Goal: Information Seeking & Learning: Learn about a topic

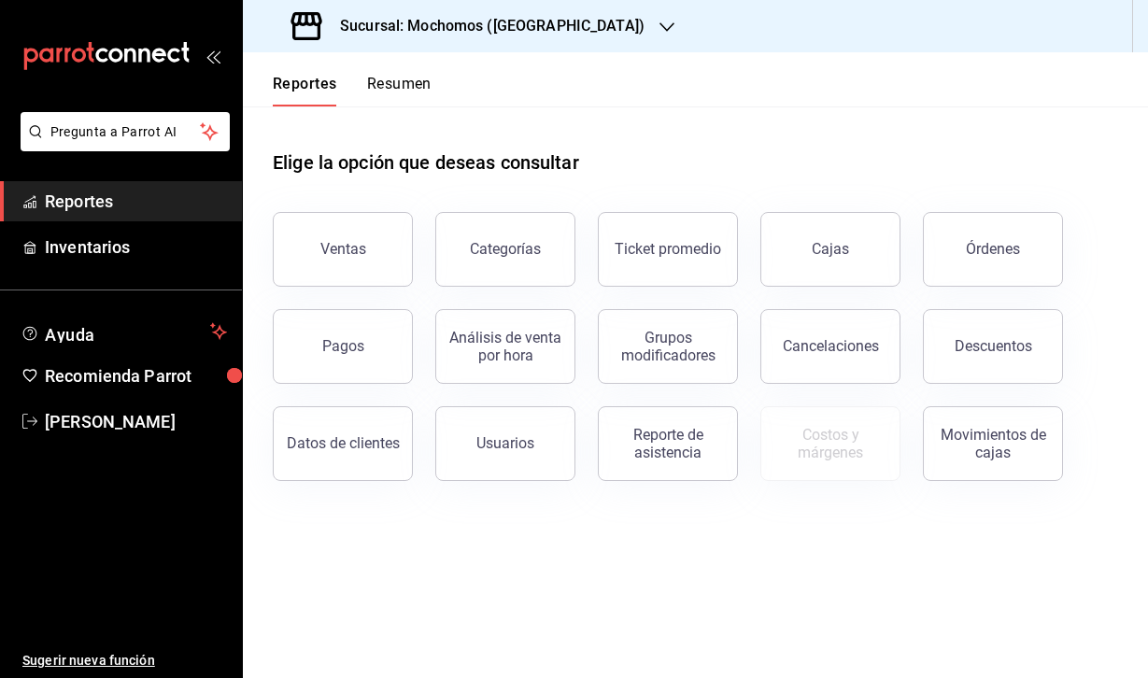
click at [534, 36] on h3 "Sucursal: Mochomos ([GEOGRAPHIC_DATA])" at bounding box center [484, 26] width 319 height 22
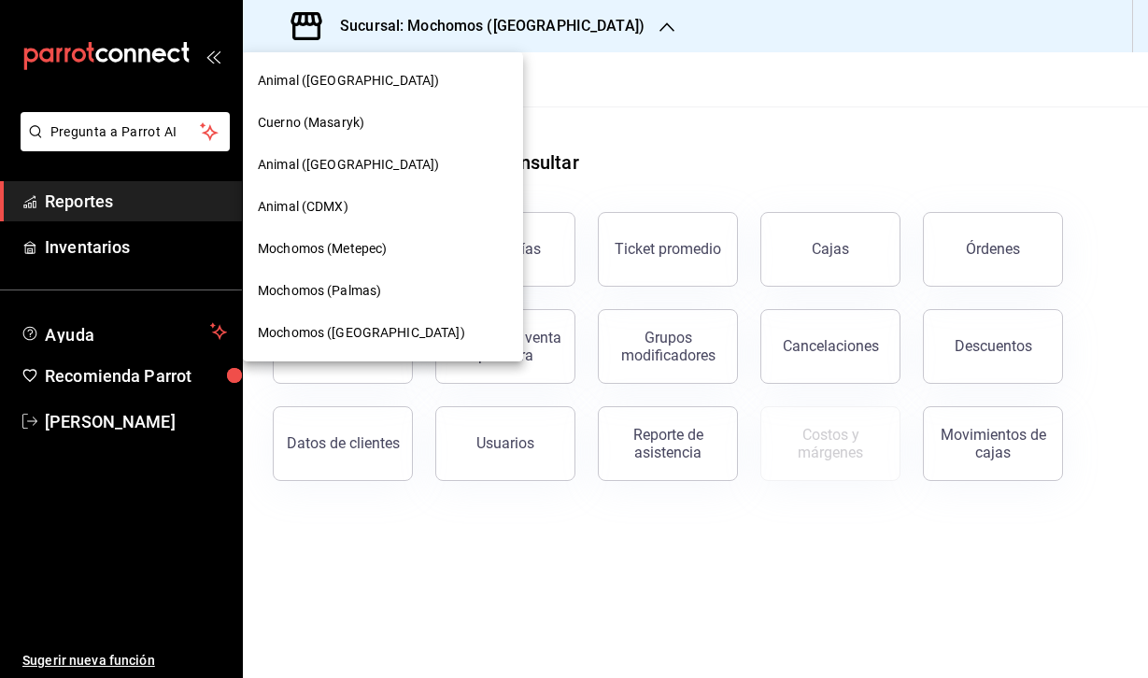
click at [313, 209] on span "Animal (CDMX)" at bounding box center [303, 207] width 91 height 20
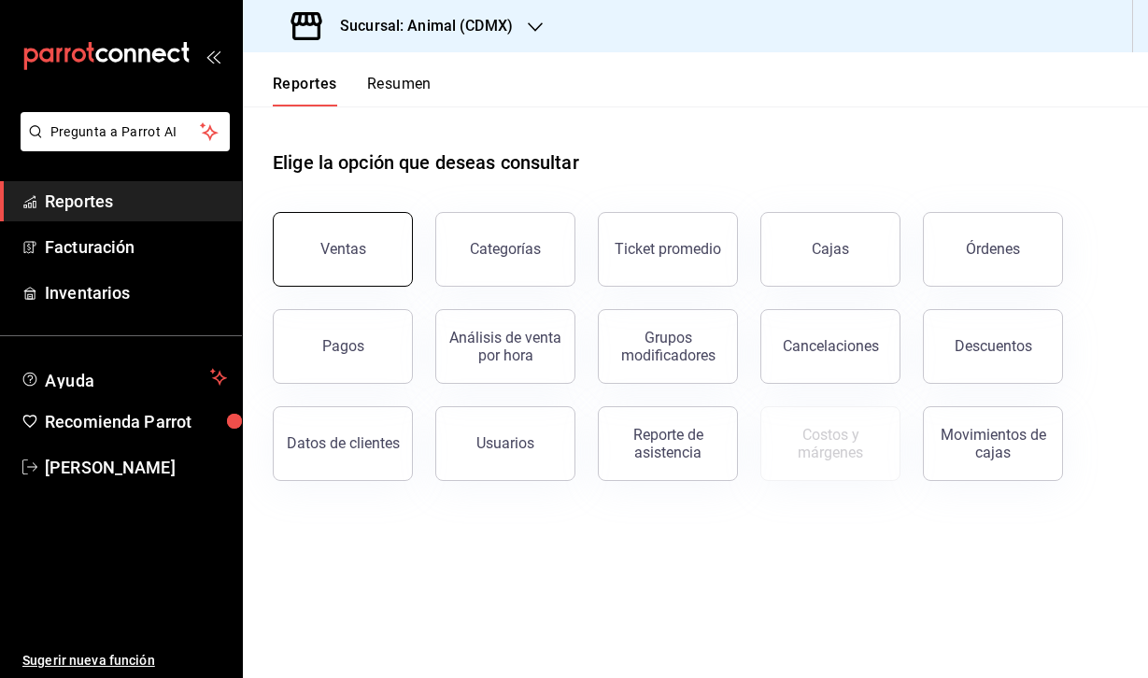
click at [365, 263] on button "Ventas" at bounding box center [343, 249] width 140 height 75
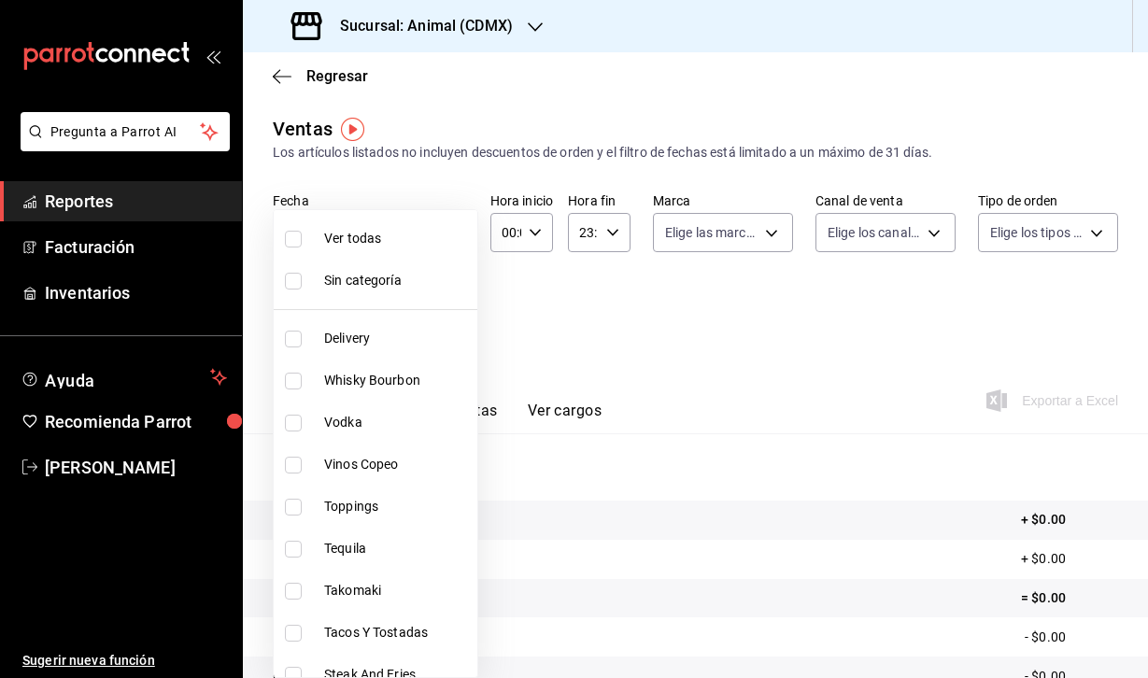
click at [433, 328] on body "Pregunta a Parrot AI Reportes Facturación Inventarios Ayuda Recomienda Parrot […" at bounding box center [574, 339] width 1148 height 678
click at [627, 360] on div at bounding box center [574, 339] width 1148 height 678
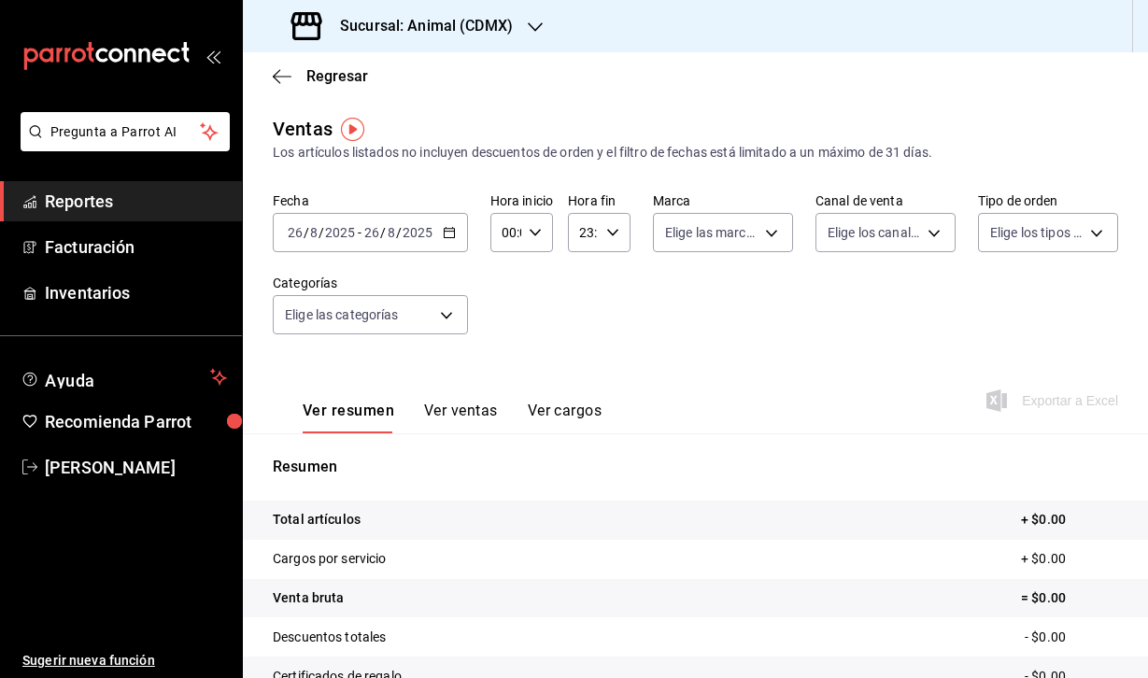
click at [538, 230] on icon "button" at bounding box center [535, 232] width 13 height 13
click at [311, 220] on div at bounding box center [574, 339] width 1148 height 678
click at [322, 239] on span "/" at bounding box center [322, 232] width 6 height 15
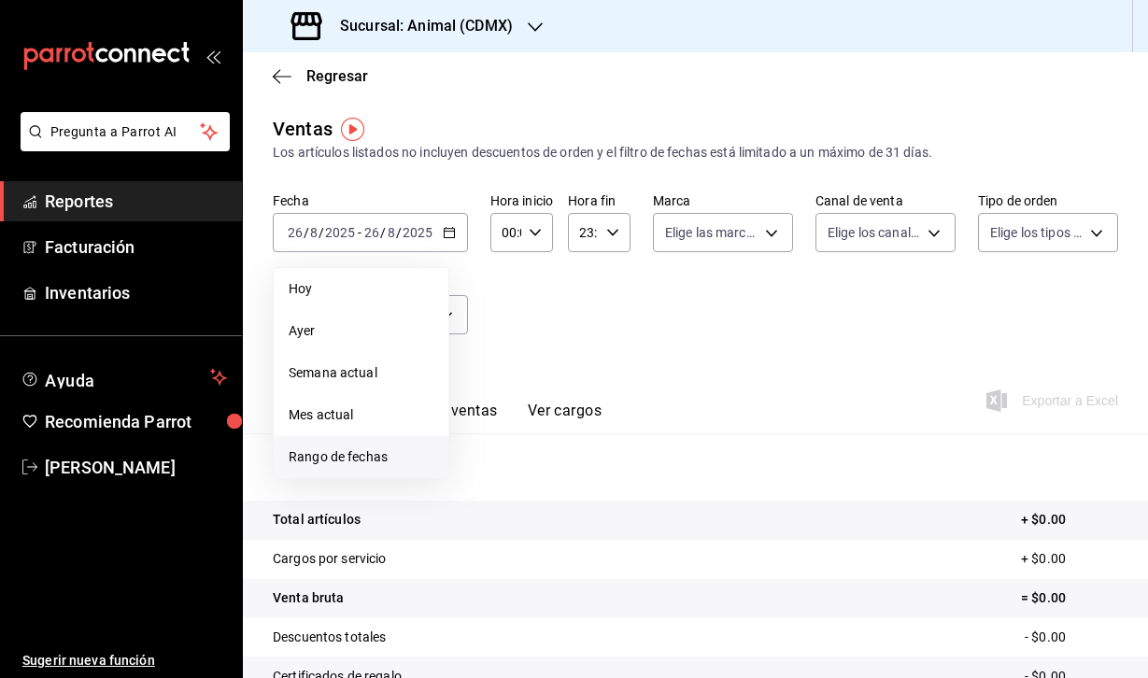
click at [337, 454] on span "Rango de fechas" at bounding box center [361, 457] width 145 height 20
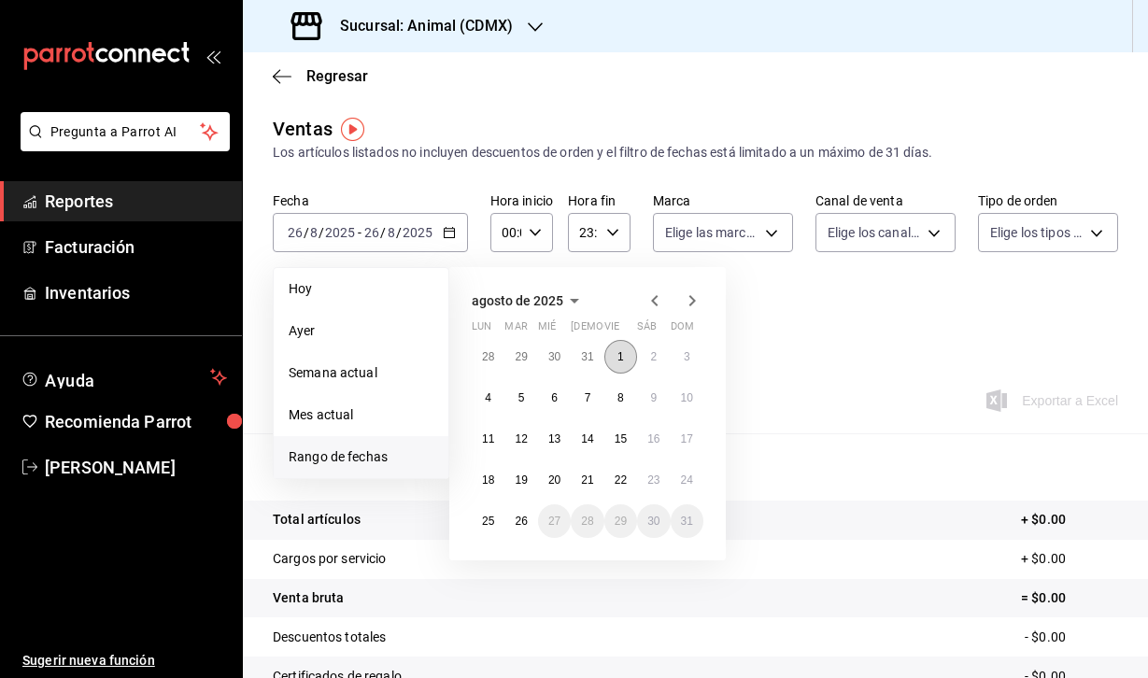
click at [622, 350] on button "1" at bounding box center [620, 357] width 33 height 34
click at [518, 521] on abbr "26" at bounding box center [521, 521] width 12 height 13
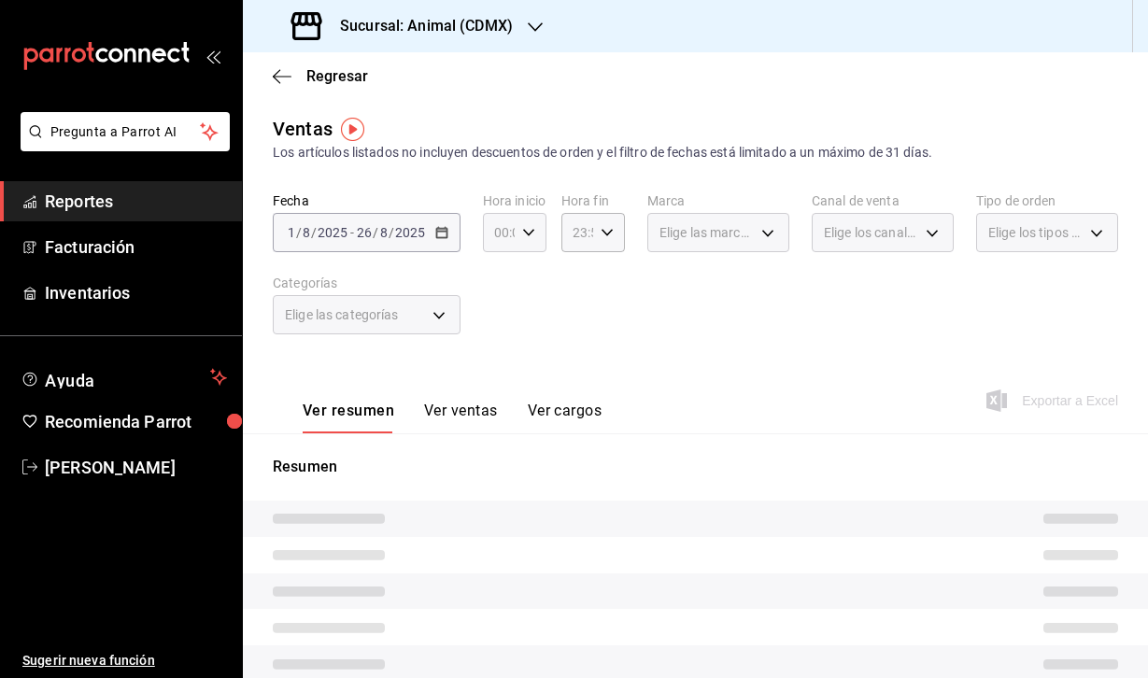
click at [532, 231] on \(Stroke\) "button" at bounding box center [528, 232] width 11 height 7
click at [494, 339] on button "04" at bounding box center [498, 326] width 24 height 37
type input "04:00"
click at [589, 241] on div at bounding box center [574, 339] width 1148 height 678
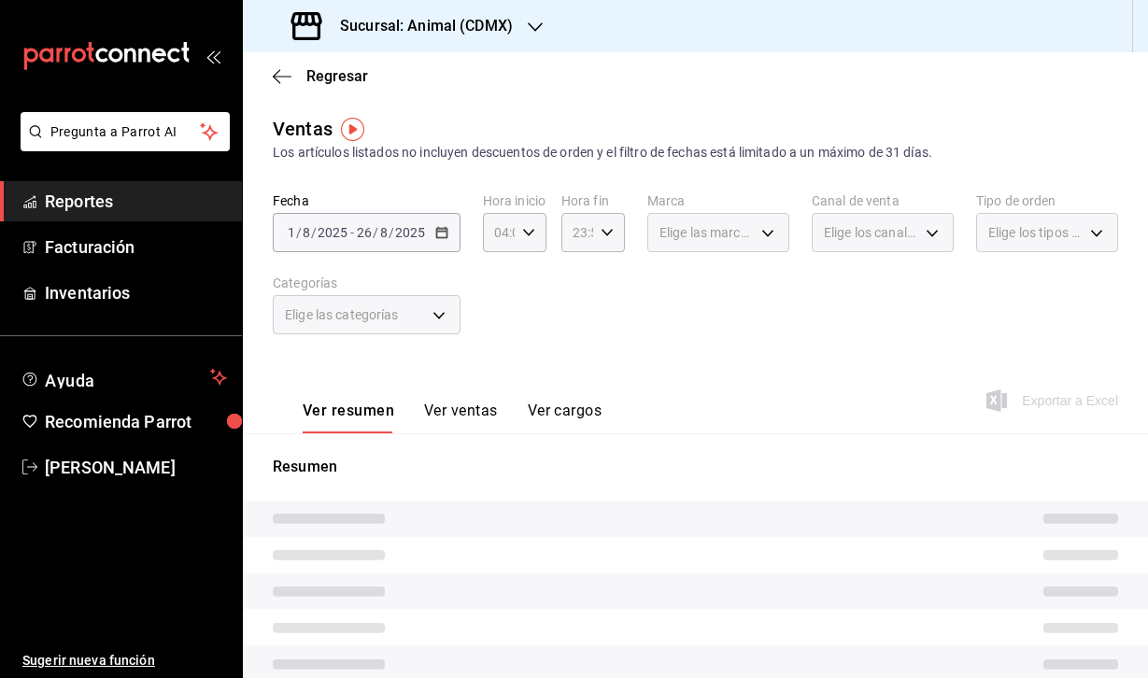
click at [606, 236] on icon "button" at bounding box center [607, 232] width 13 height 13
click at [579, 333] on button "04" at bounding box center [576, 341] width 24 height 37
click at [607, 277] on span "00" at bounding box center [608, 280] width 2 height 15
type input "04:00"
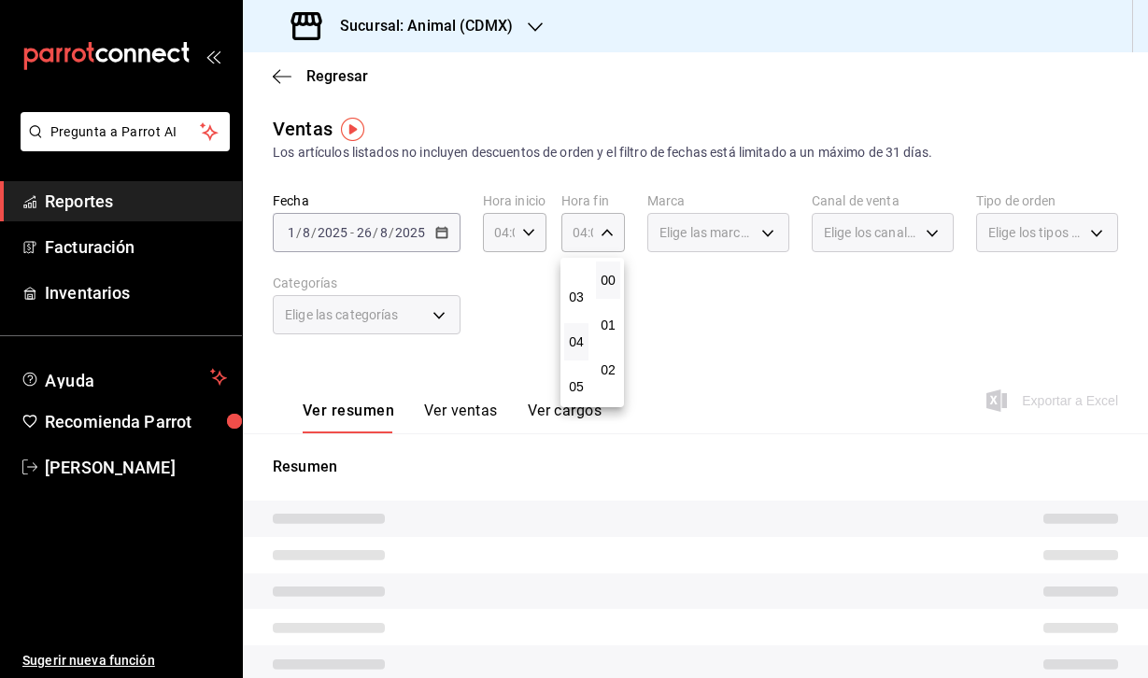
click at [813, 355] on div at bounding box center [574, 339] width 1148 height 678
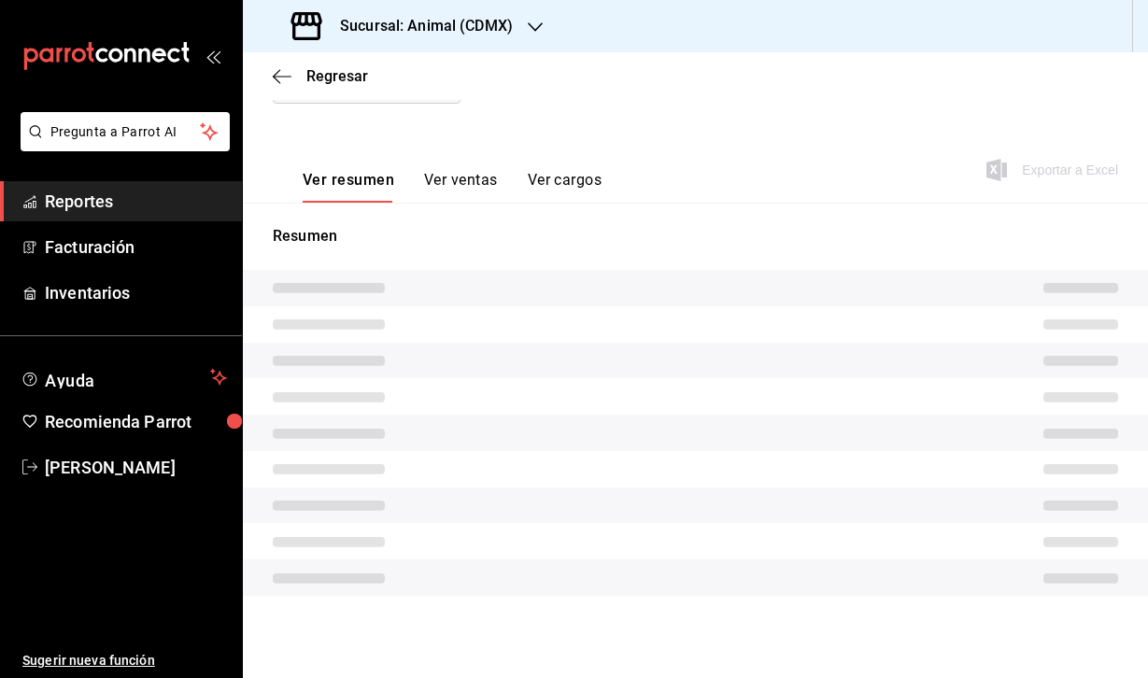
click at [459, 177] on button "Ver ventas" at bounding box center [461, 187] width 74 height 32
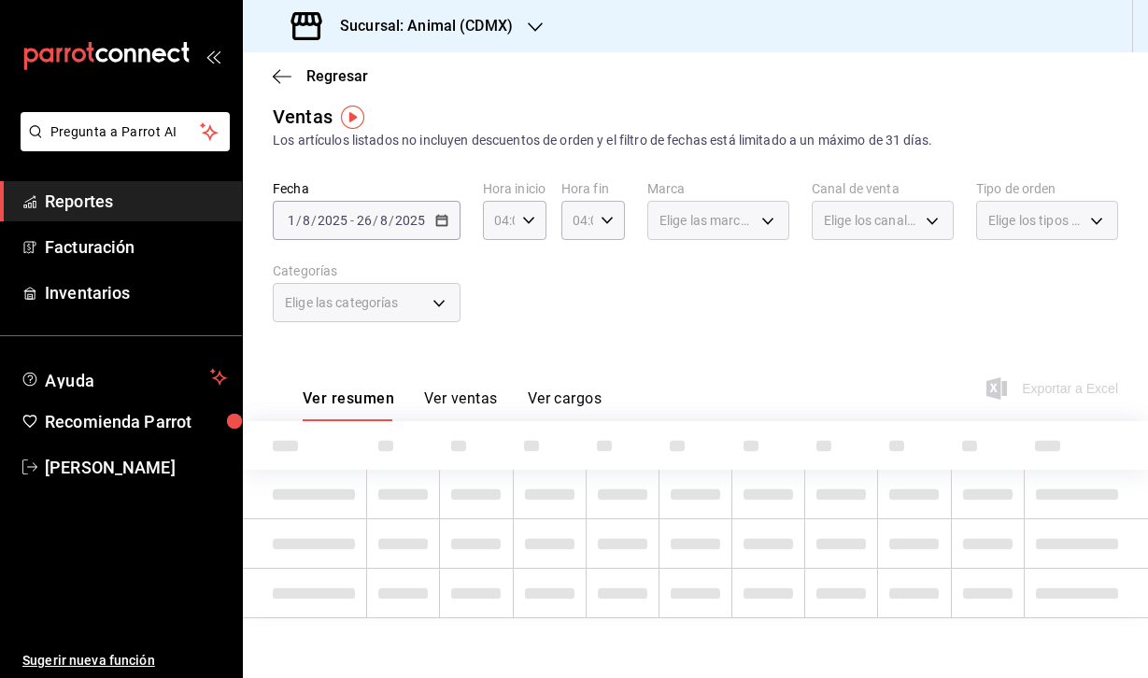
scroll to position [12, 0]
click at [352, 399] on button "Ver resumen" at bounding box center [346, 406] width 87 height 32
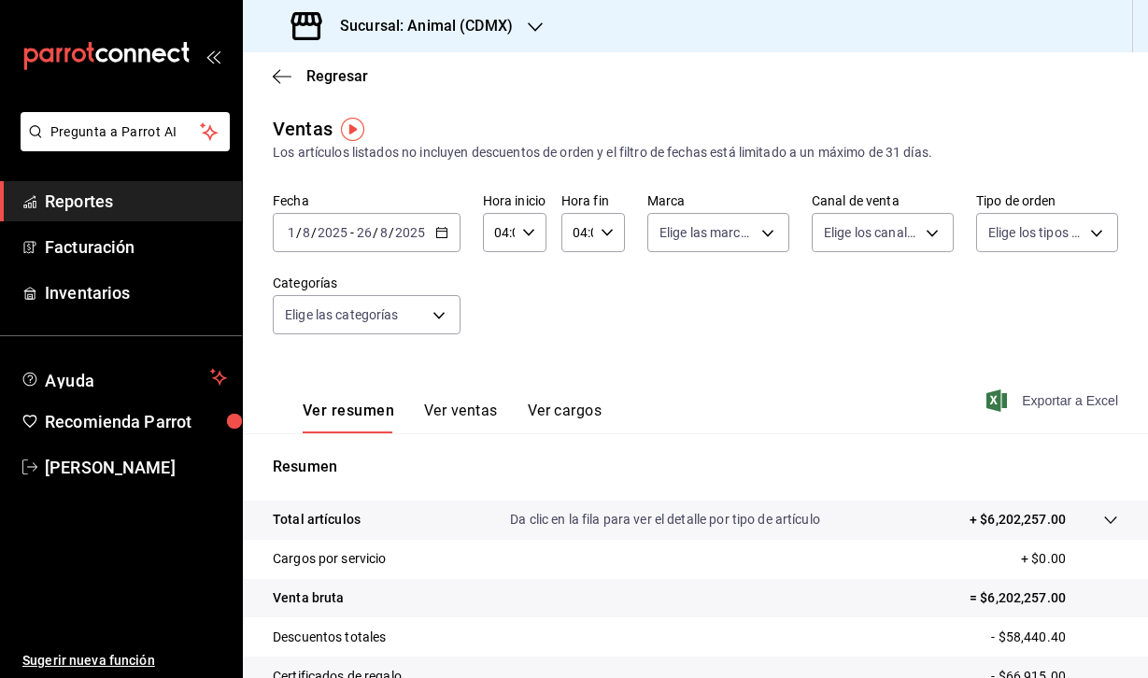
click at [998, 400] on icon "button" at bounding box center [996, 401] width 21 height 22
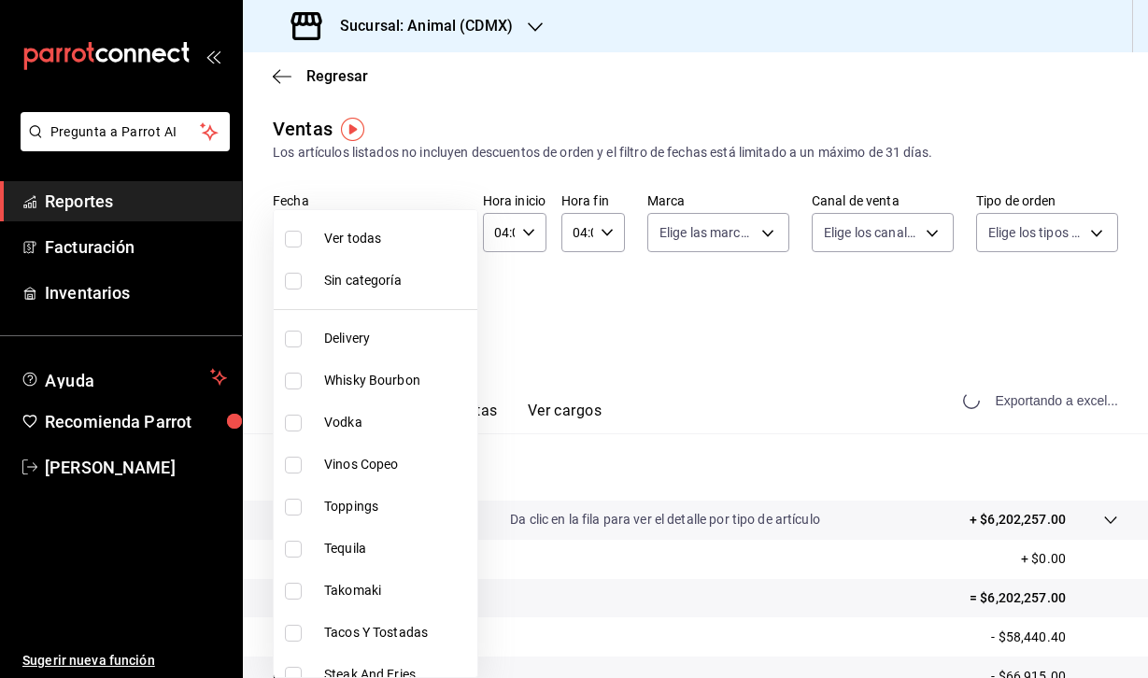
click at [435, 310] on body "Pregunta a Parrot AI Reportes Facturación Inventarios Ayuda Recomienda Parrot […" at bounding box center [574, 339] width 1148 height 678
click at [372, 238] on span "Ver todas" at bounding box center [397, 239] width 146 height 20
type input "281688af-6220-48ae-86b9-ca5e6f63eb3e,2ffeebaa-176c-4024-95f8-553ffecca8da,37769…"
checkbox input "true"
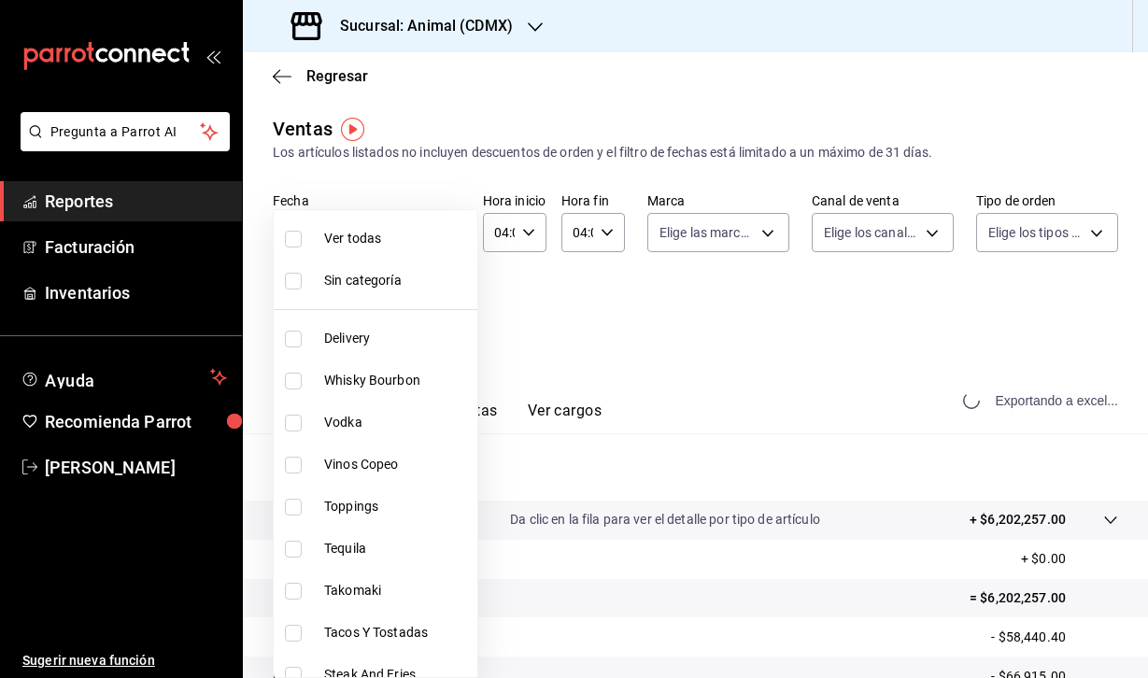
checkbox input "true"
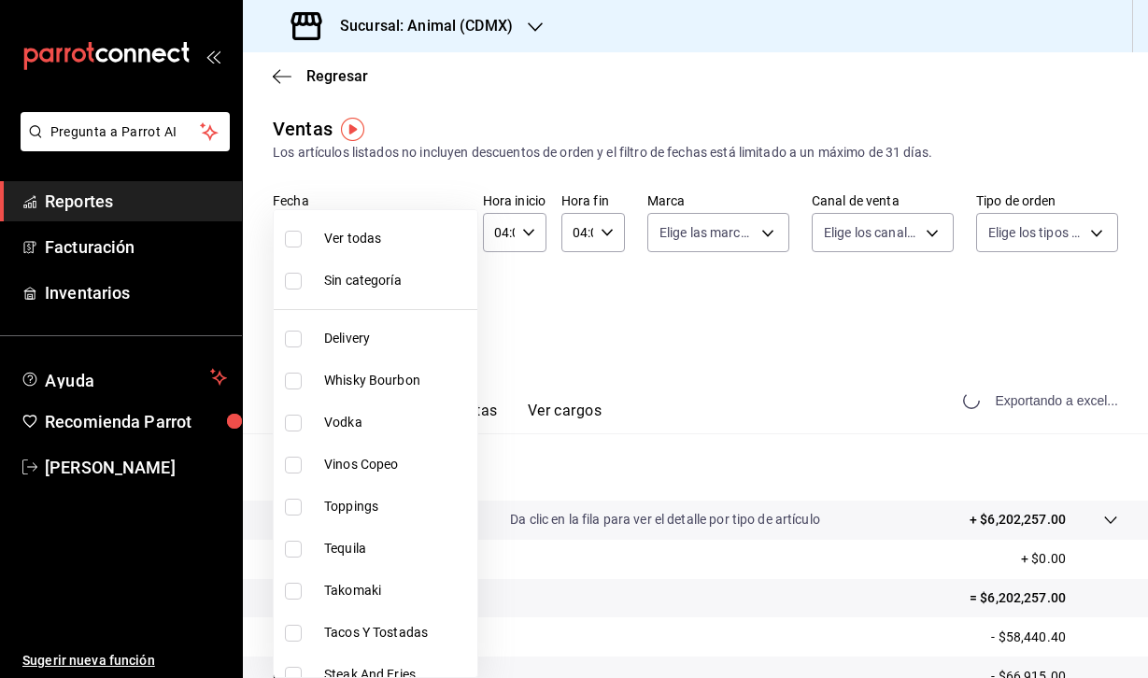
checkbox input "true"
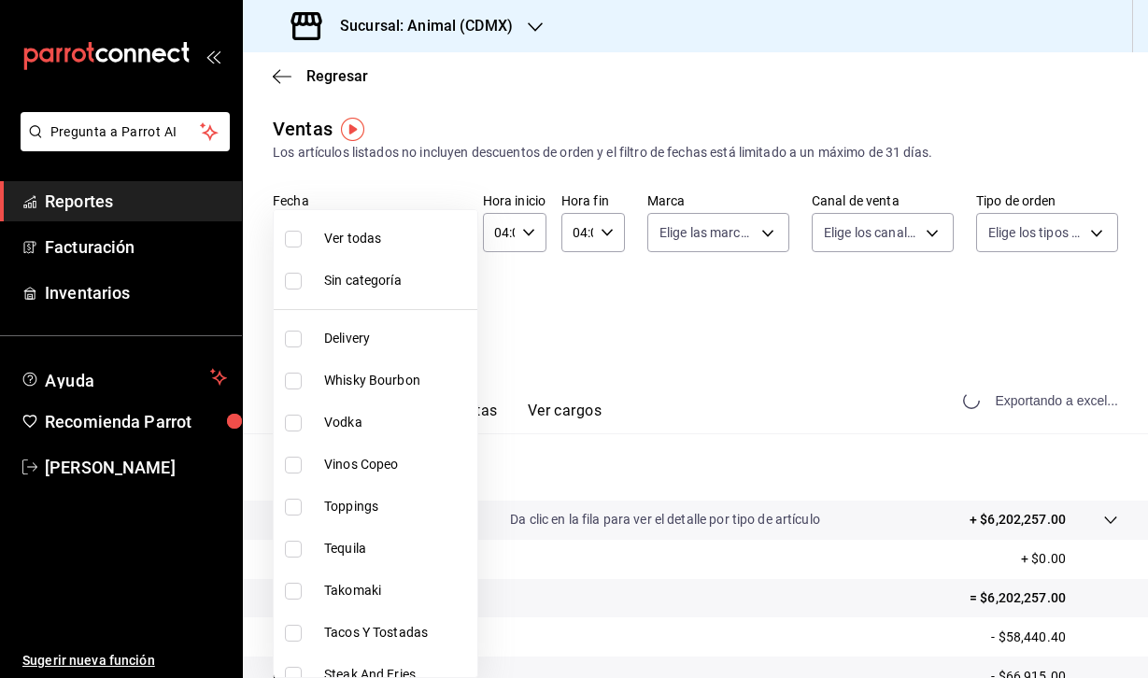
checkbox input "true"
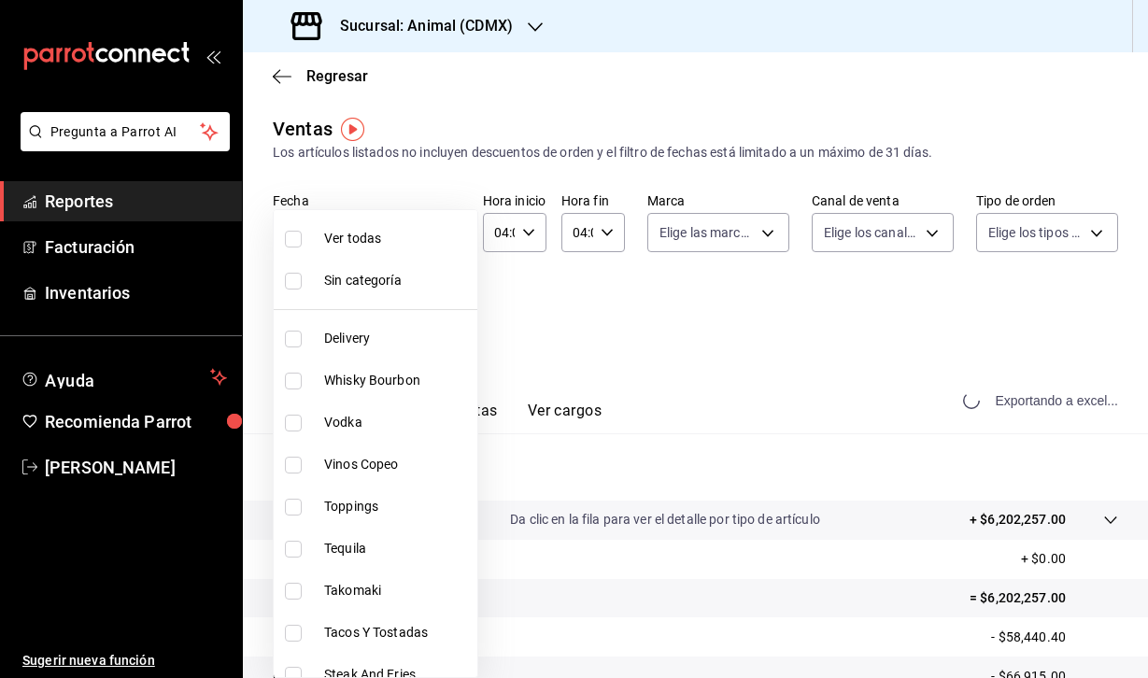
checkbox input "true"
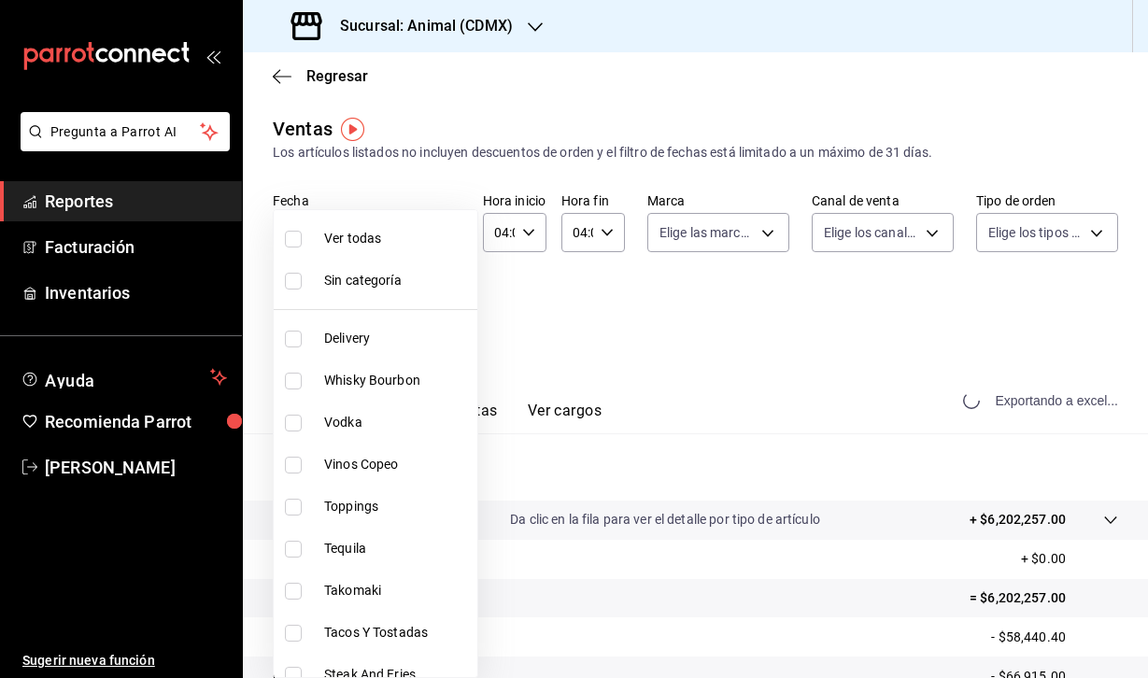
checkbox input "true"
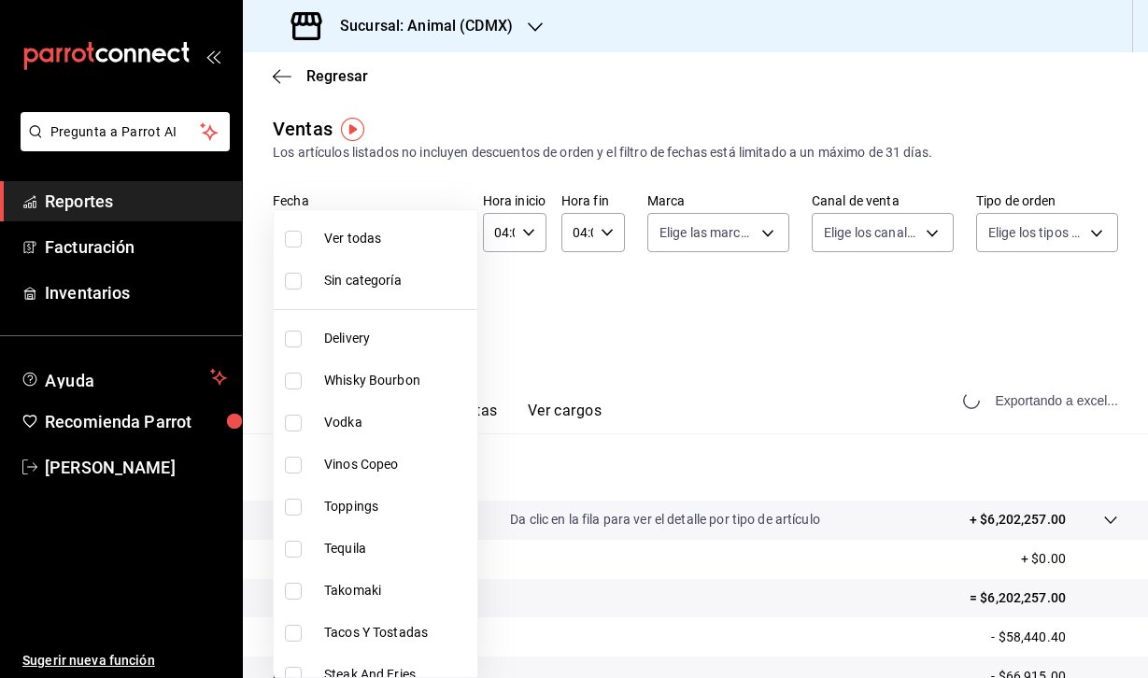
checkbox input "true"
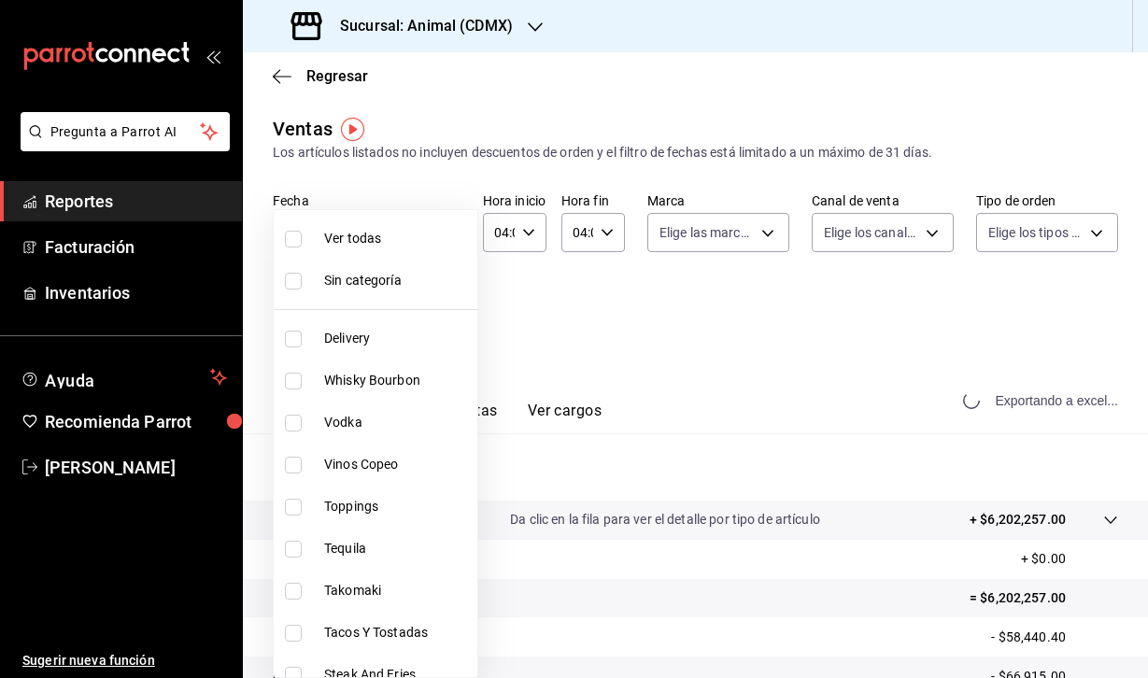
checkbox input "true"
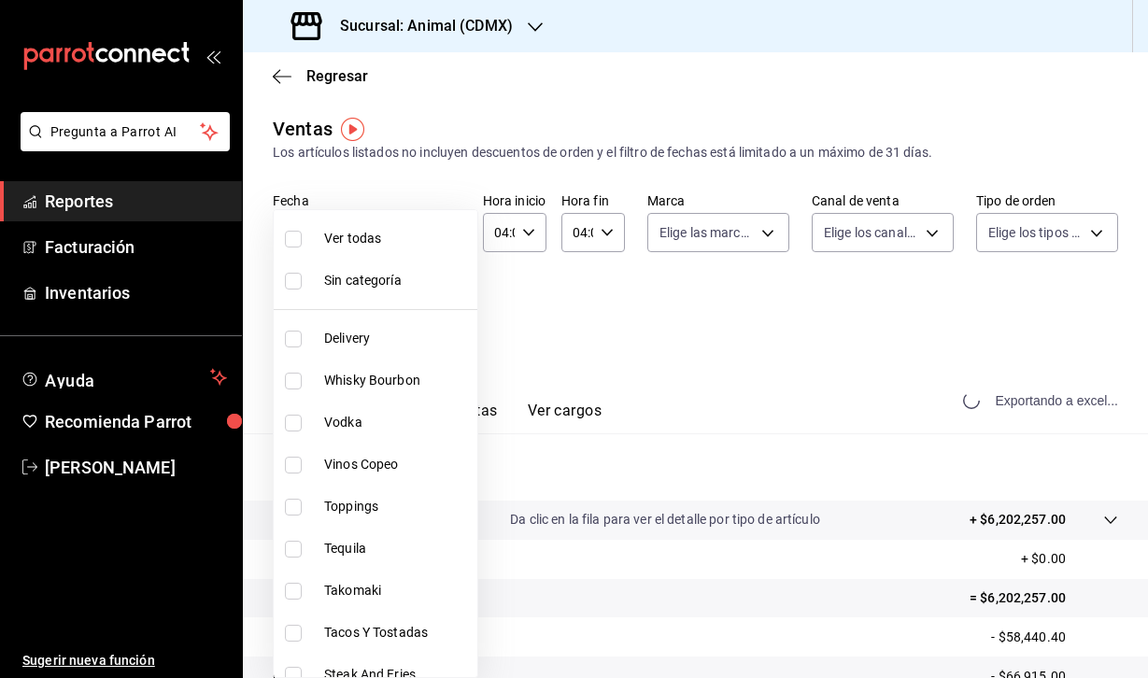
checkbox input "true"
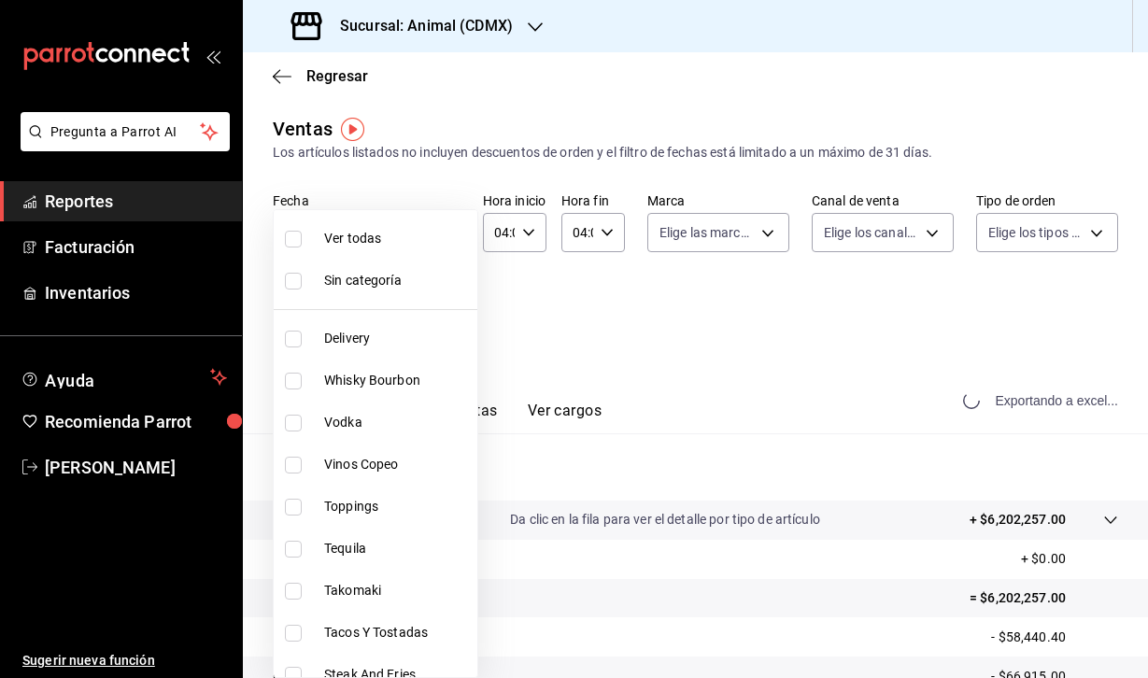
checkbox input "true"
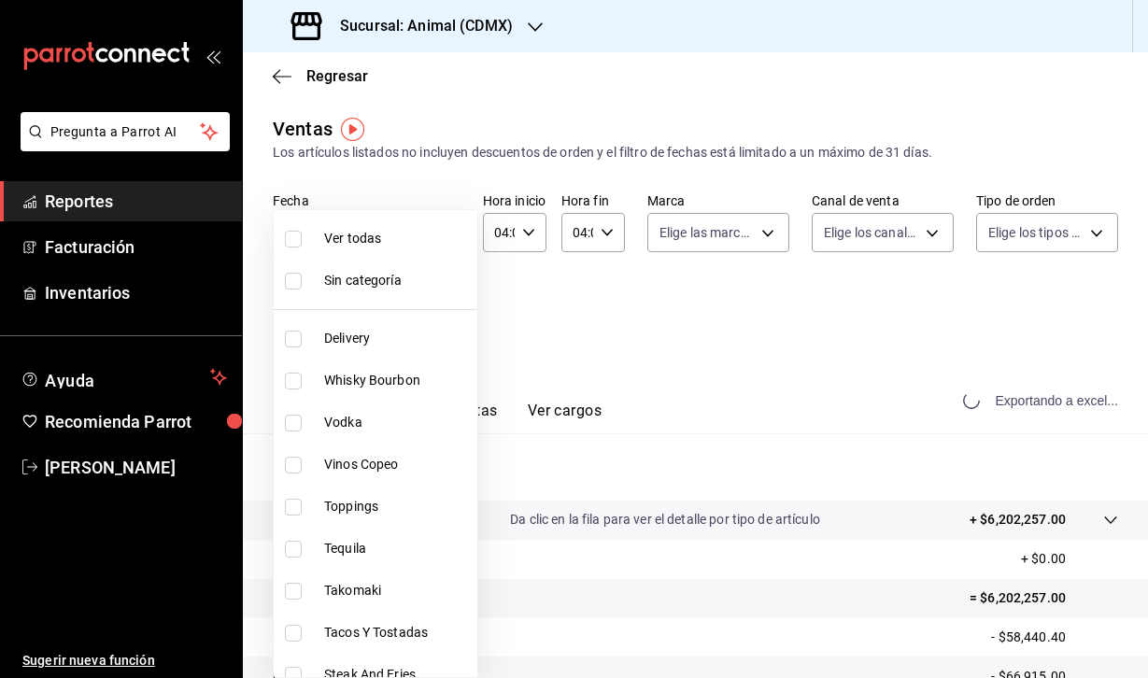
checkbox input "true"
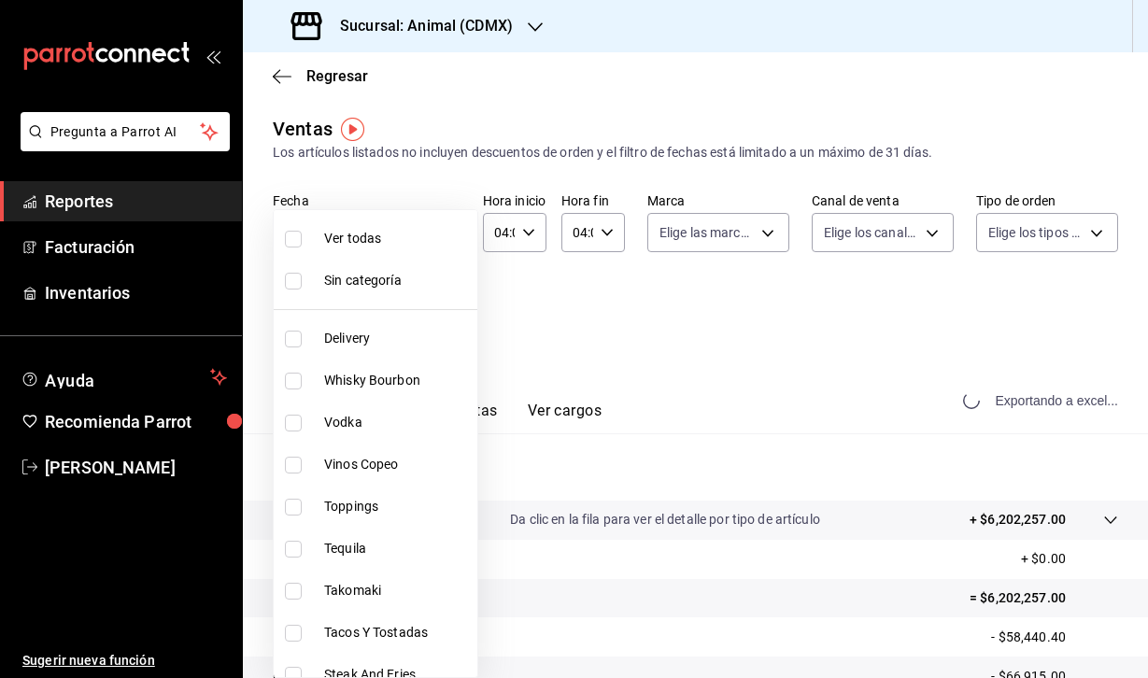
checkbox input "true"
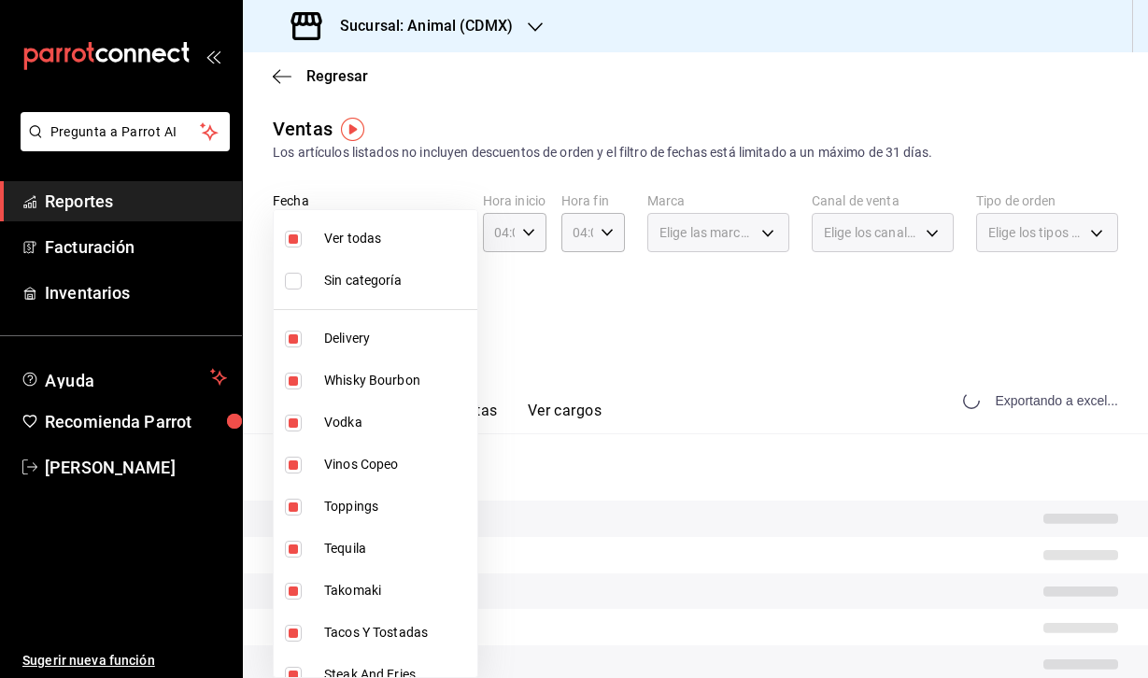
click at [411, 238] on span "Ver todas" at bounding box center [397, 239] width 146 height 20
checkbox input "false"
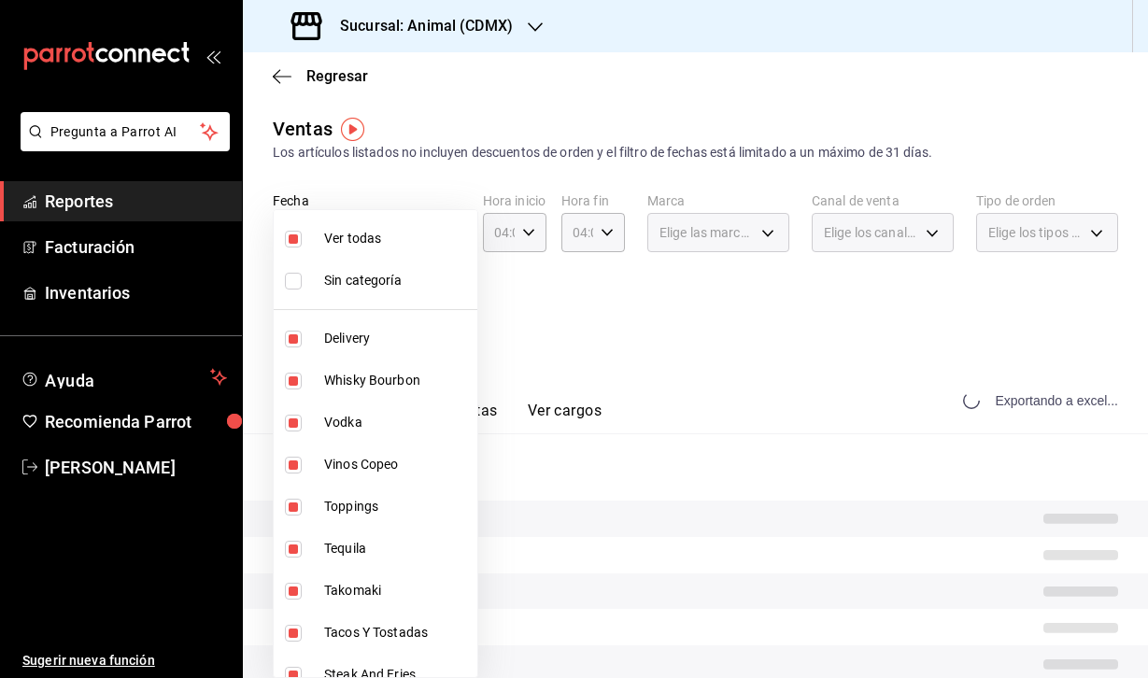
checkbox input "false"
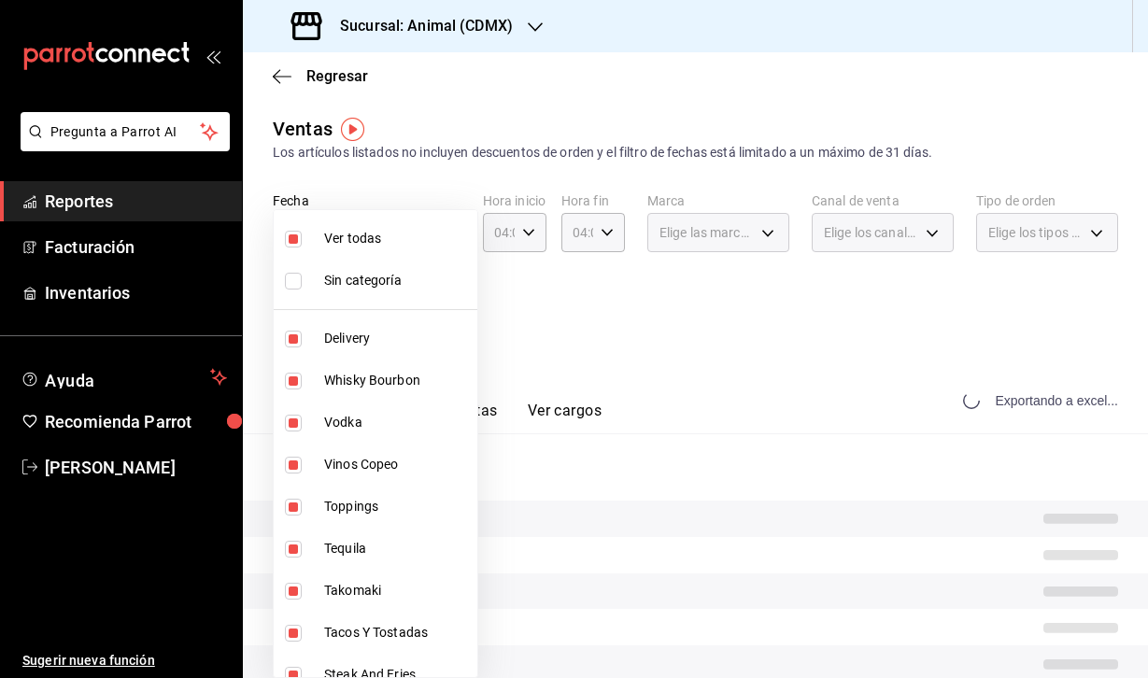
checkbox input "false"
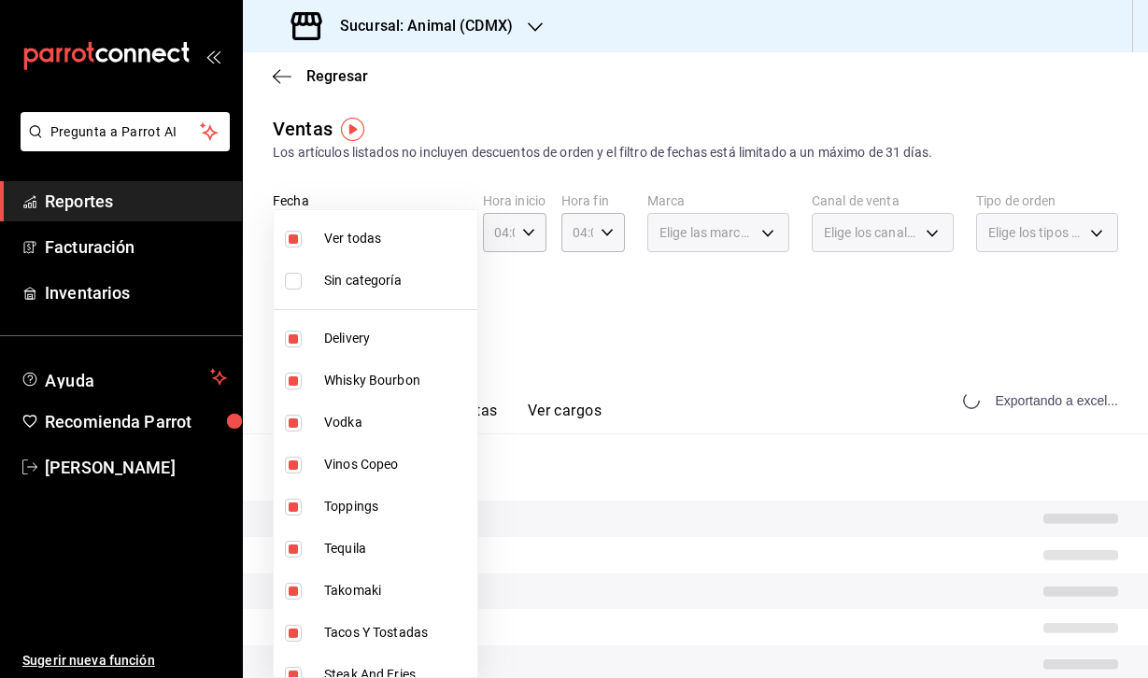
checkbox input "false"
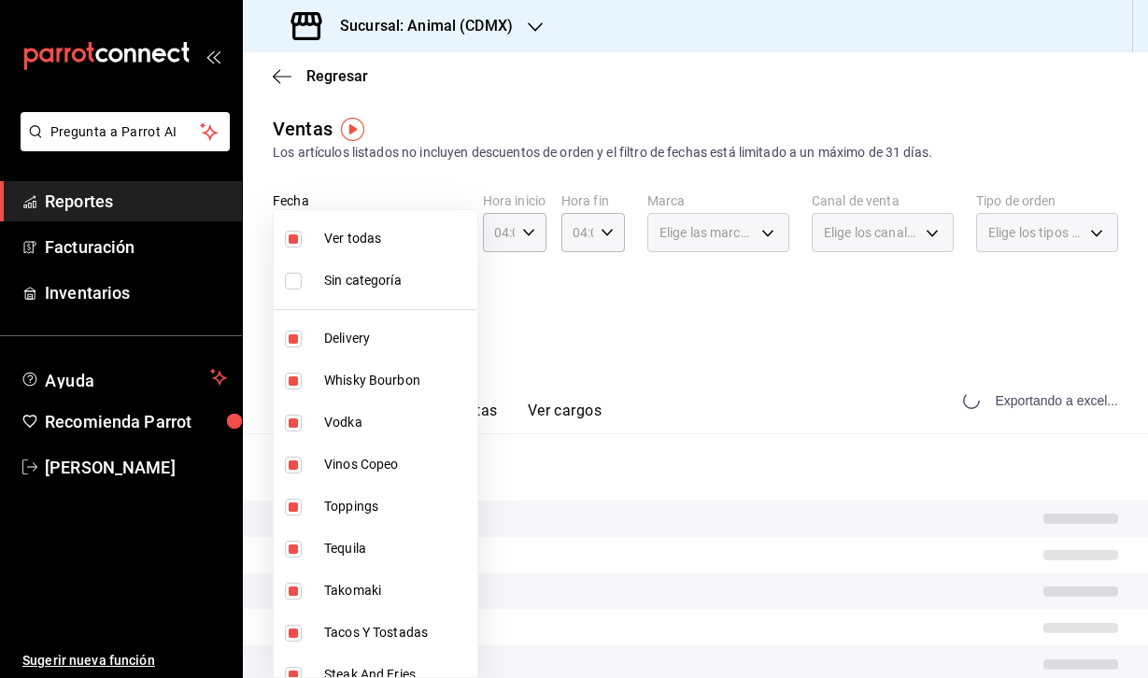
checkbox input "false"
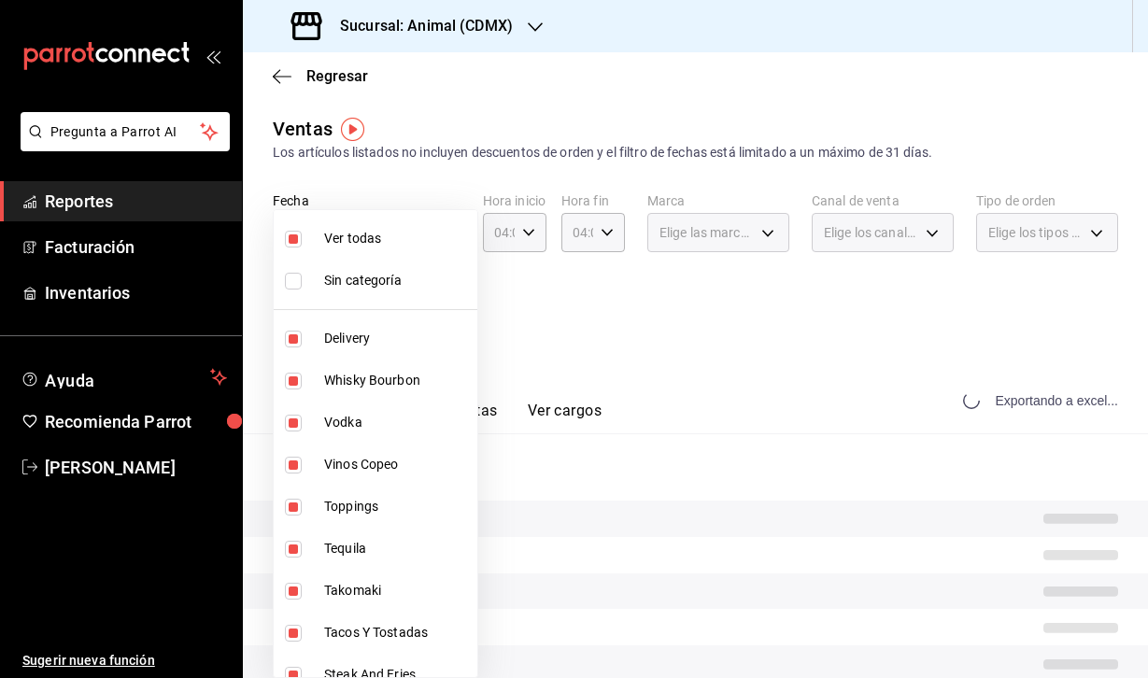
checkbox input "false"
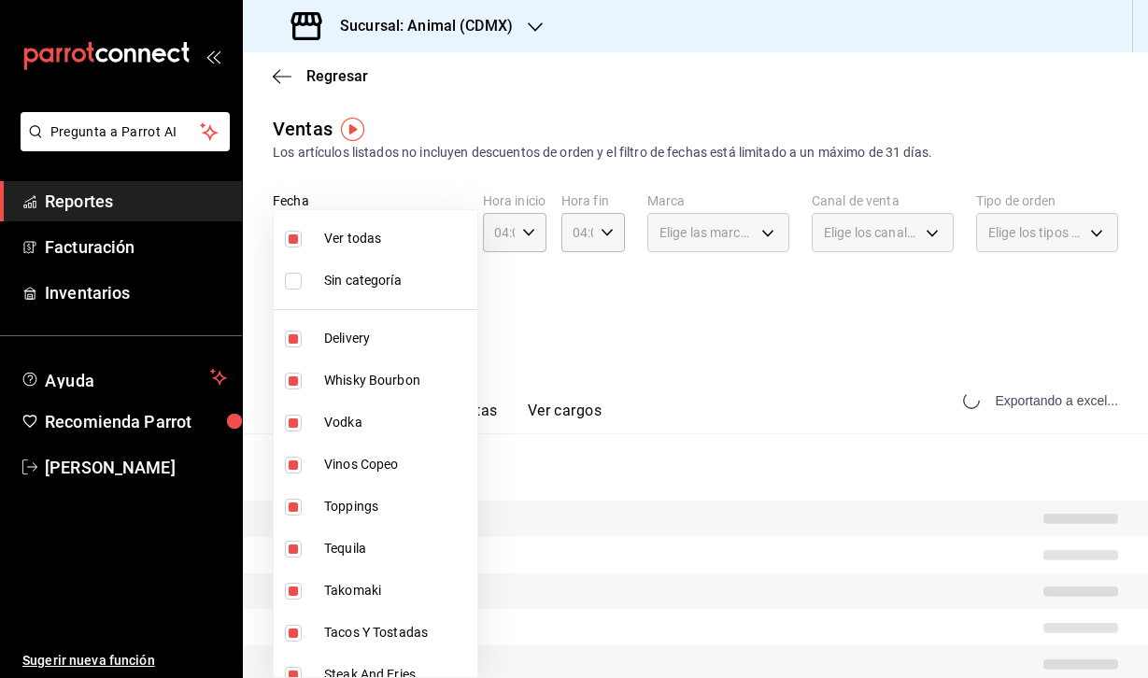
checkbox input "false"
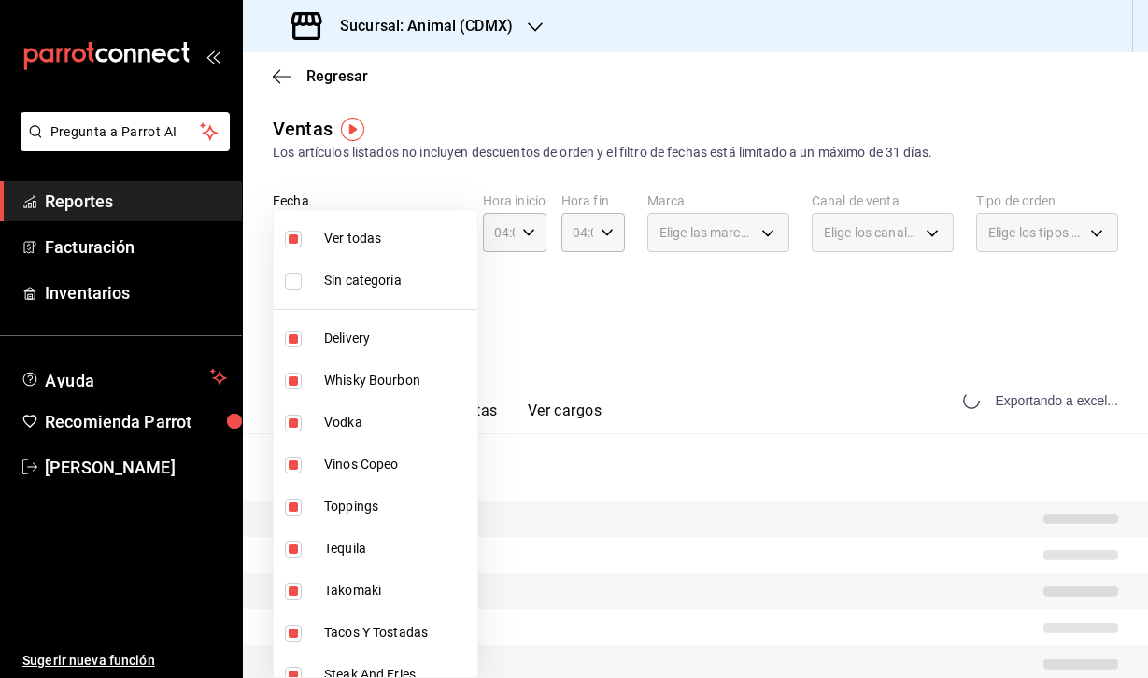
checkbox input "false"
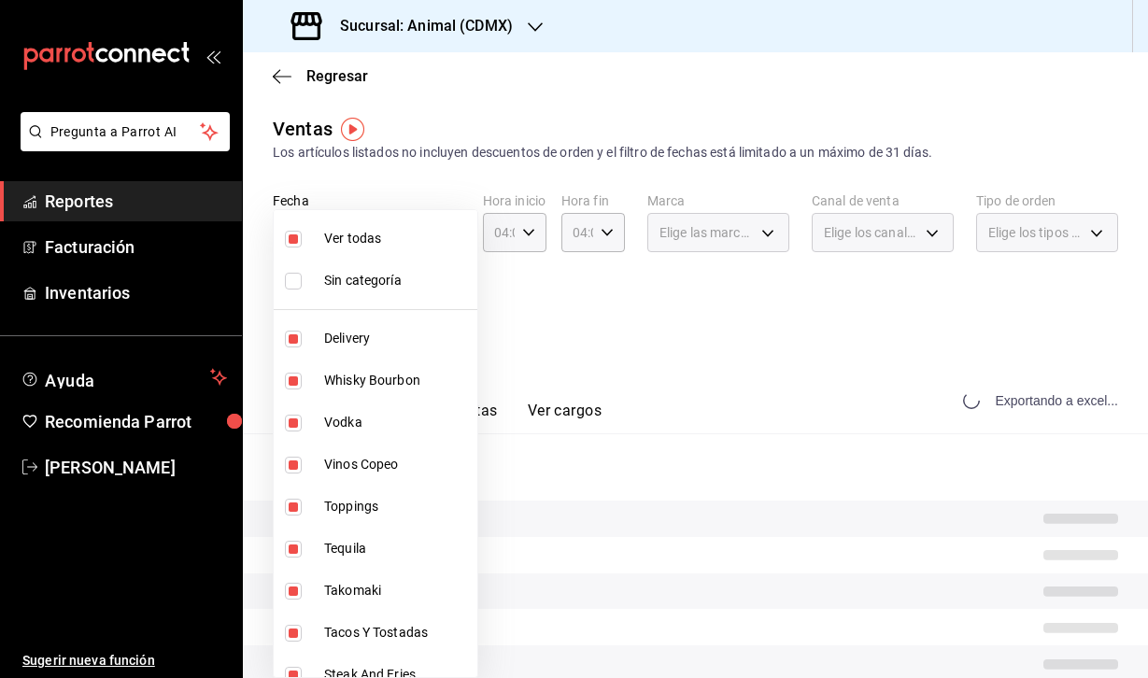
checkbox input "false"
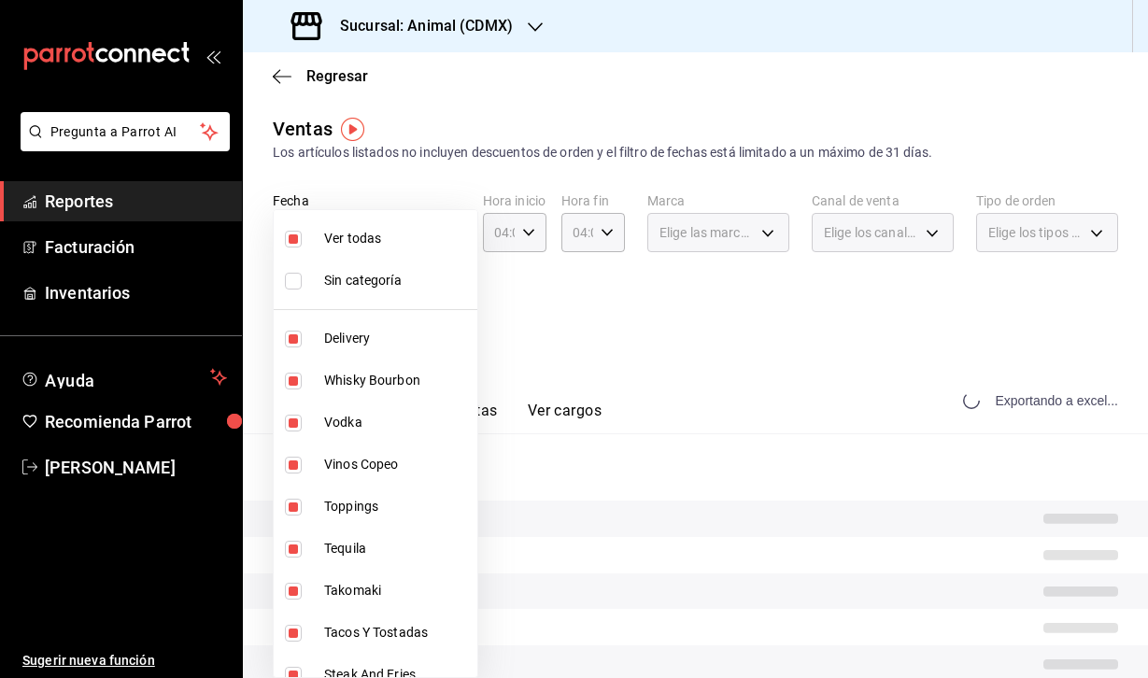
checkbox input "false"
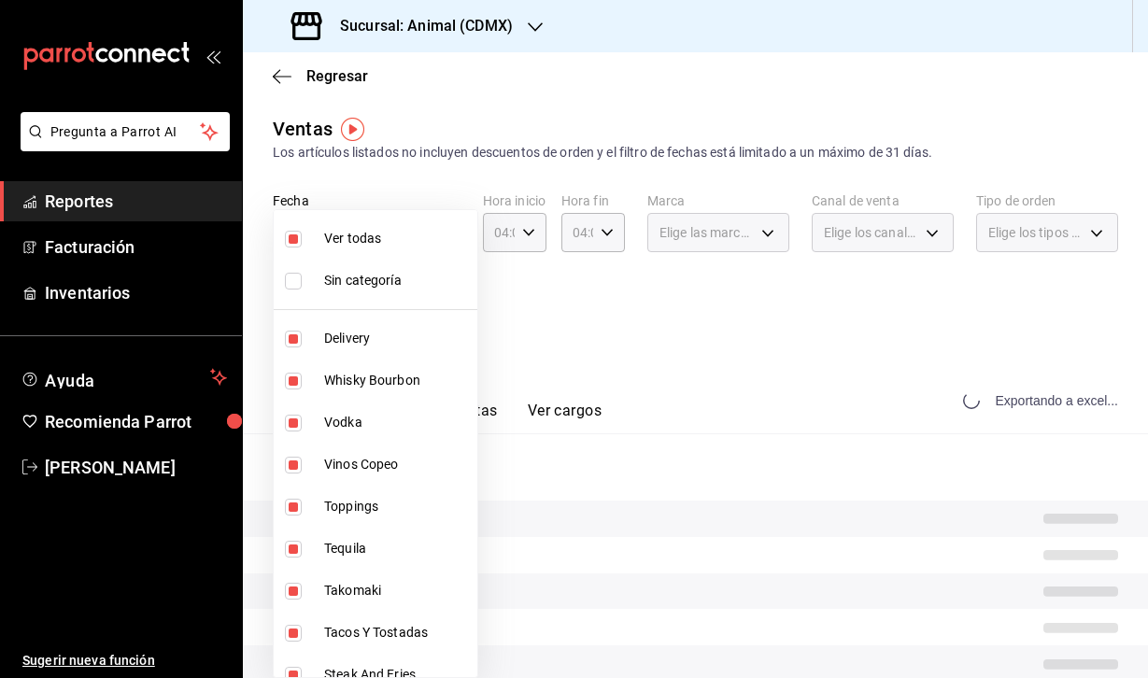
checkbox input "false"
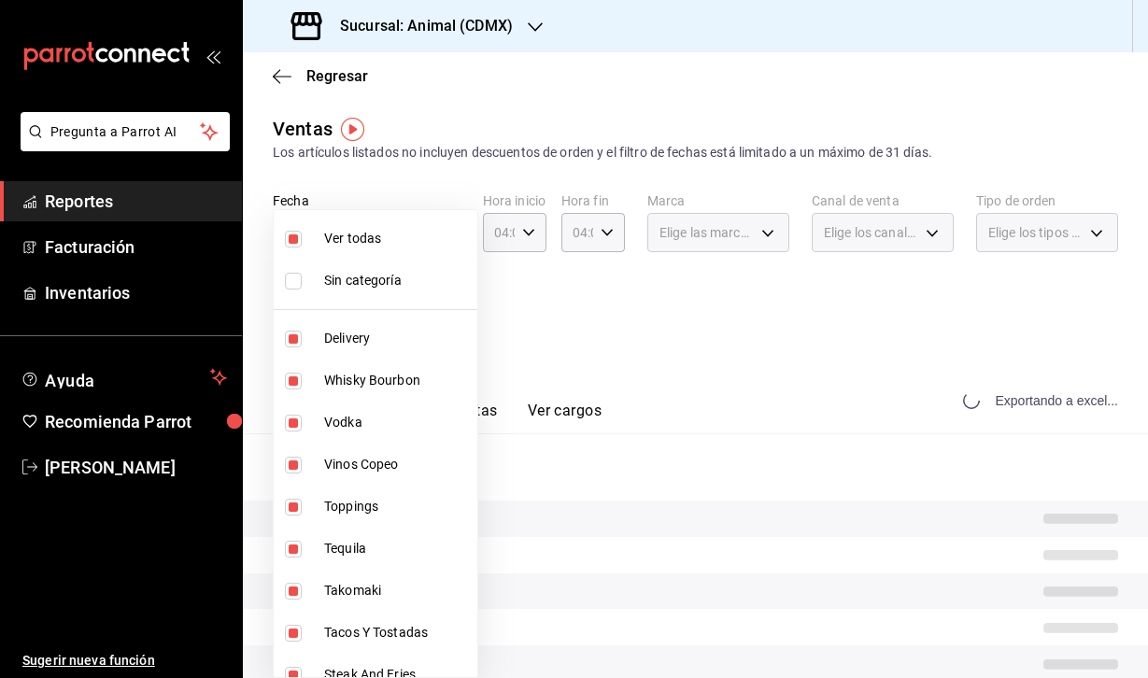
checkbox input "false"
click at [687, 384] on div at bounding box center [574, 339] width 1148 height 678
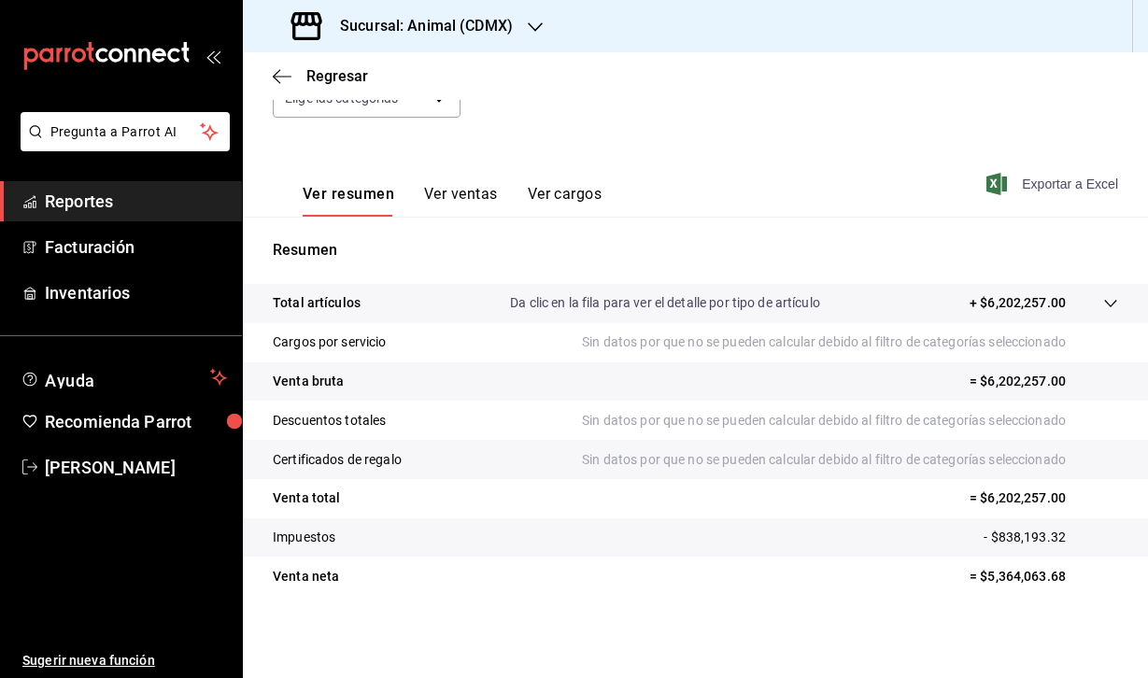
scroll to position [217, 0]
click at [421, 310] on div "Total artículos Da clic en la fila para ver el detalle por tipo de artículo + $…" at bounding box center [669, 303] width 793 height 20
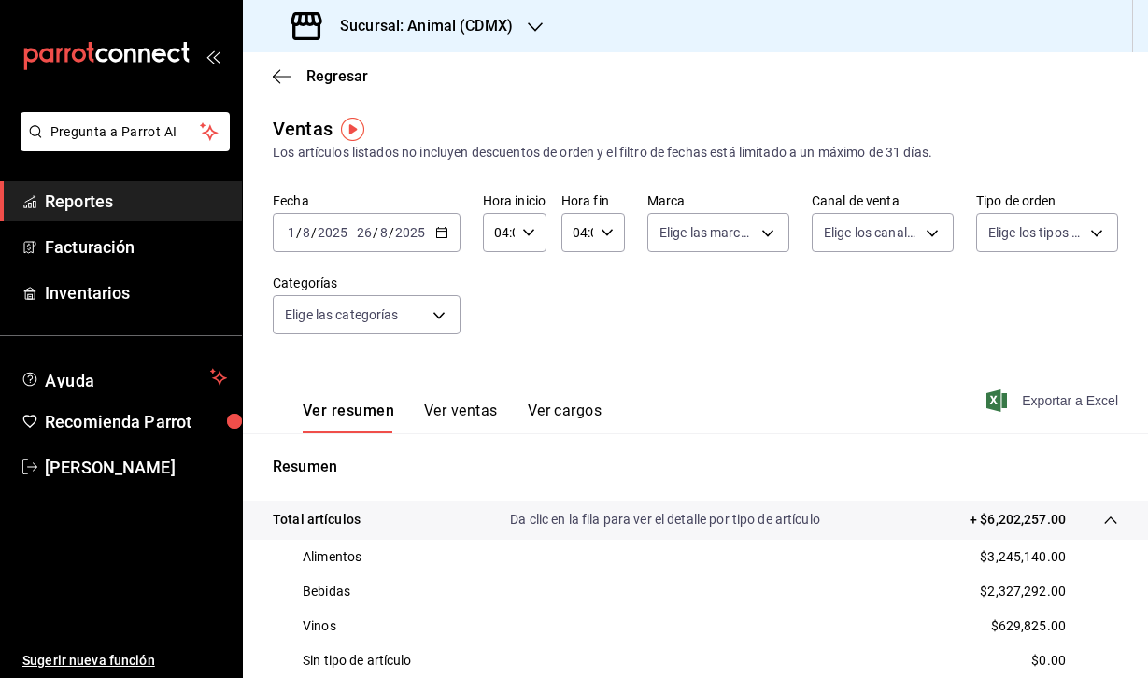
scroll to position [0, 0]
click at [462, 418] on button "Ver ventas" at bounding box center [461, 418] width 74 height 32
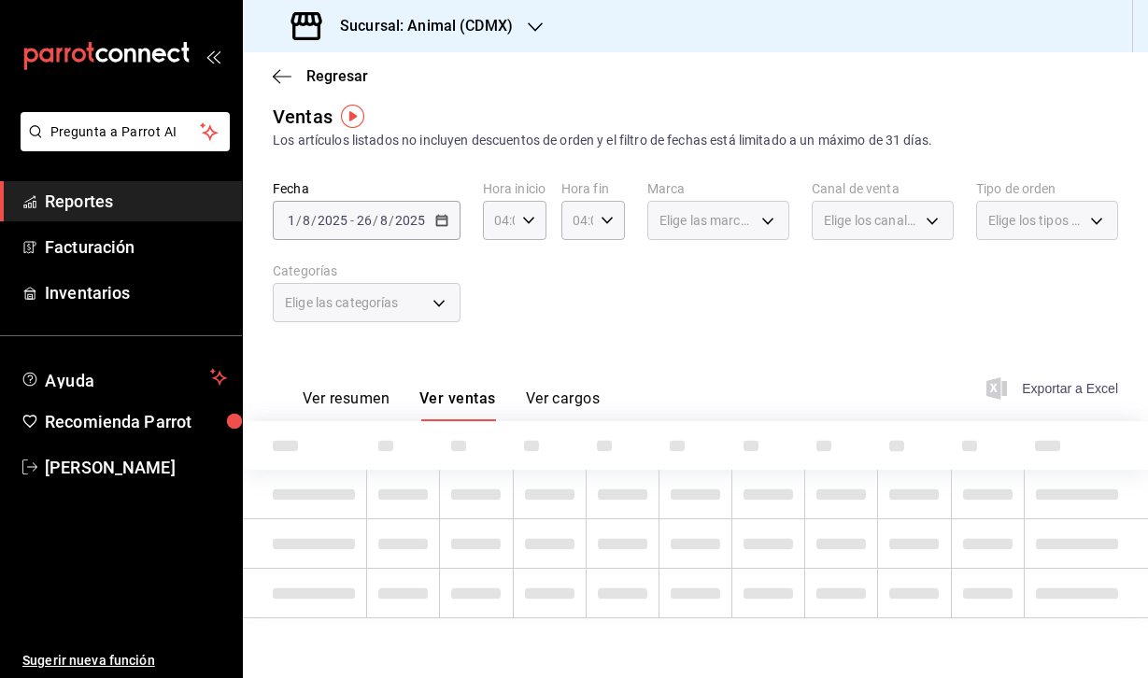
scroll to position [12, 0]
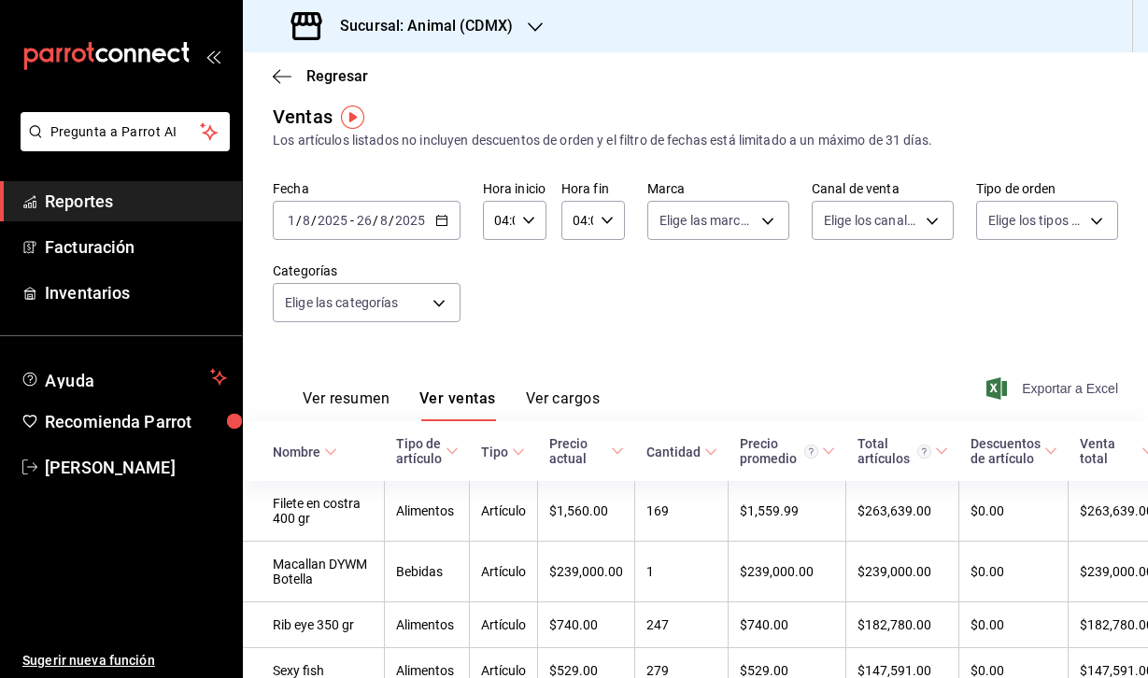
click at [517, 37] on div "Sucursal: Animal (CDMX)" at bounding box center [404, 26] width 292 height 52
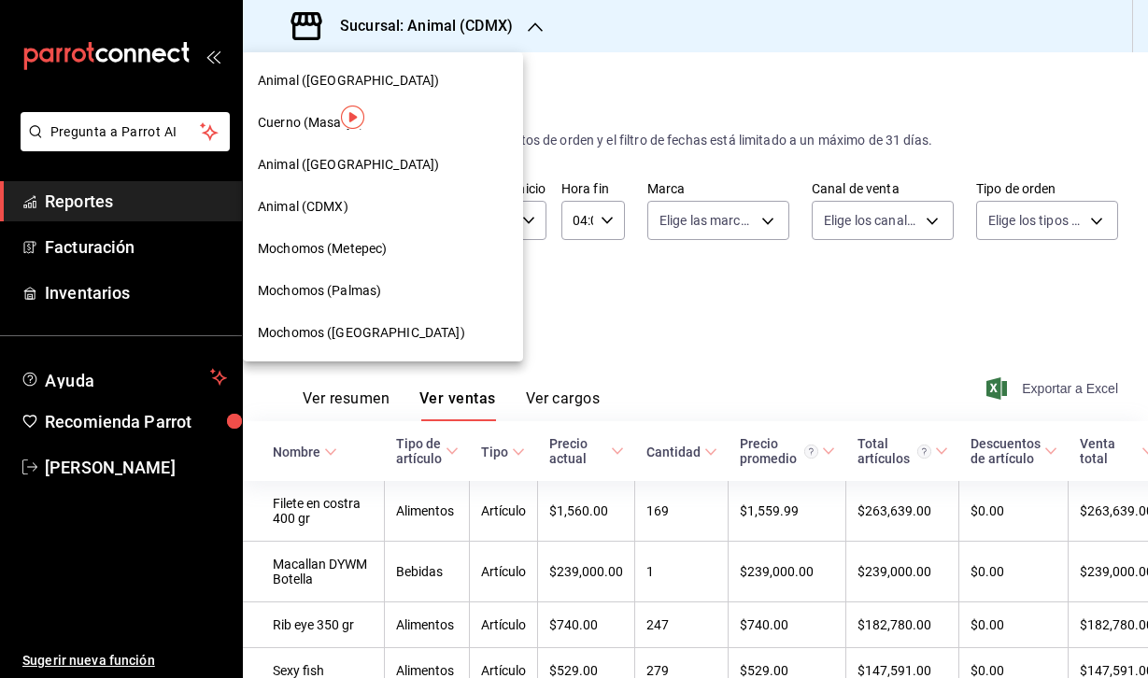
click at [349, 159] on span "Animal ([GEOGRAPHIC_DATA])" at bounding box center [348, 165] width 181 height 20
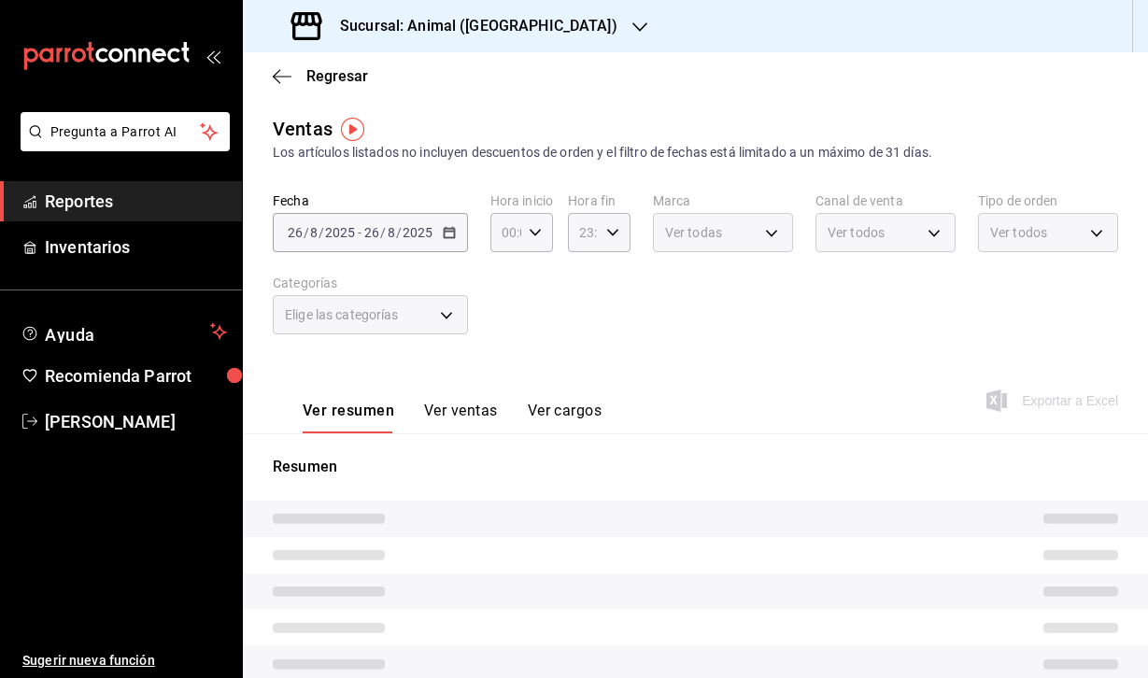
type input "04:00"
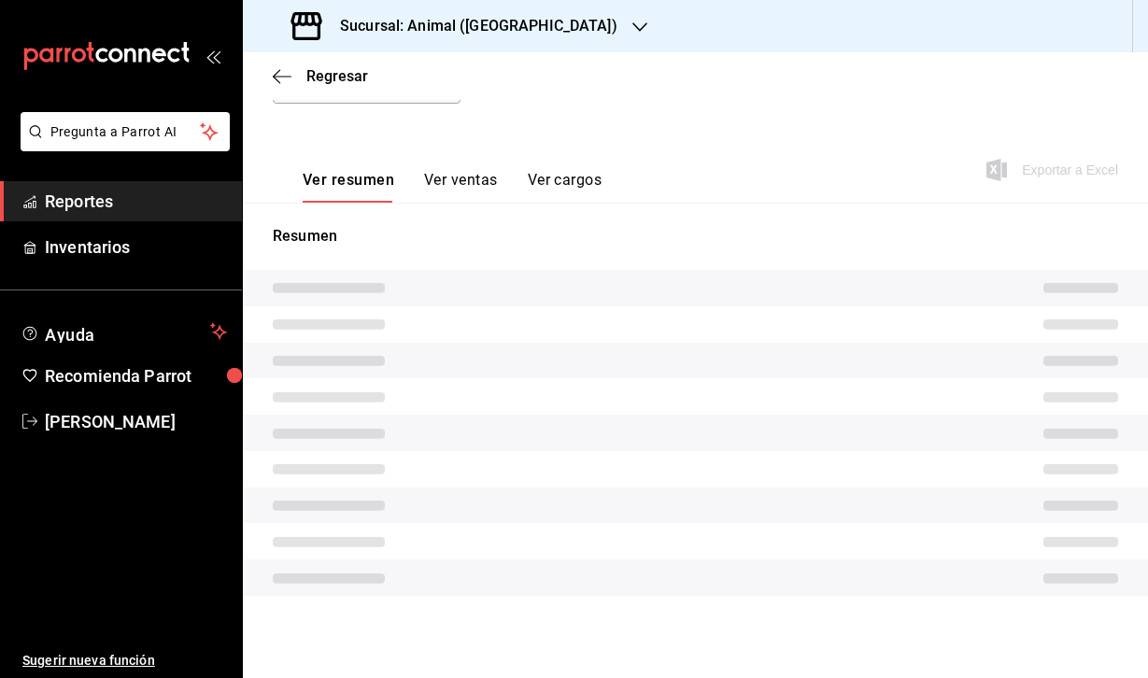
scroll to position [217, 0]
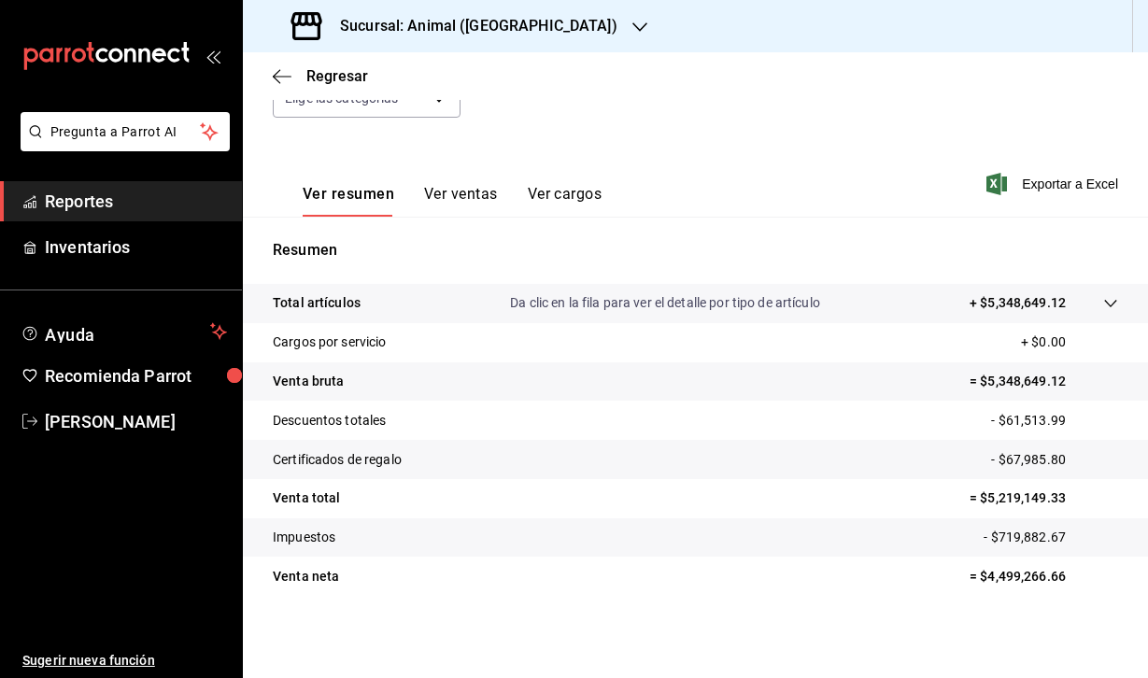
click at [401, 309] on div "Total artículos Da clic en la fila para ver el detalle por tipo de artículo + $…" at bounding box center [669, 303] width 793 height 20
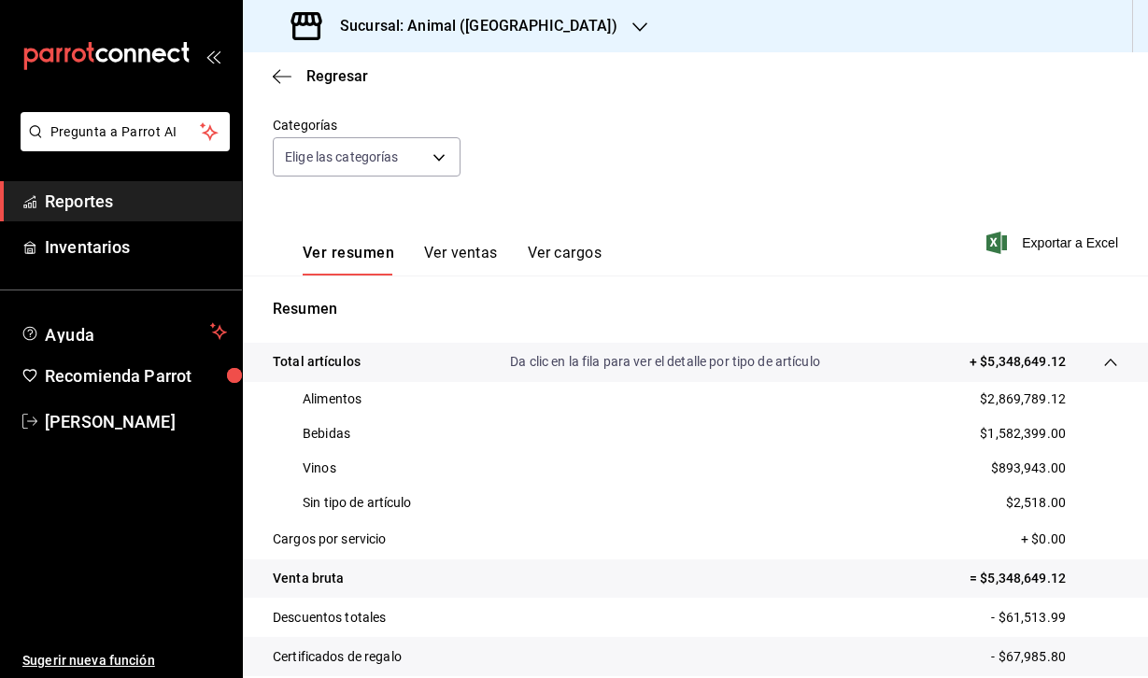
scroll to position [142, 0]
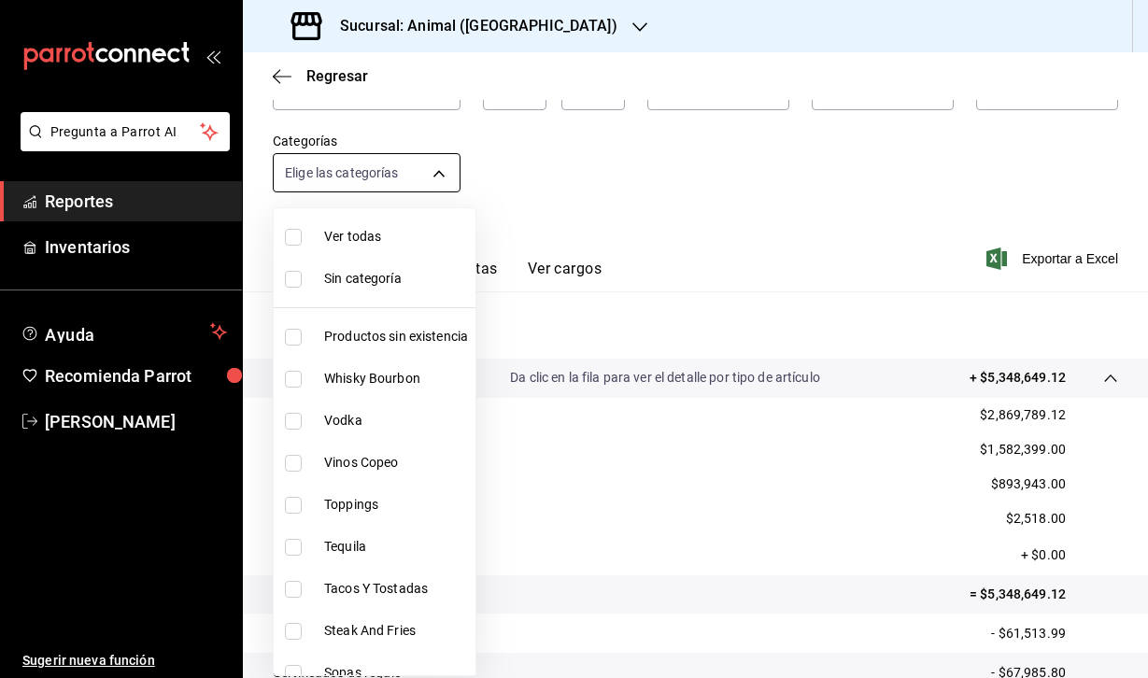
click at [435, 180] on body "Pregunta a Parrot AI Reportes Inventarios Ayuda Recomienda Parrot [PERSON_NAME]…" at bounding box center [574, 339] width 1148 height 678
click at [384, 275] on span "Sin categoría" at bounding box center [396, 279] width 144 height 20
checkbox input "true"
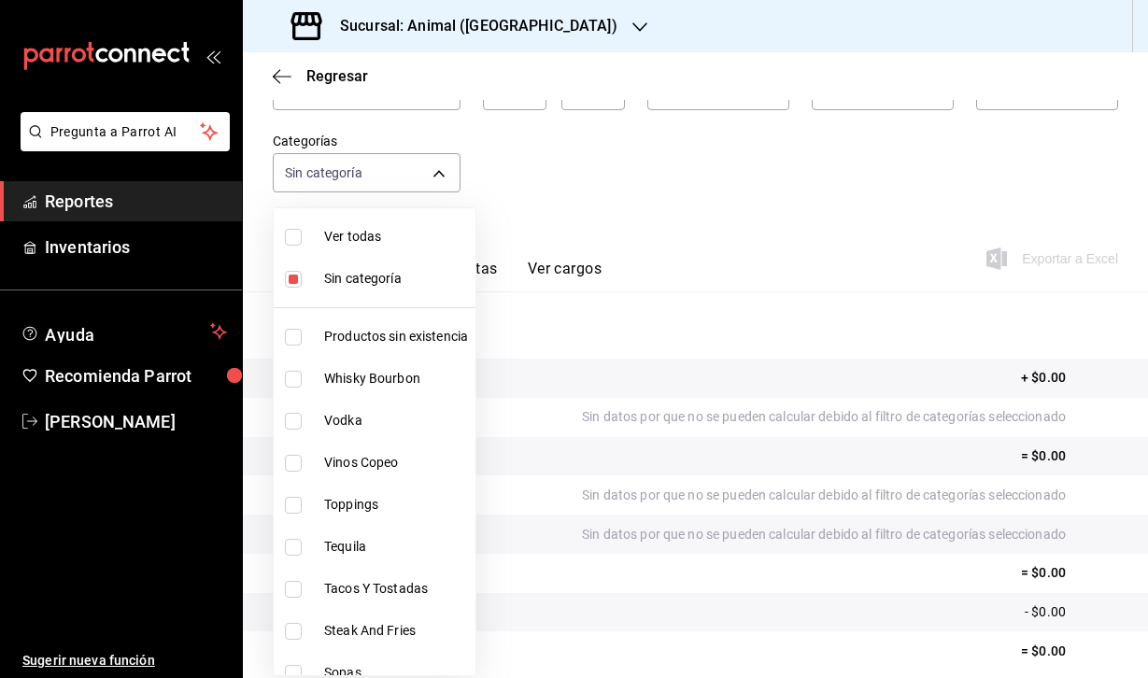
click at [678, 148] on div at bounding box center [574, 339] width 1148 height 678
click at [389, 183] on body "Pregunta a Parrot AI Reportes Inventarios Ayuda Recomienda Parrot [PERSON_NAME]…" at bounding box center [574, 339] width 1148 height 678
click at [316, 228] on li "Ver todas" at bounding box center [375, 237] width 202 height 42
type input "ab590da7-d0c4-47a8-ac4f-44aecaaca930,928f1d8c-49b4-4cad-a5c8-35f7885dcb7c,2440b…"
checkbox input "true"
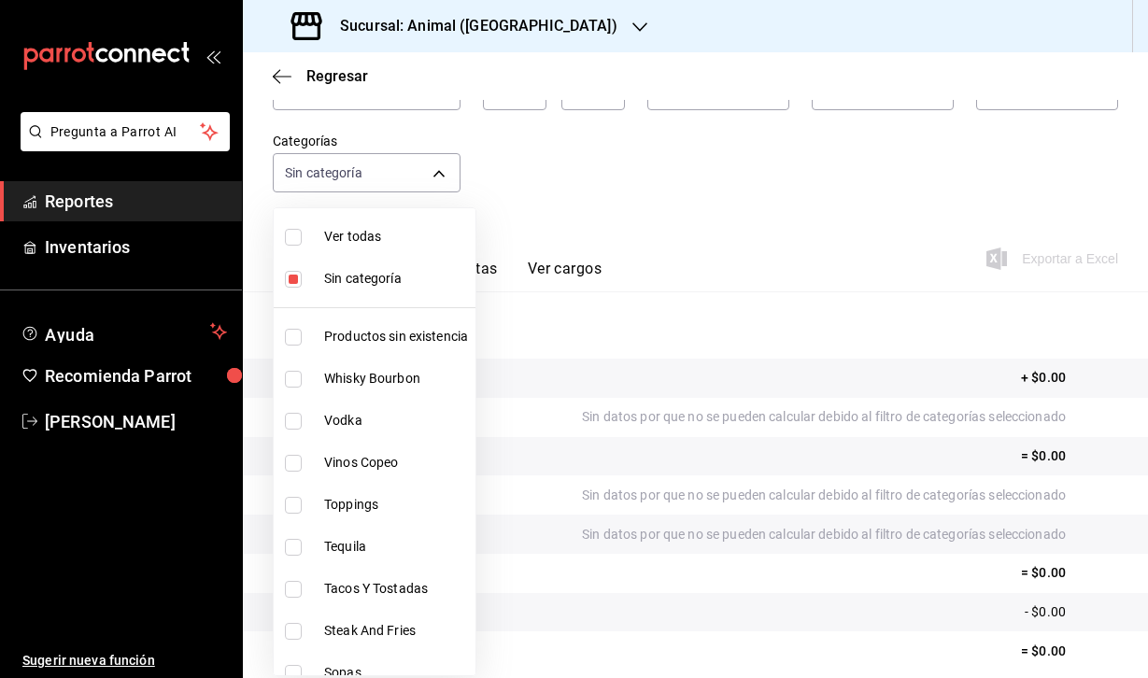
checkbox input "true"
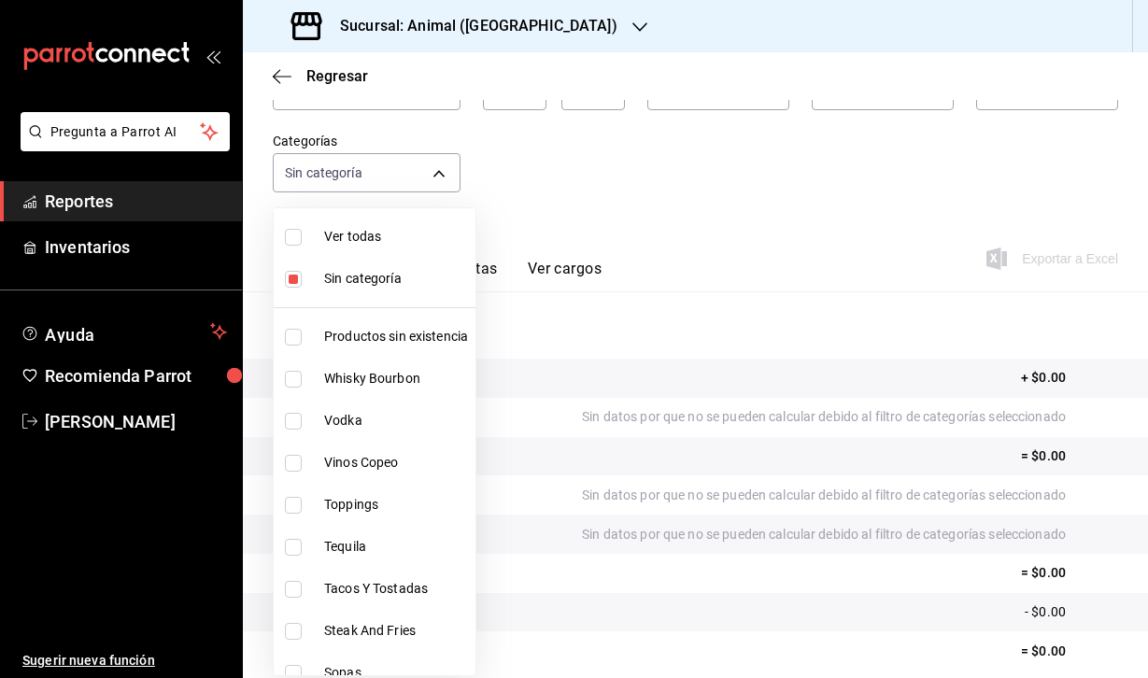
checkbox input "true"
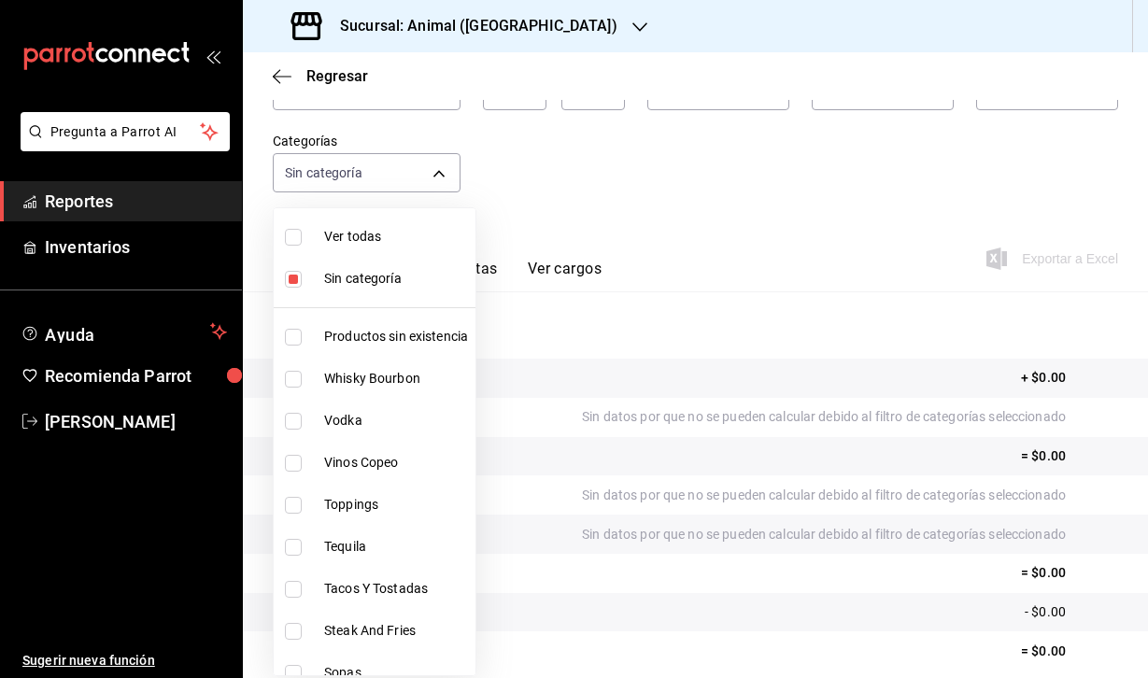
checkbox input "true"
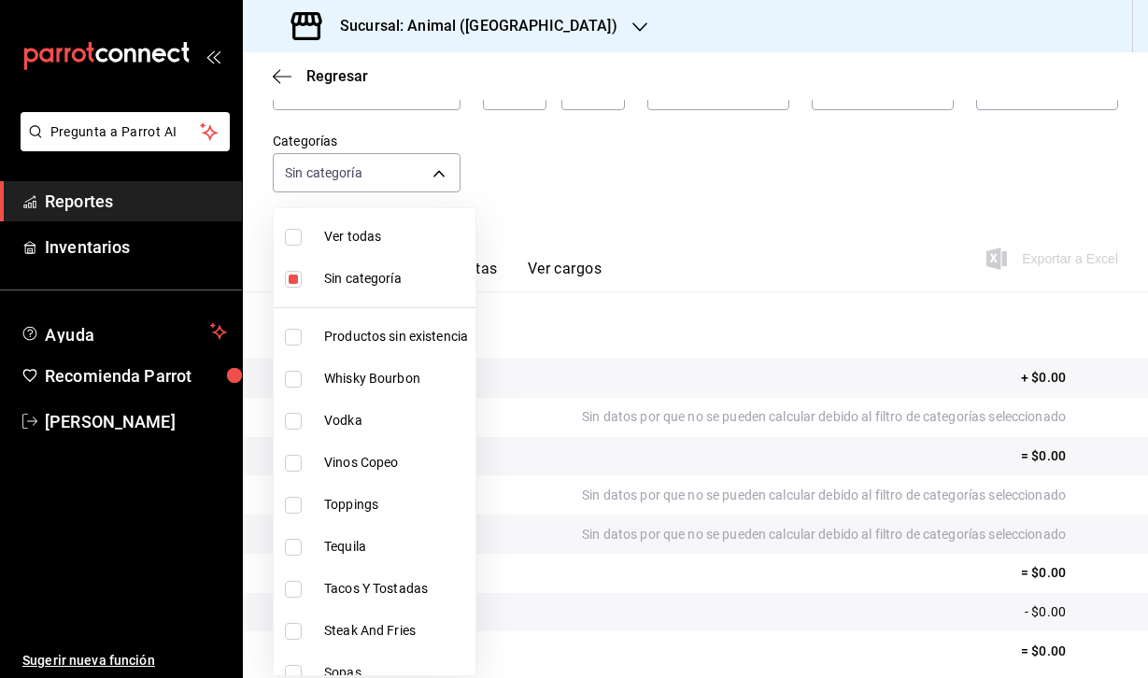
checkbox input "true"
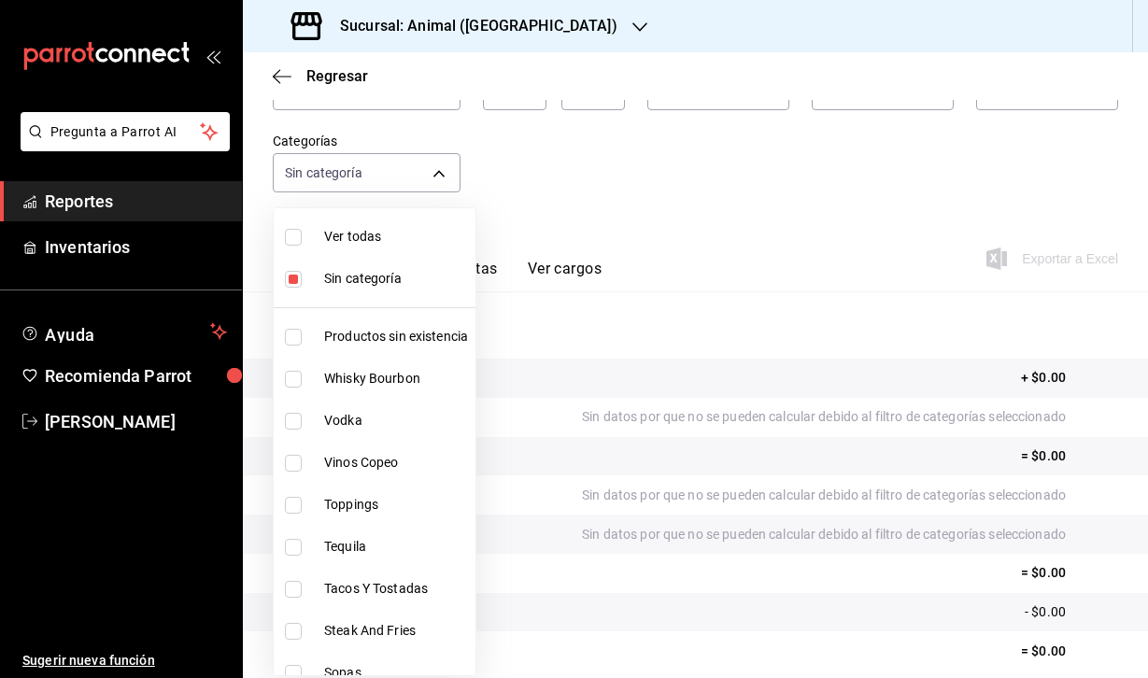
checkbox input "true"
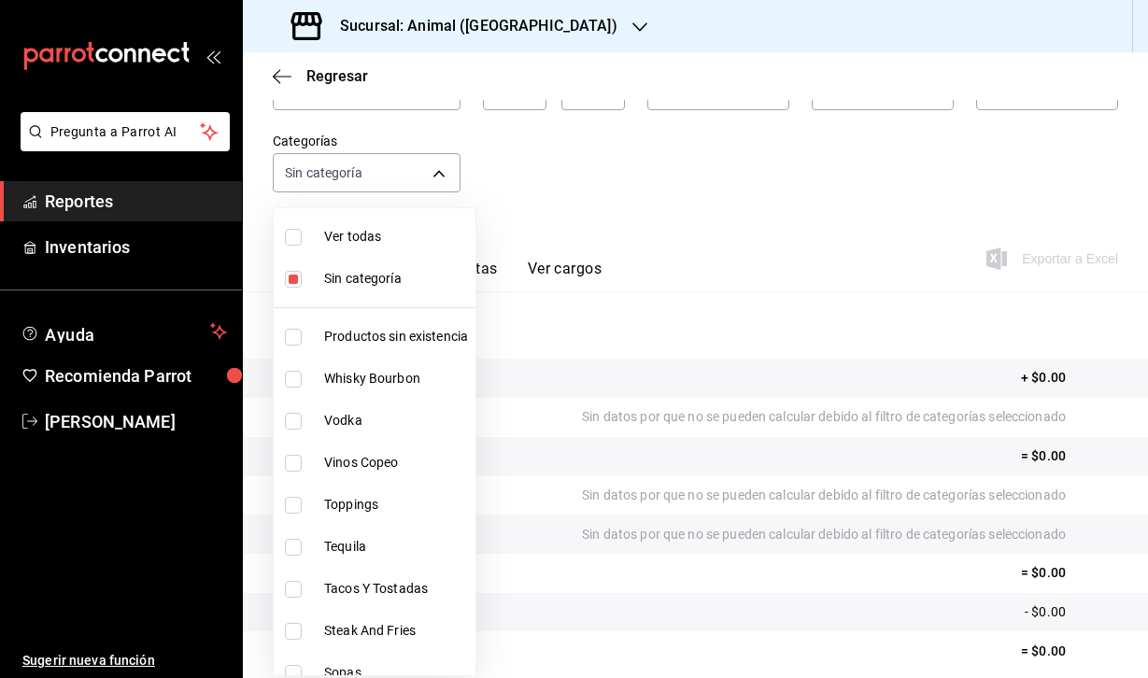
checkbox input "true"
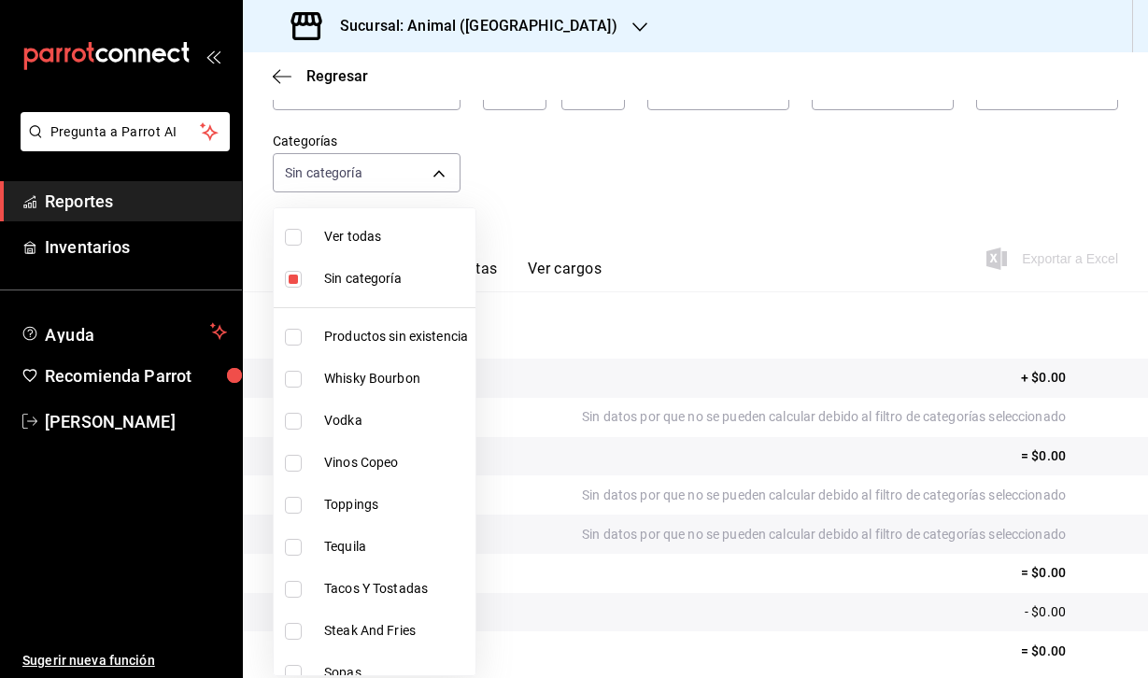
checkbox input "true"
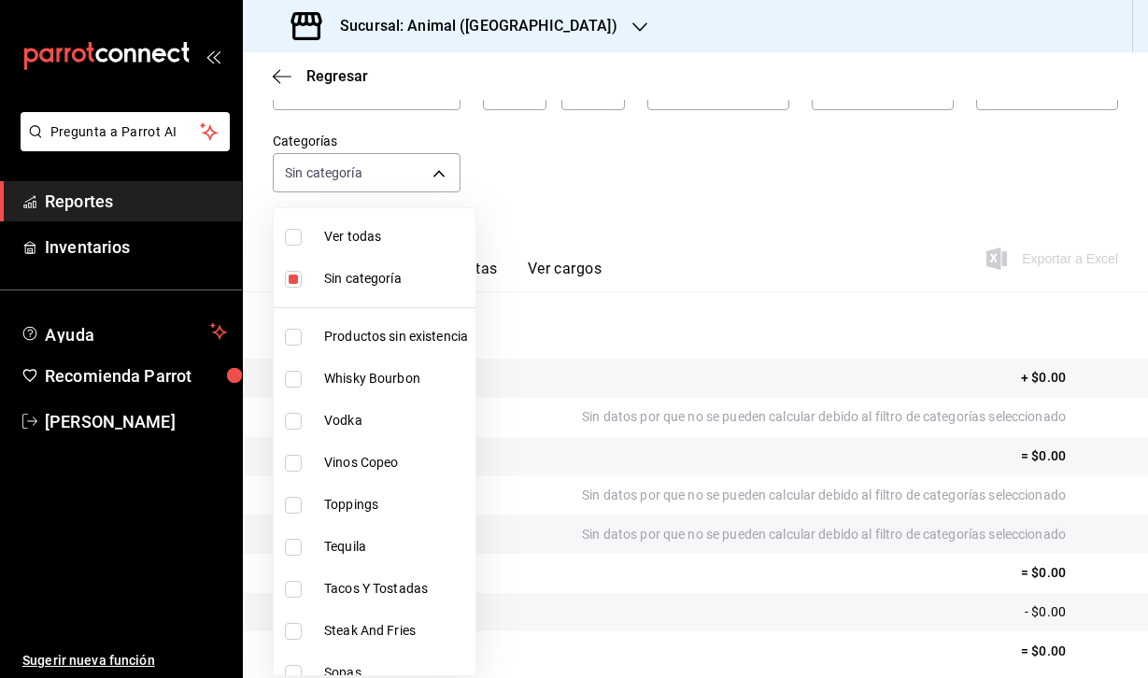
checkbox input "true"
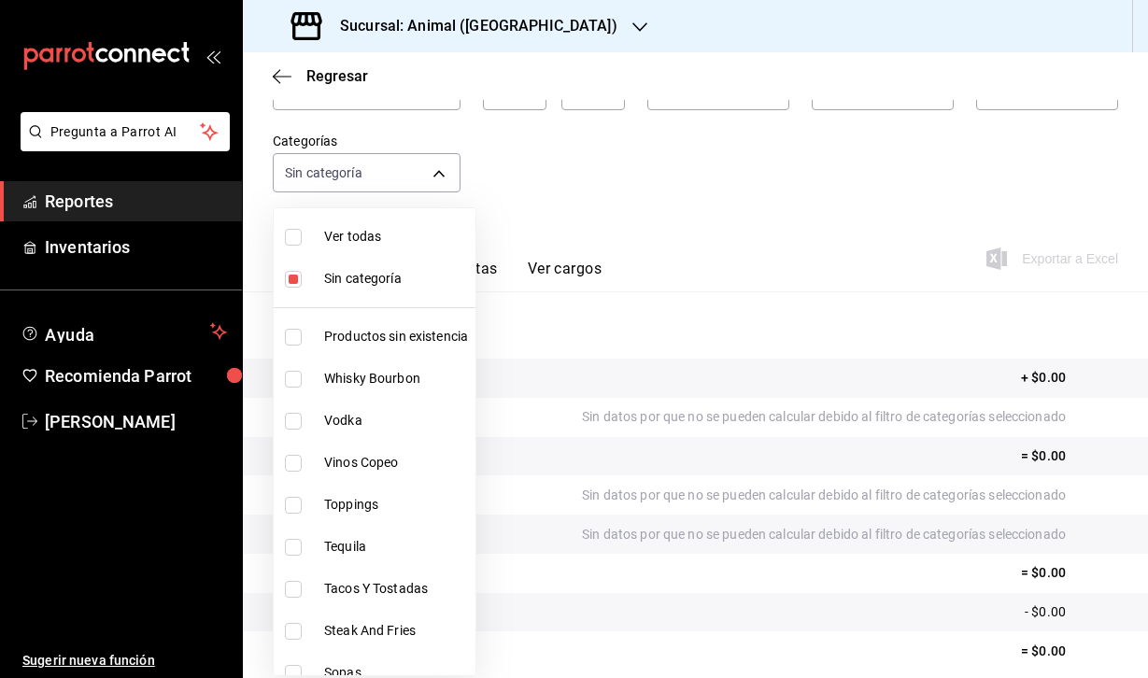
checkbox input "true"
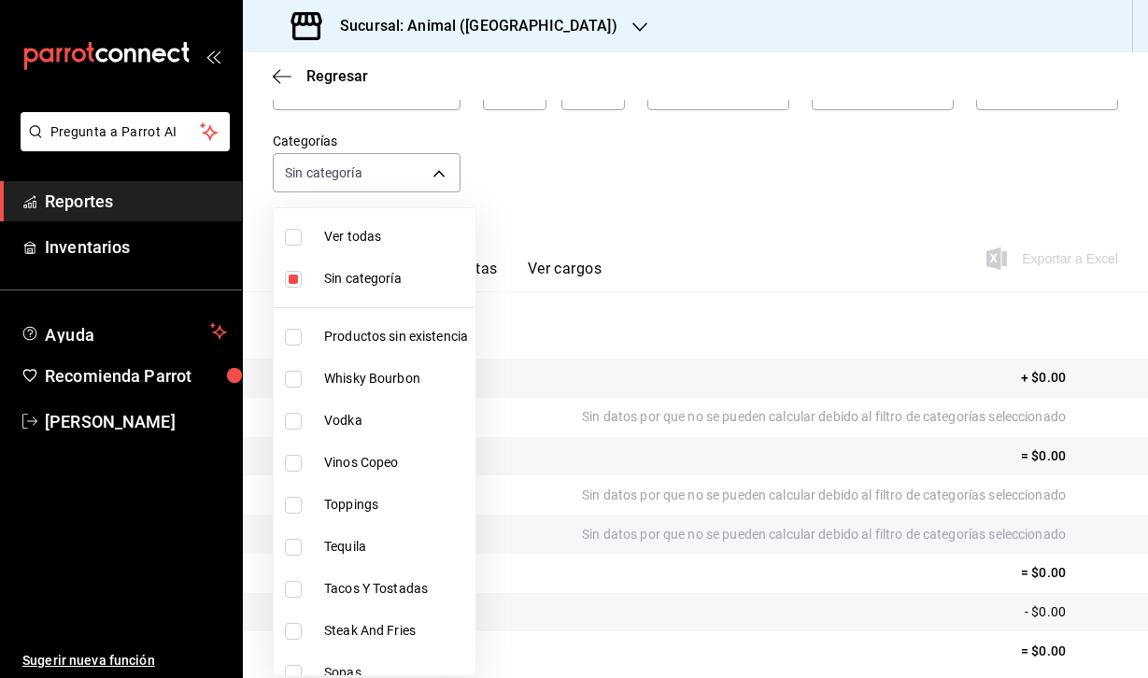
checkbox input "true"
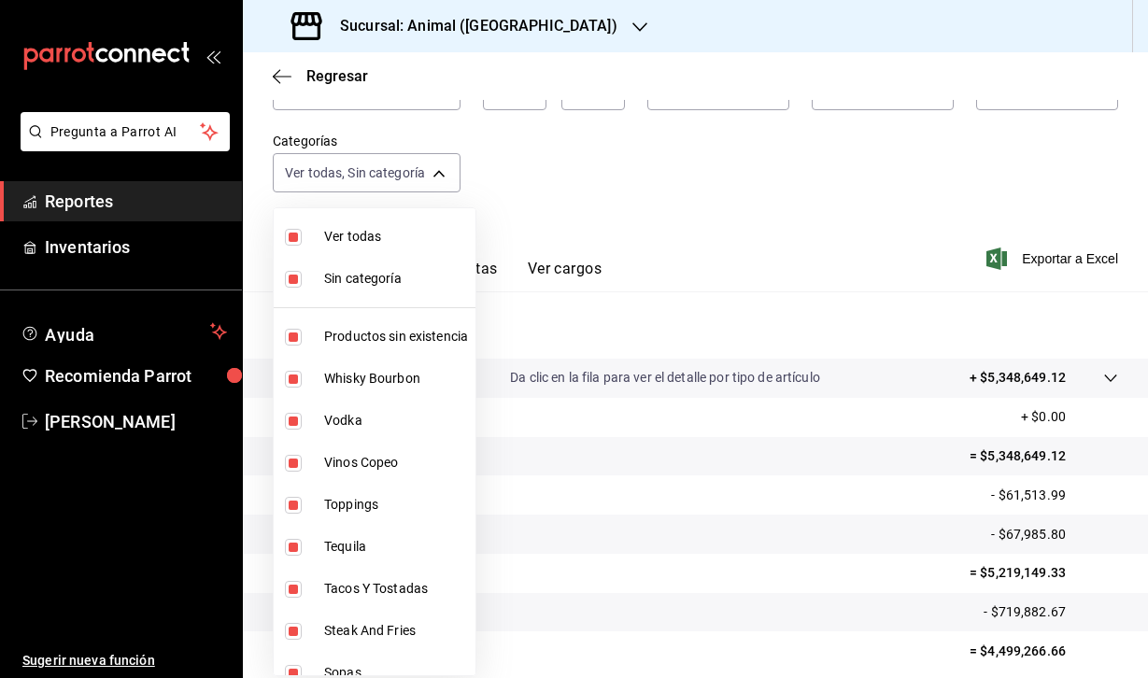
click at [776, 208] on div at bounding box center [574, 339] width 1148 height 678
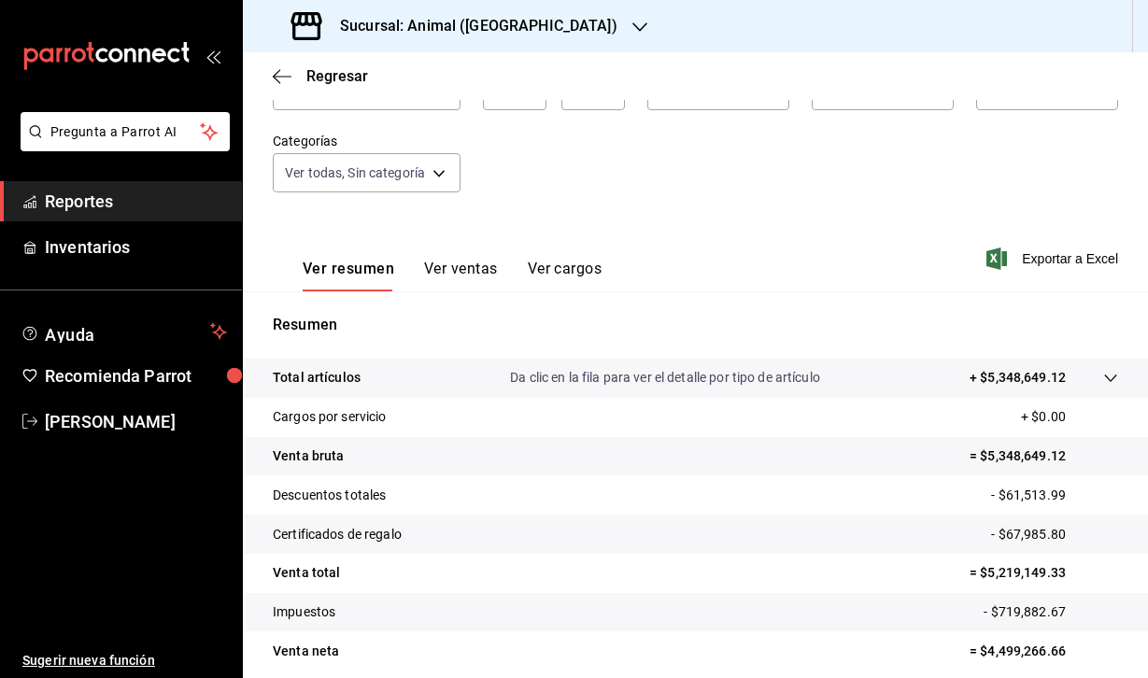
click at [634, 372] on p "Da clic en la fila para ver el detalle por tipo de artículo" at bounding box center [665, 378] width 310 height 20
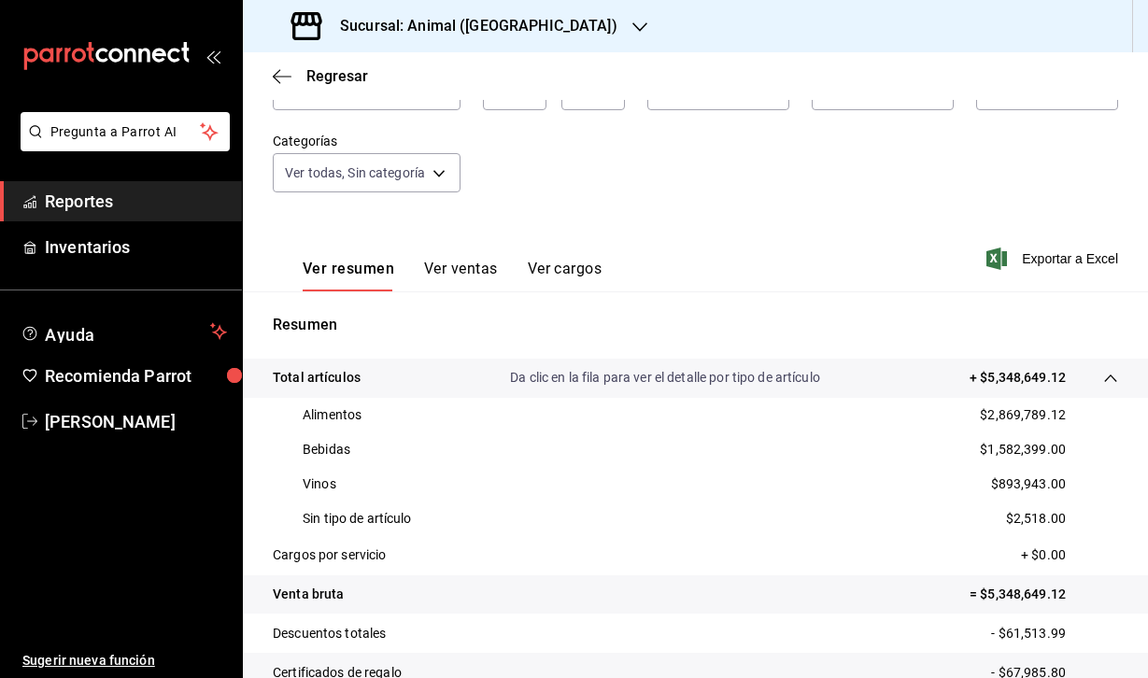
click at [395, 513] on p "Sin tipo de artículo" at bounding box center [357, 519] width 109 height 20
click at [1042, 519] on p "$2,518.00" at bounding box center [1036, 519] width 60 height 20
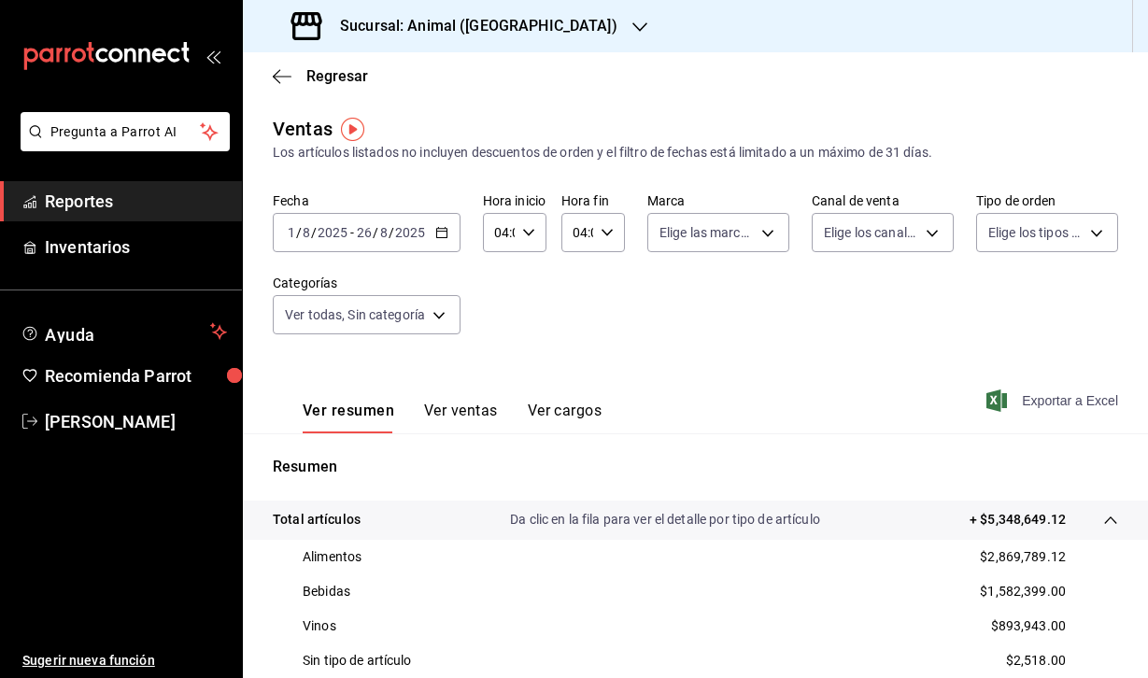
click at [999, 404] on icon "button" at bounding box center [996, 401] width 21 height 22
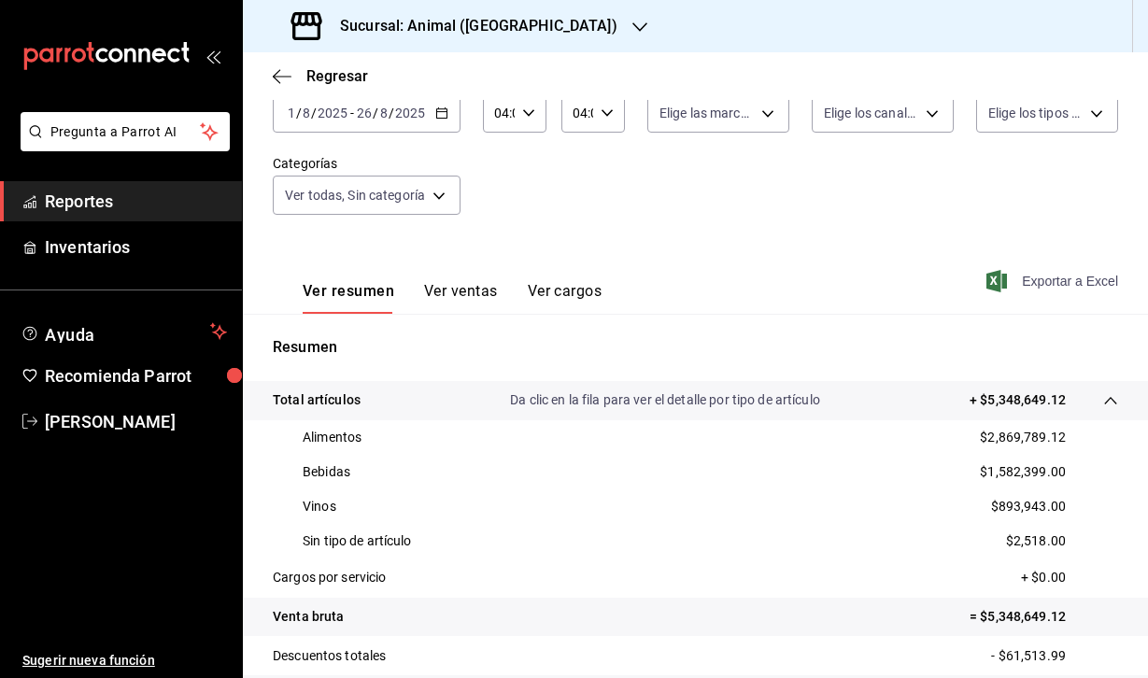
scroll to position [122, 0]
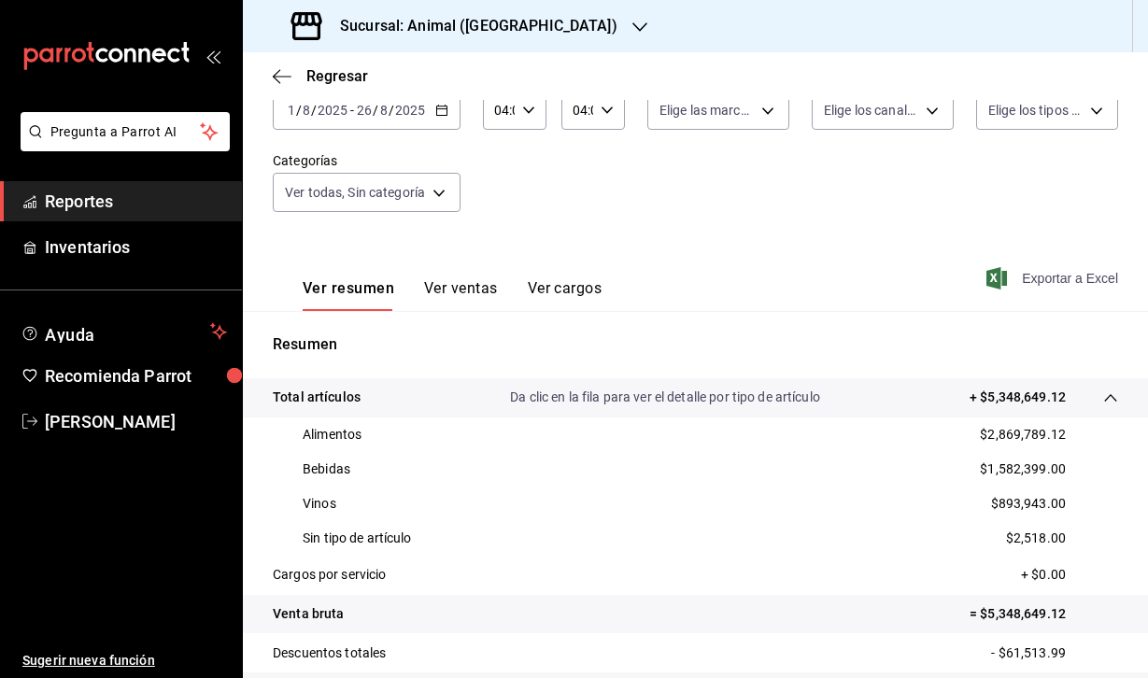
click at [722, 266] on div "Ver resumen Ver ventas Ver cargos Exportar a Excel" at bounding box center [695, 272] width 905 height 77
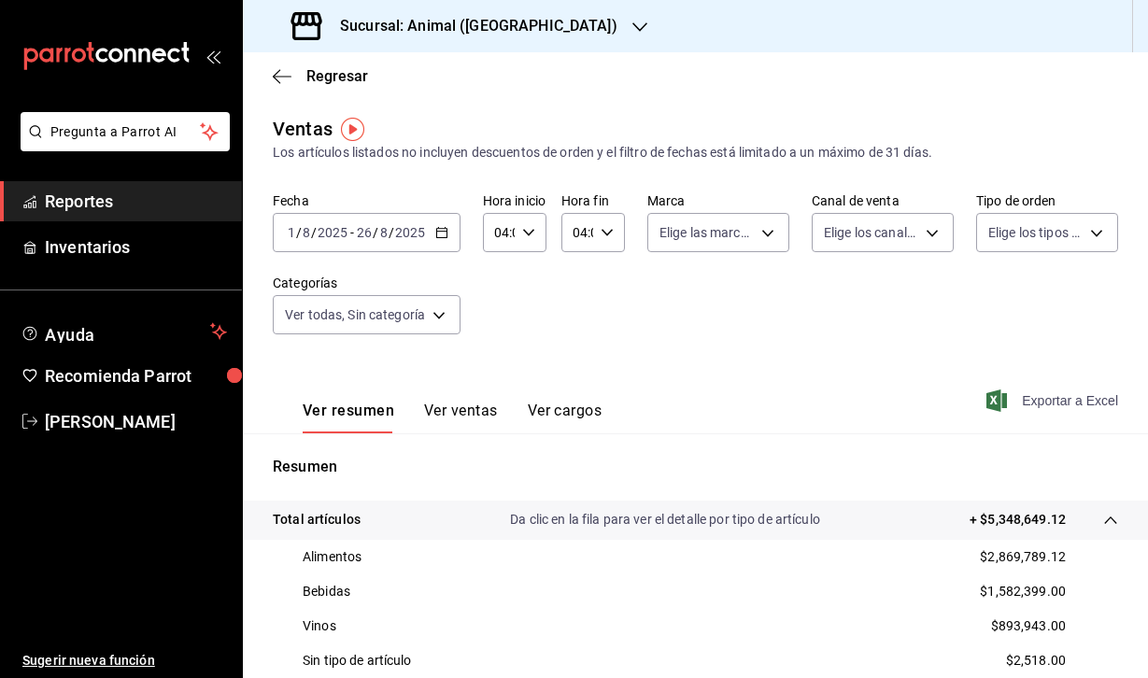
scroll to position [0, 0]
click at [344, 225] on input "2025" at bounding box center [333, 232] width 32 height 15
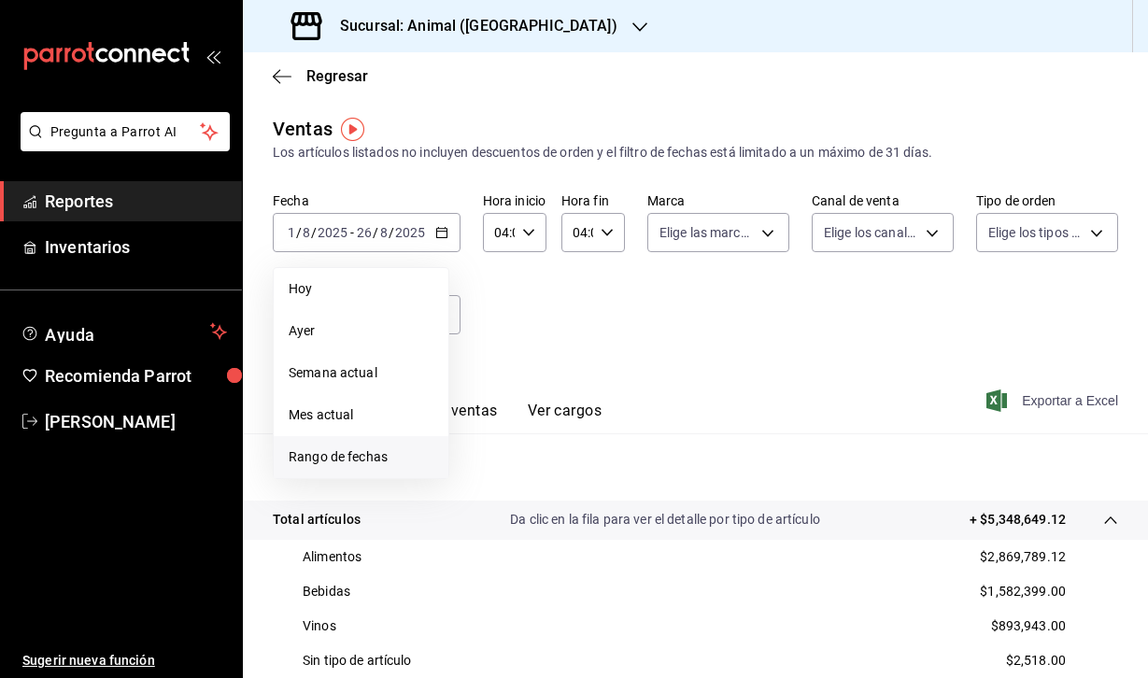
click at [342, 473] on li "Rango de fechas" at bounding box center [361, 457] width 175 height 42
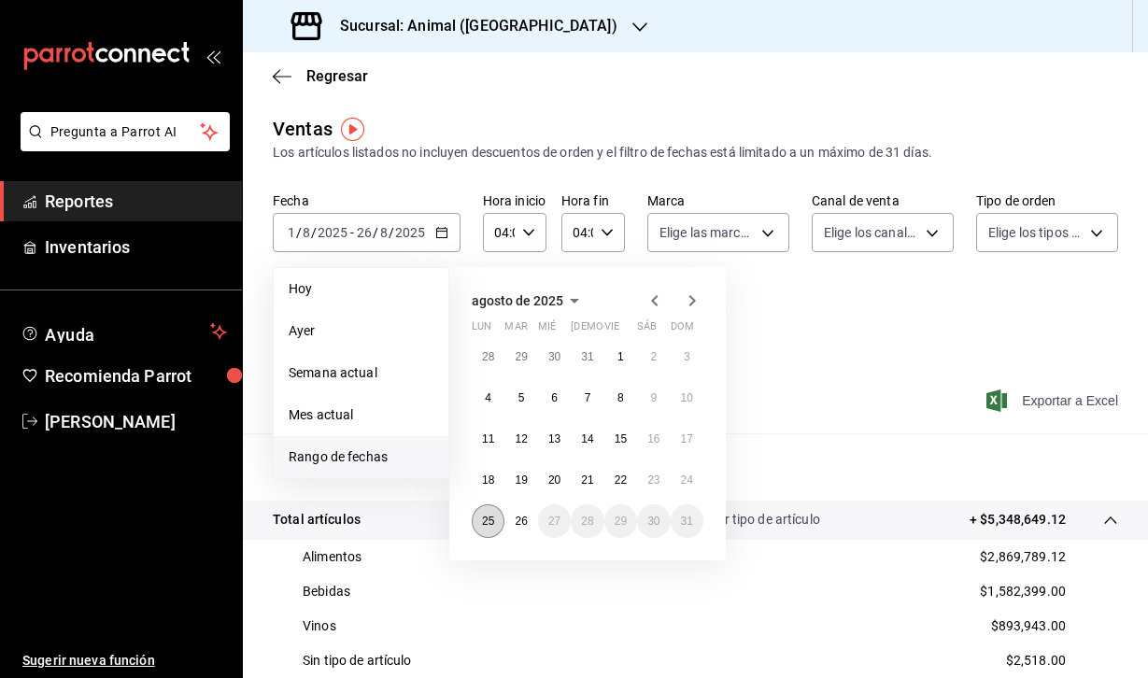
click at [483, 527] on abbr "25" at bounding box center [488, 521] width 12 height 13
click at [512, 527] on button "26" at bounding box center [520, 521] width 33 height 34
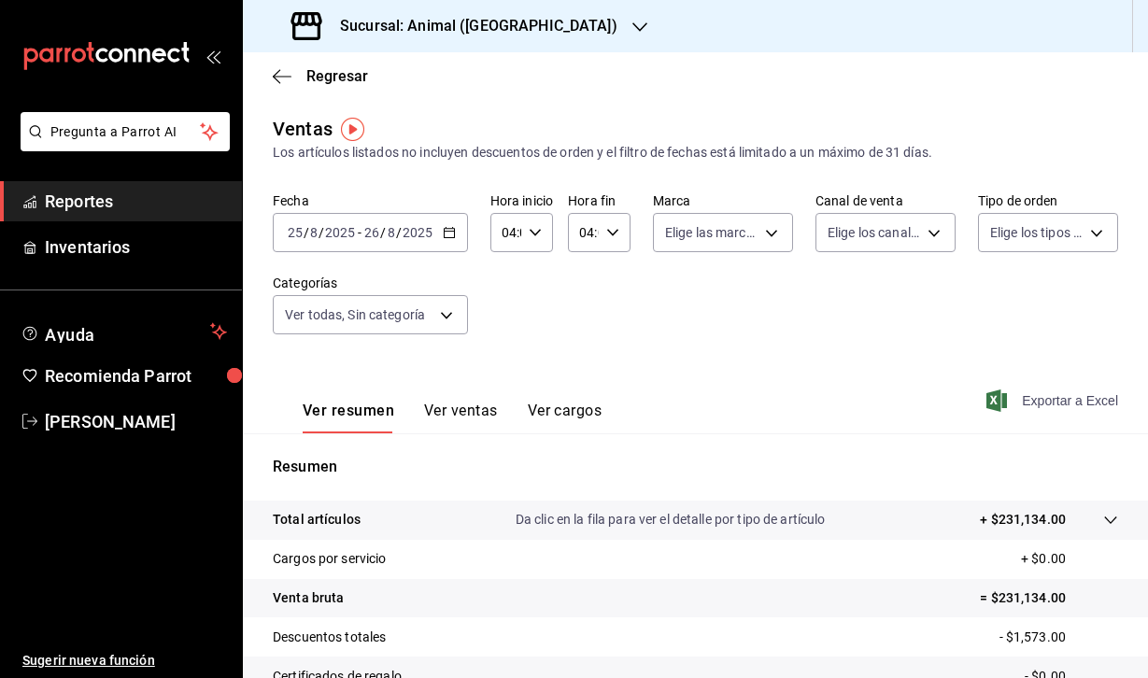
click at [562, 529] on p "Da clic en la fila para ver el detalle por tipo de artículo" at bounding box center [671, 520] width 310 height 20
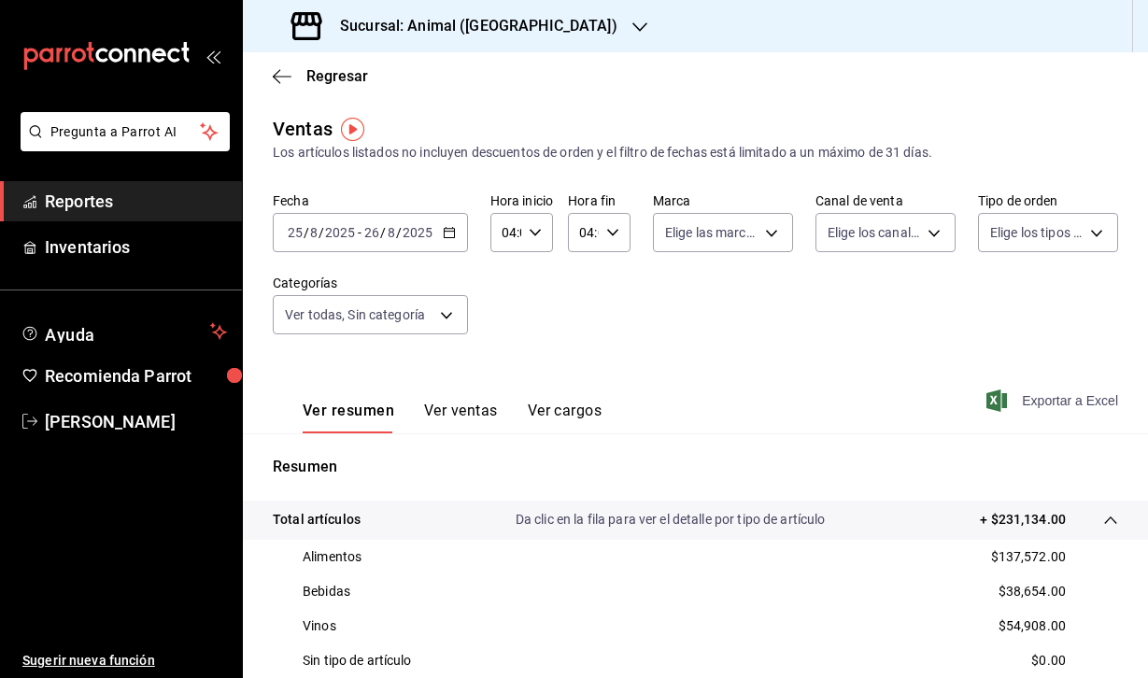
click at [461, 17] on h3 "Sucursal: Animal ([GEOGRAPHIC_DATA])" at bounding box center [471, 26] width 292 height 22
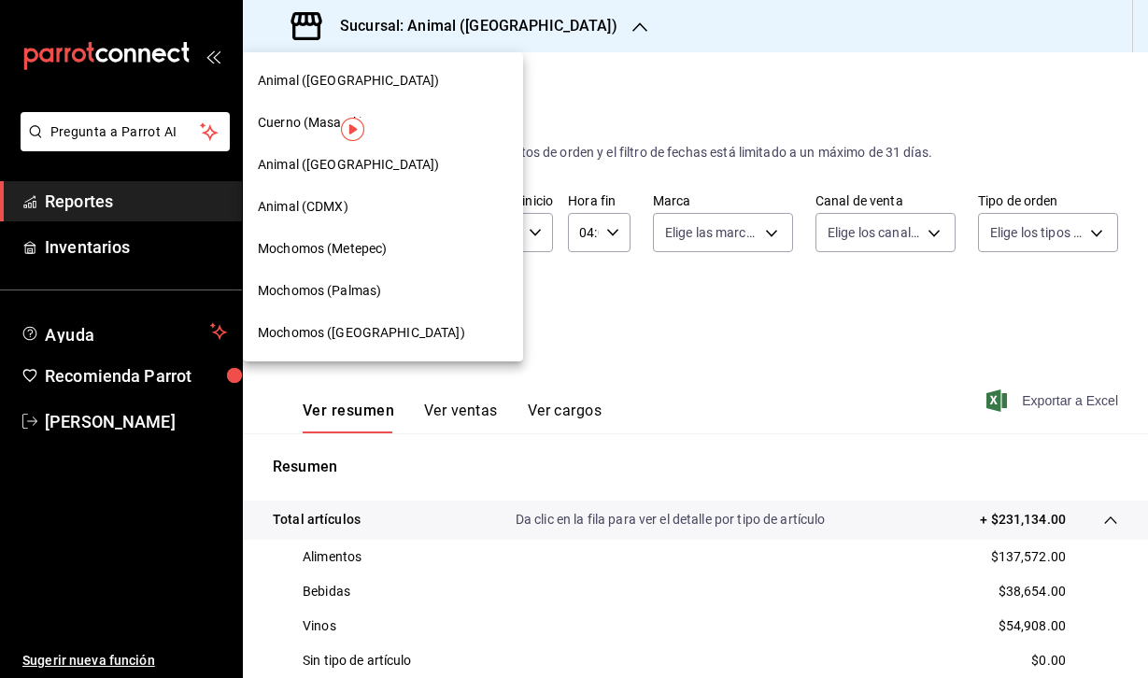
click at [430, 250] on div "Mochomos (Metepec)" at bounding box center [383, 249] width 250 height 20
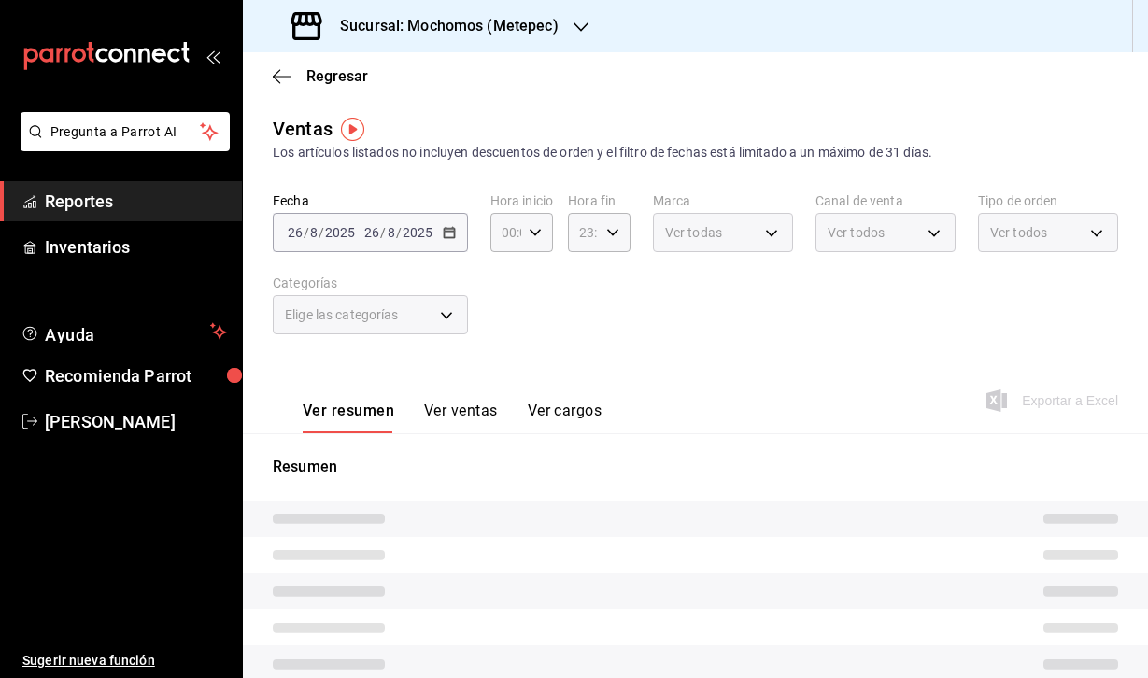
type input "04:00"
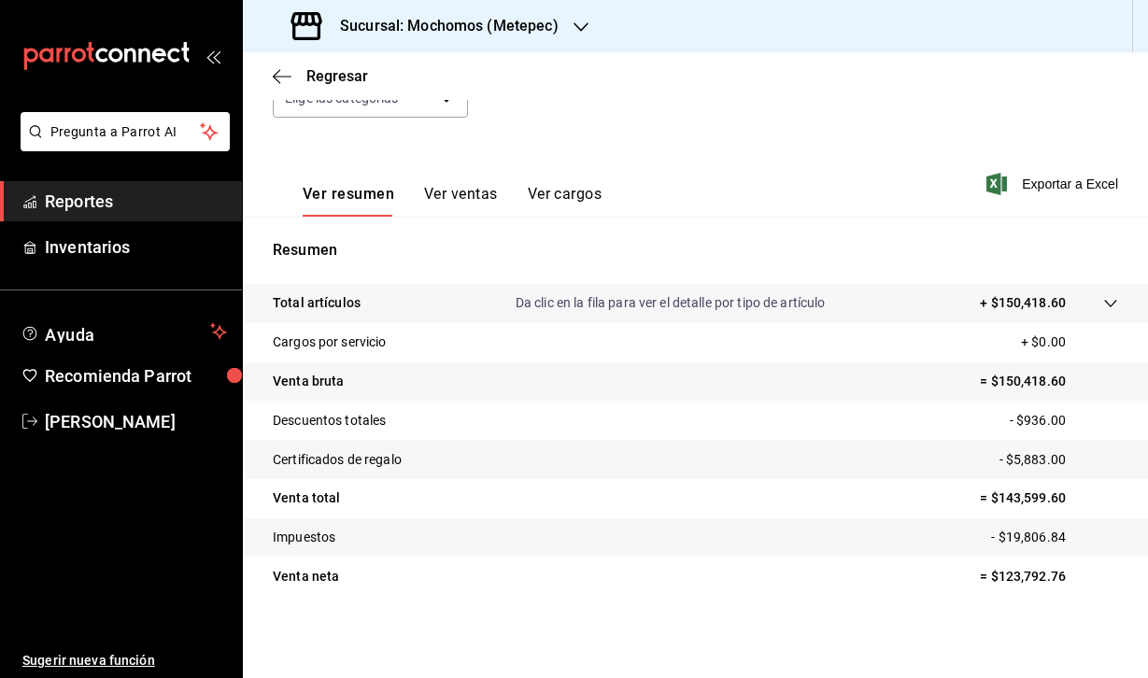
scroll to position [217, 0]
click at [503, 296] on div "Total artículos Da clic en la fila para ver el detalle por tipo de artículo + $…" at bounding box center [669, 303] width 793 height 20
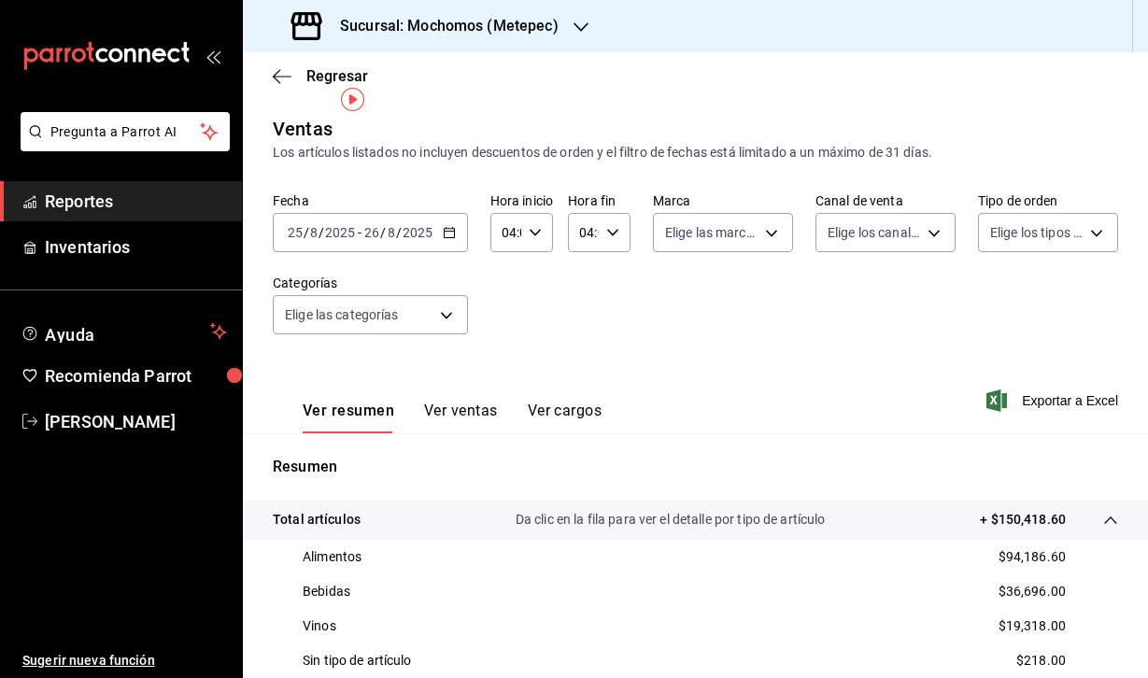
scroll to position [146, 0]
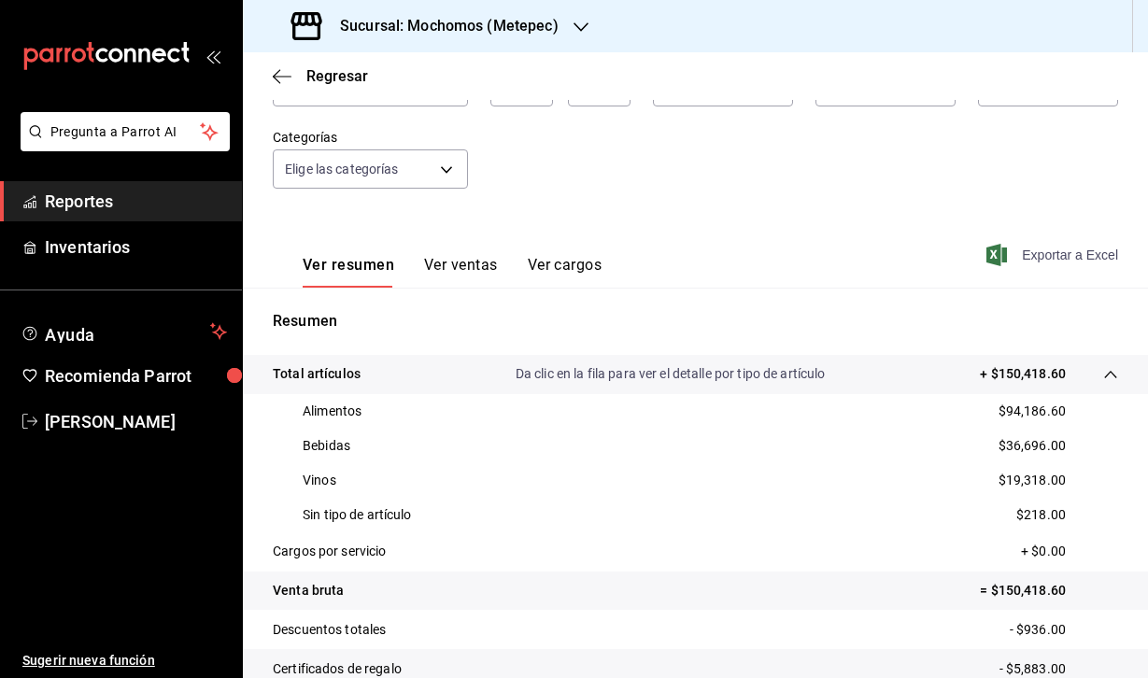
click at [995, 246] on icon "button" at bounding box center [996, 255] width 21 height 22
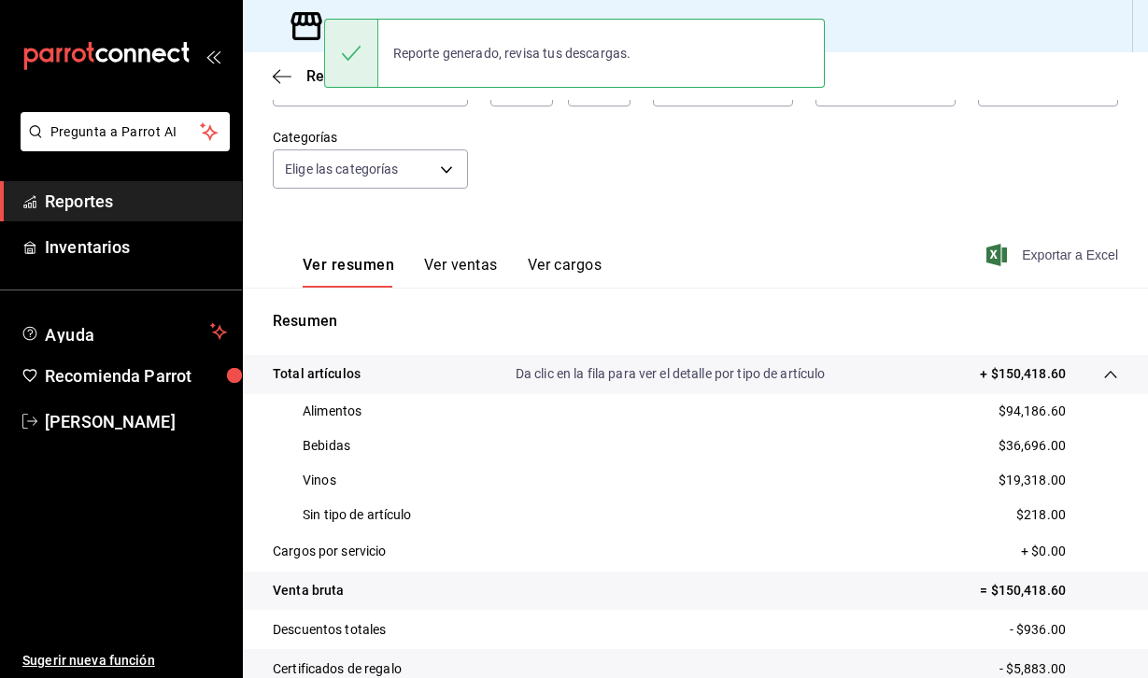
click at [822, 258] on div "Ver resumen Ver ventas Ver cargos Exportar a Excel" at bounding box center [695, 249] width 905 height 77
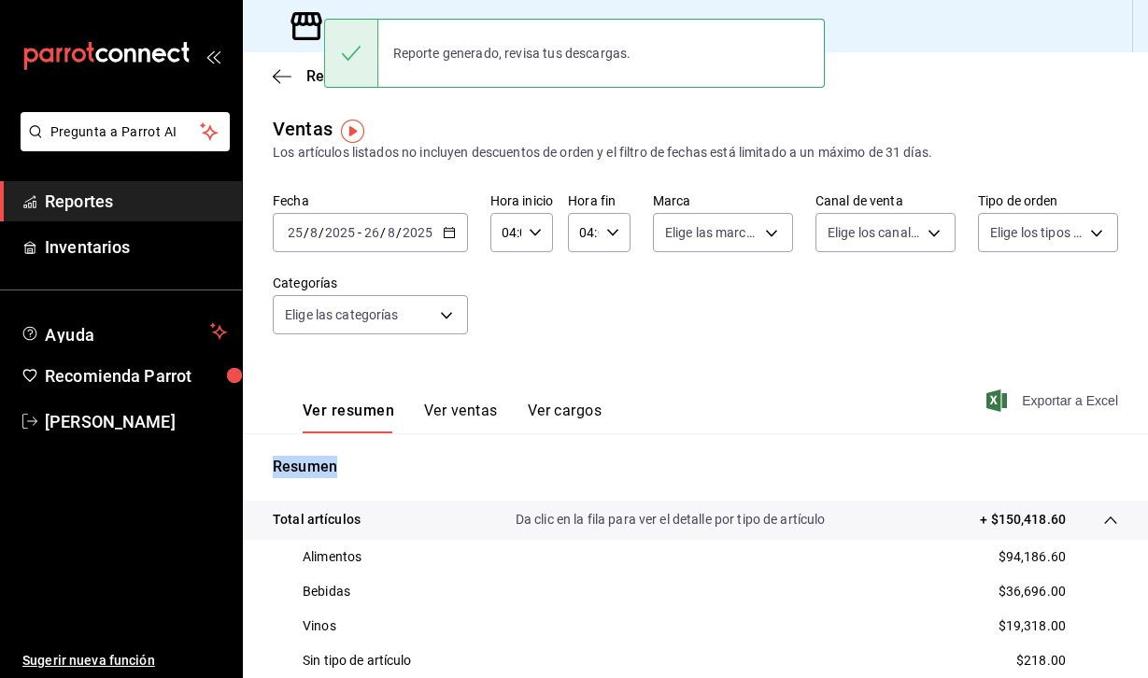
scroll to position [0, 0]
click at [306, 25] on icon at bounding box center [306, 25] width 37 height 37
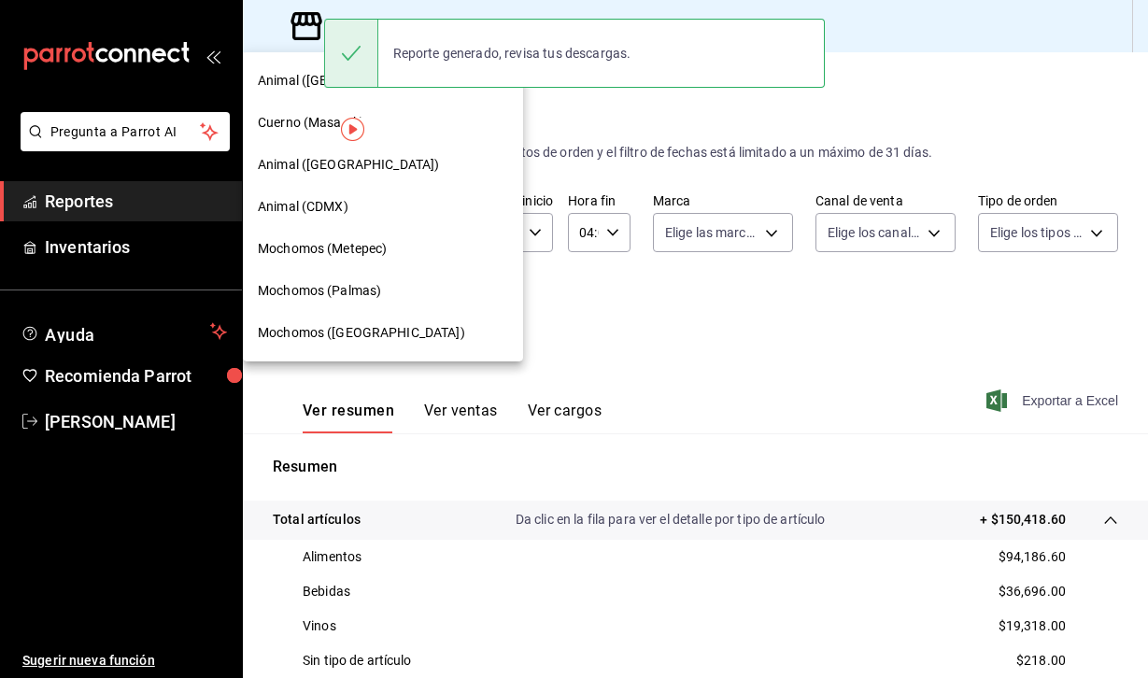
click at [319, 198] on span "Animal (CDMX)" at bounding box center [303, 207] width 91 height 20
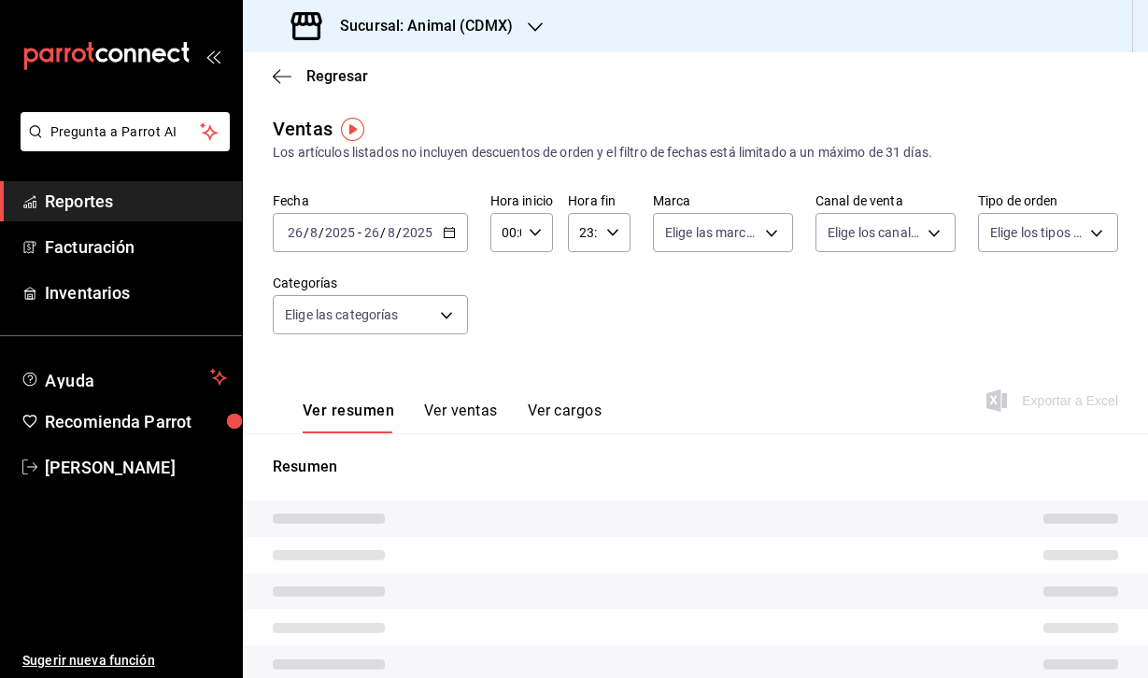
type input "04:00"
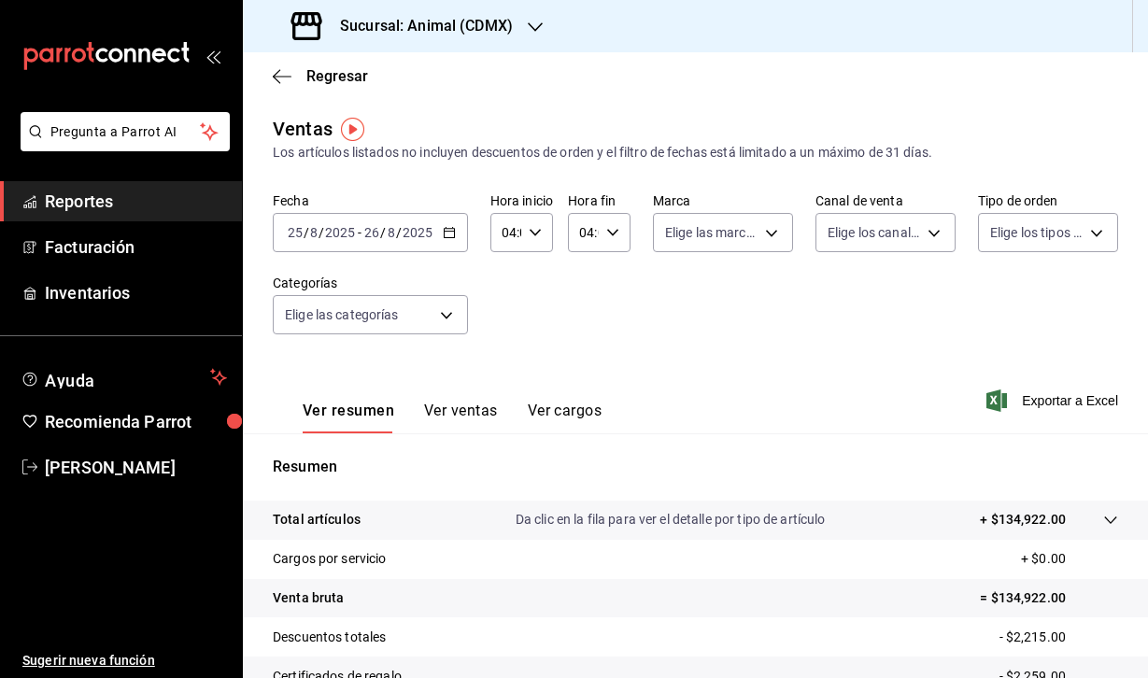
click at [341, 235] on input "2025" at bounding box center [340, 232] width 32 height 15
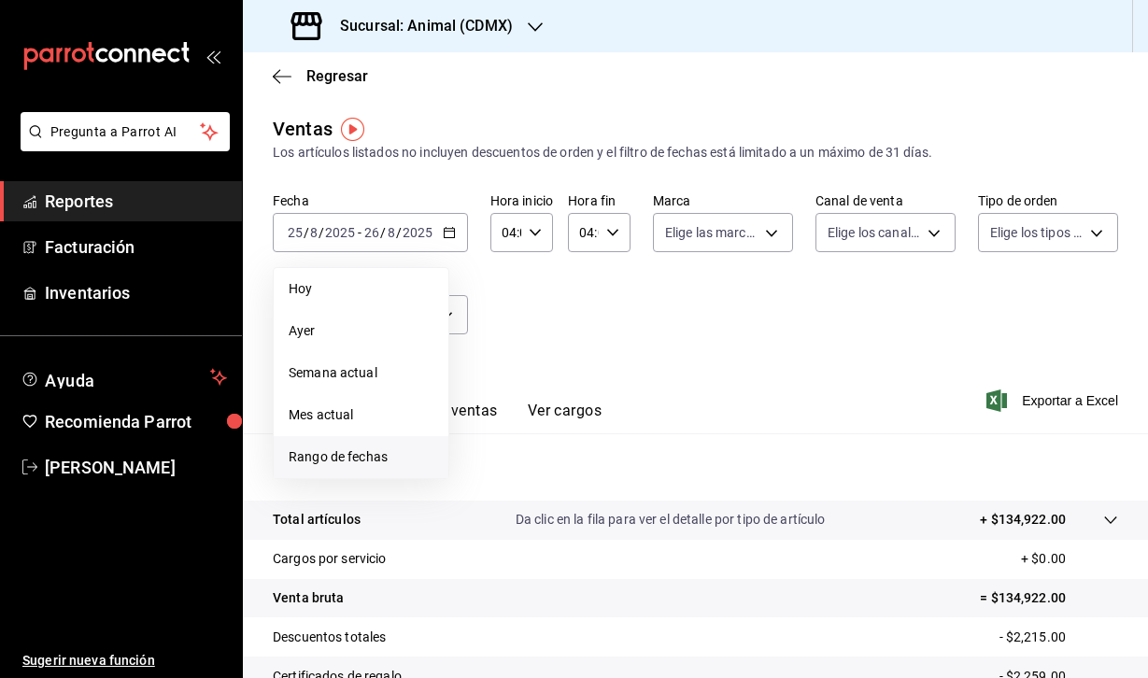
click at [361, 460] on span "Rango de fechas" at bounding box center [361, 457] width 145 height 20
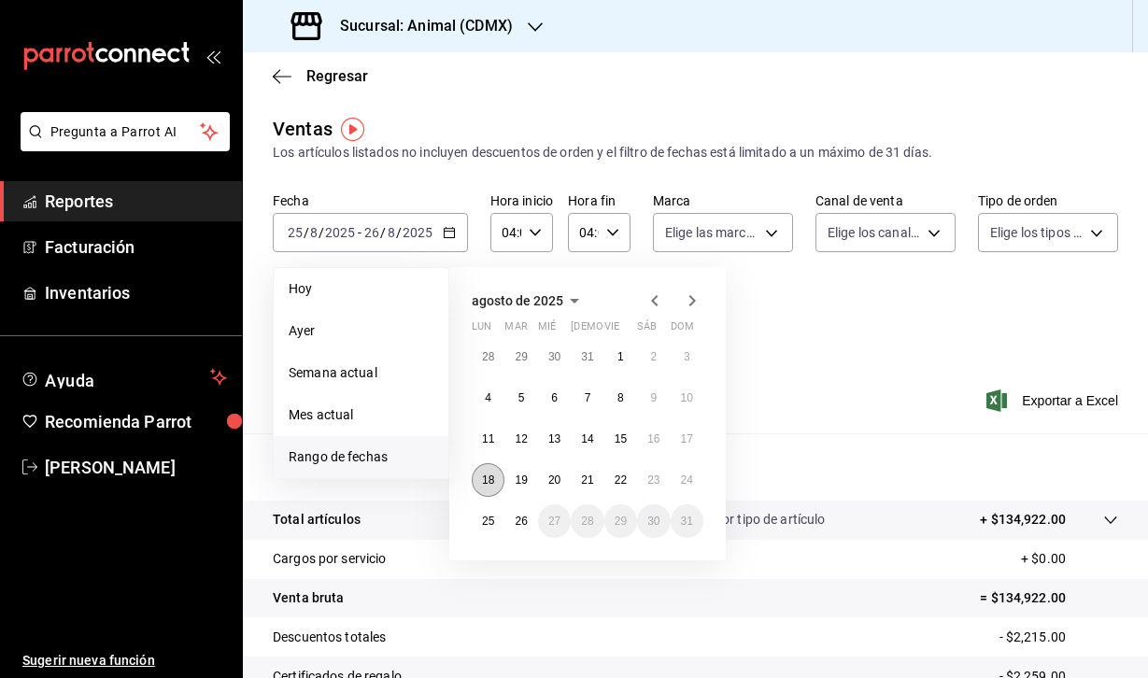
click at [497, 484] on button "18" at bounding box center [488, 480] width 33 height 34
click at [625, 361] on button "1" at bounding box center [620, 357] width 33 height 34
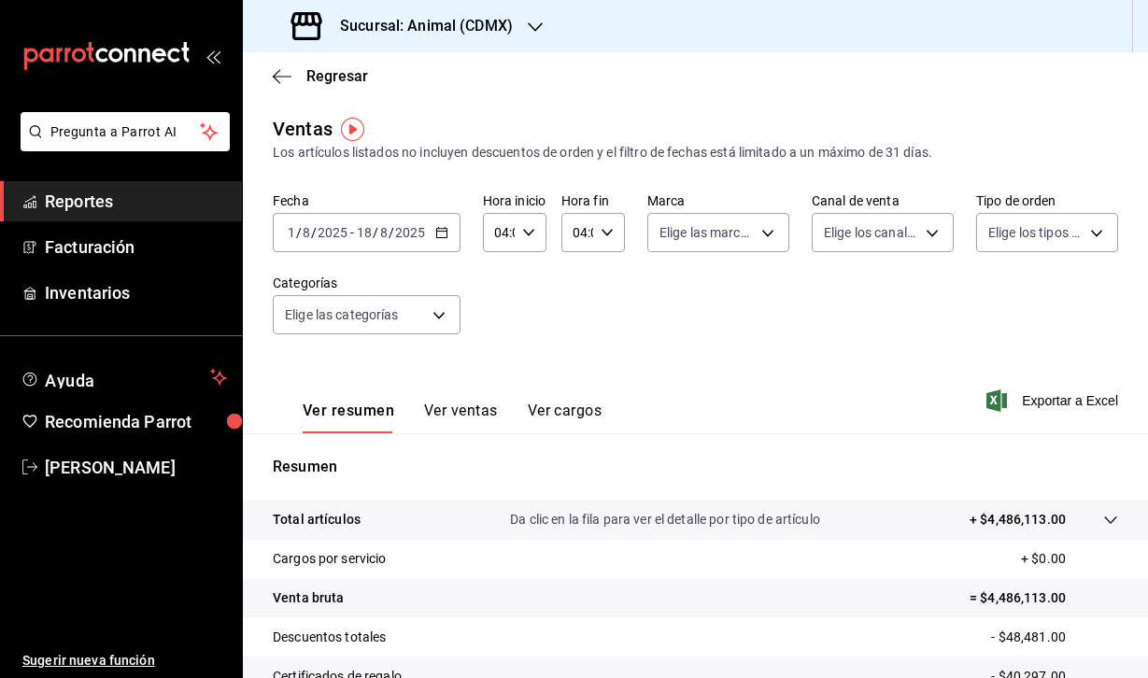
click at [359, 247] on div "[DATE] [DATE] - [DATE] [DATE]" at bounding box center [367, 232] width 188 height 39
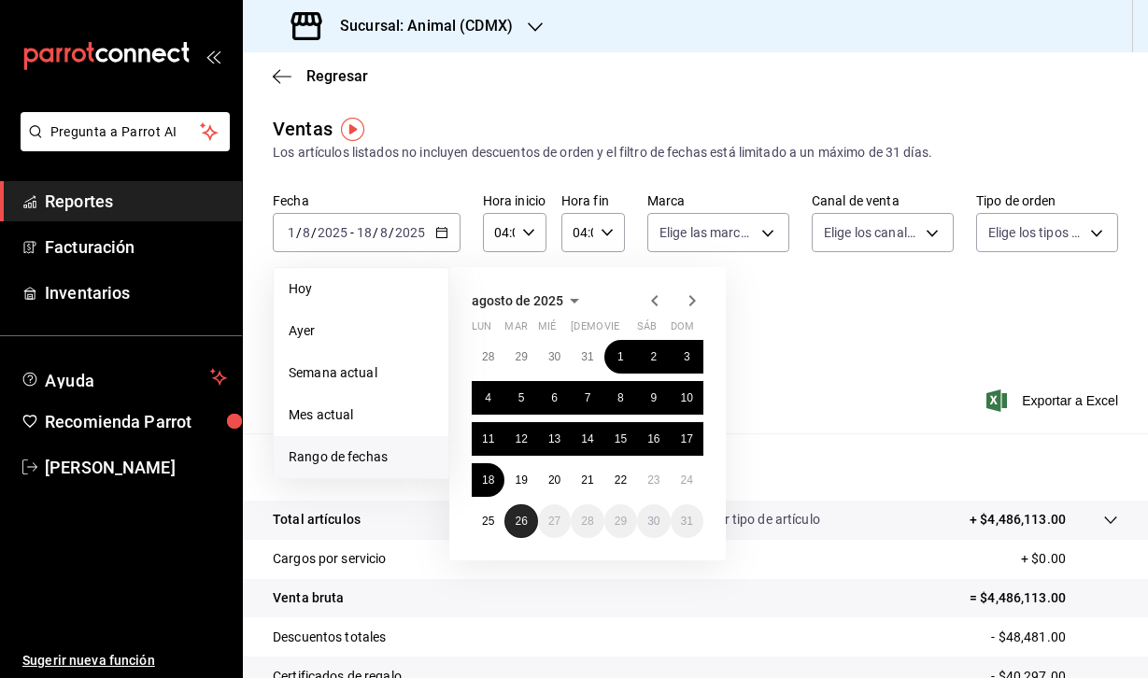
click at [518, 522] on abbr "26" at bounding box center [521, 521] width 12 height 13
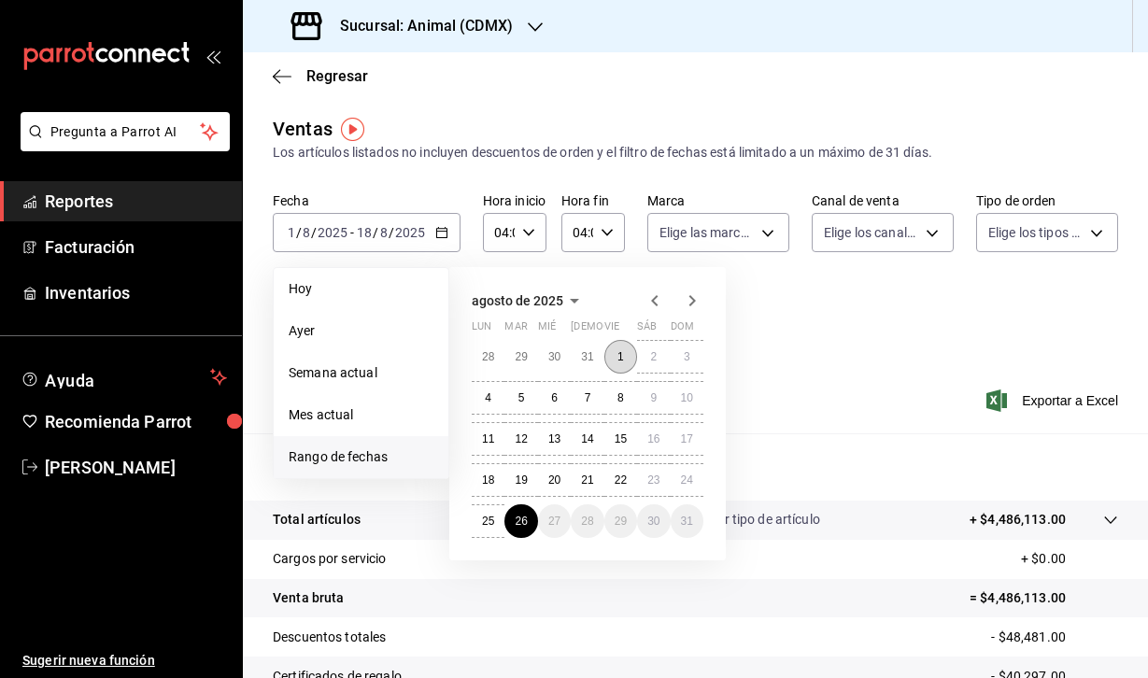
click at [625, 358] on button "1" at bounding box center [620, 357] width 33 height 34
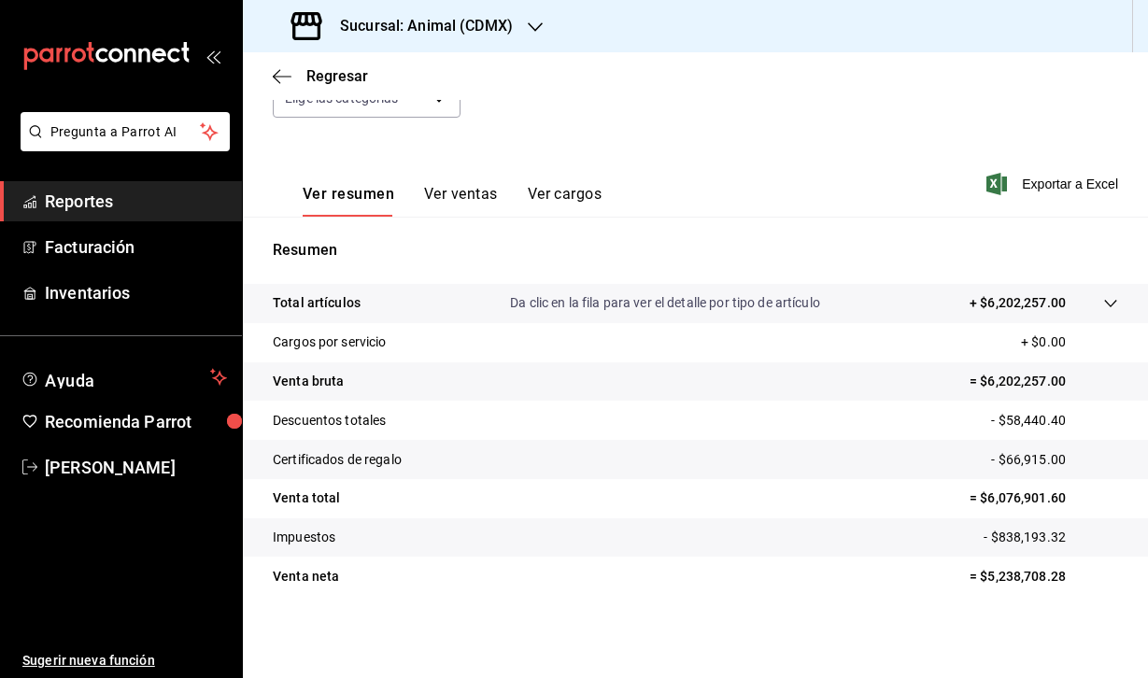
scroll to position [217, 0]
click at [801, 302] on p "Da clic en la fila para ver el detalle por tipo de artículo" at bounding box center [665, 303] width 310 height 20
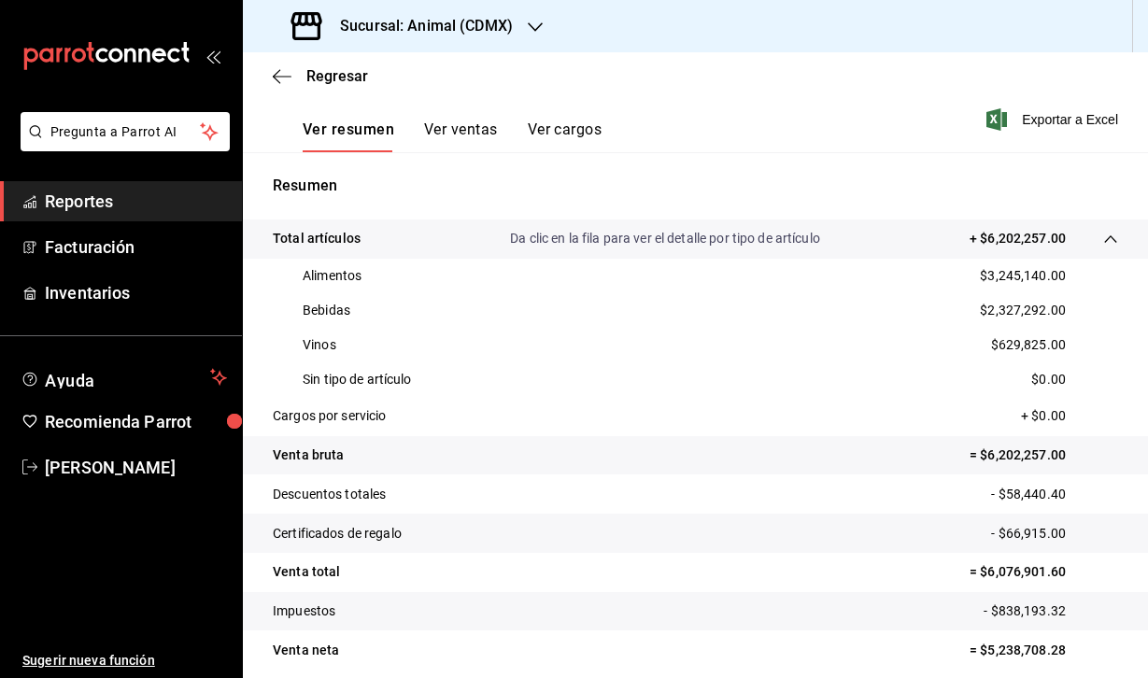
scroll to position [290, 0]
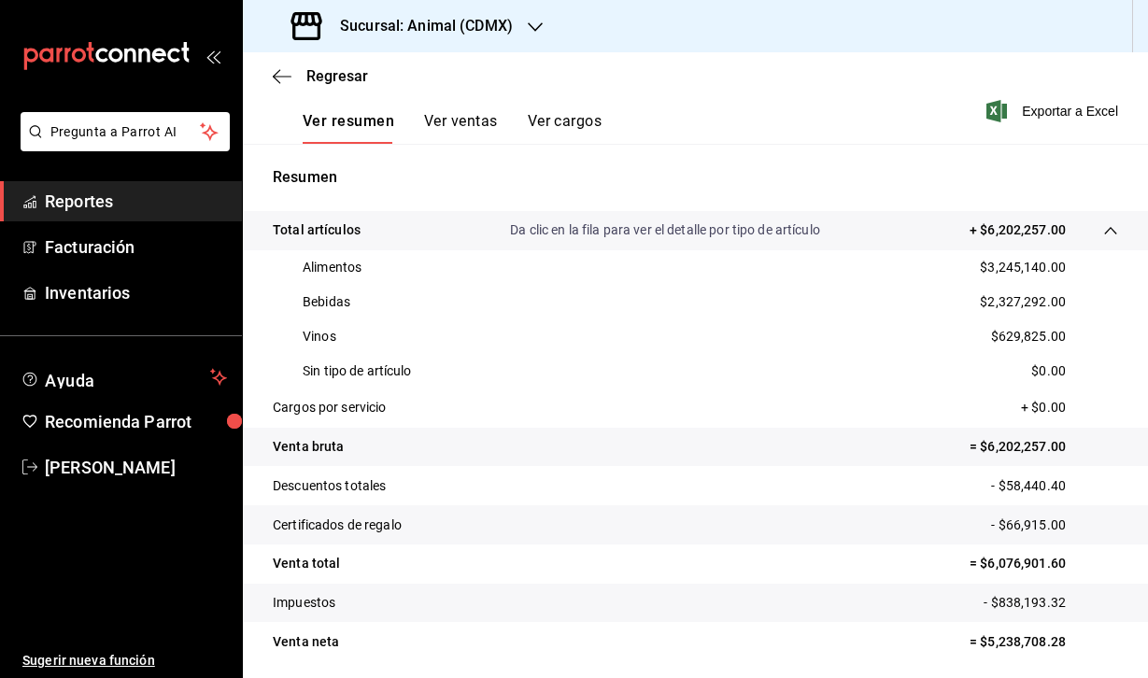
click at [510, 48] on div "Sucursal: Animal (CDMX)" at bounding box center [404, 26] width 292 height 52
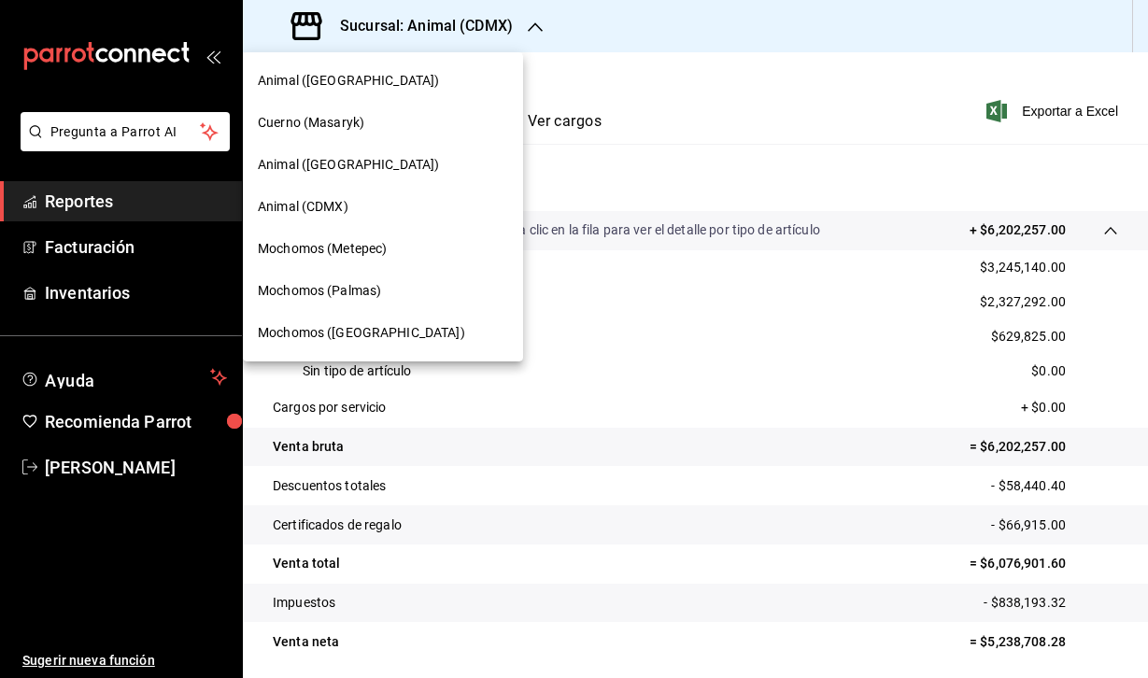
click at [367, 161] on div "Animal ([GEOGRAPHIC_DATA])" at bounding box center [383, 165] width 250 height 20
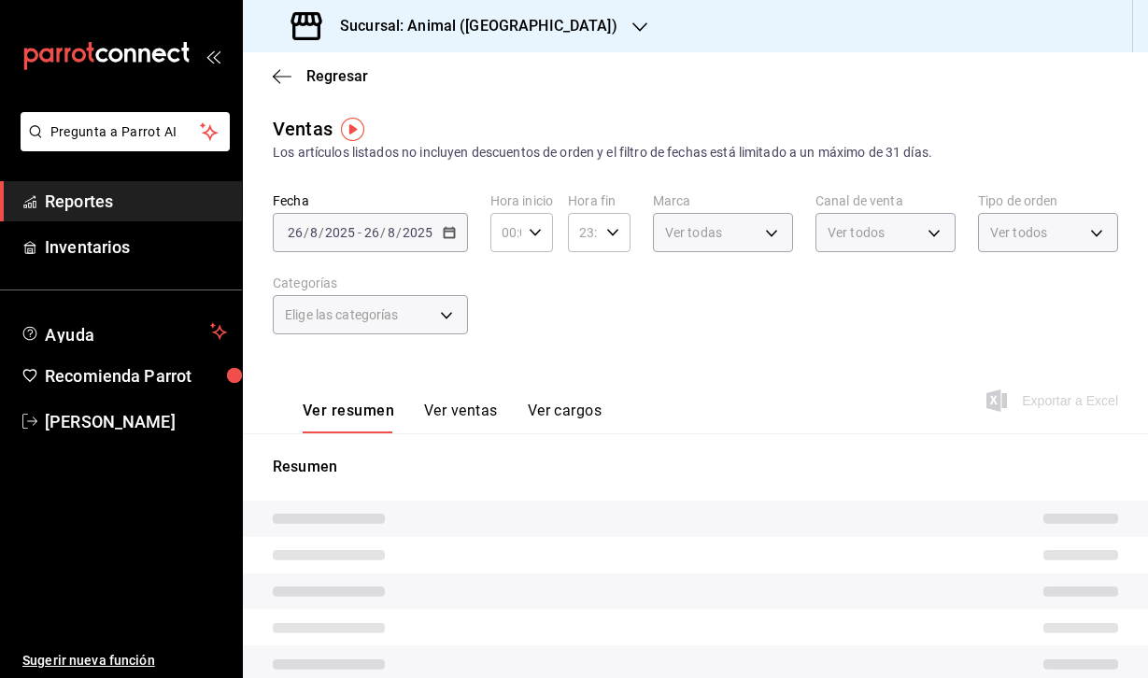
type input "04:00"
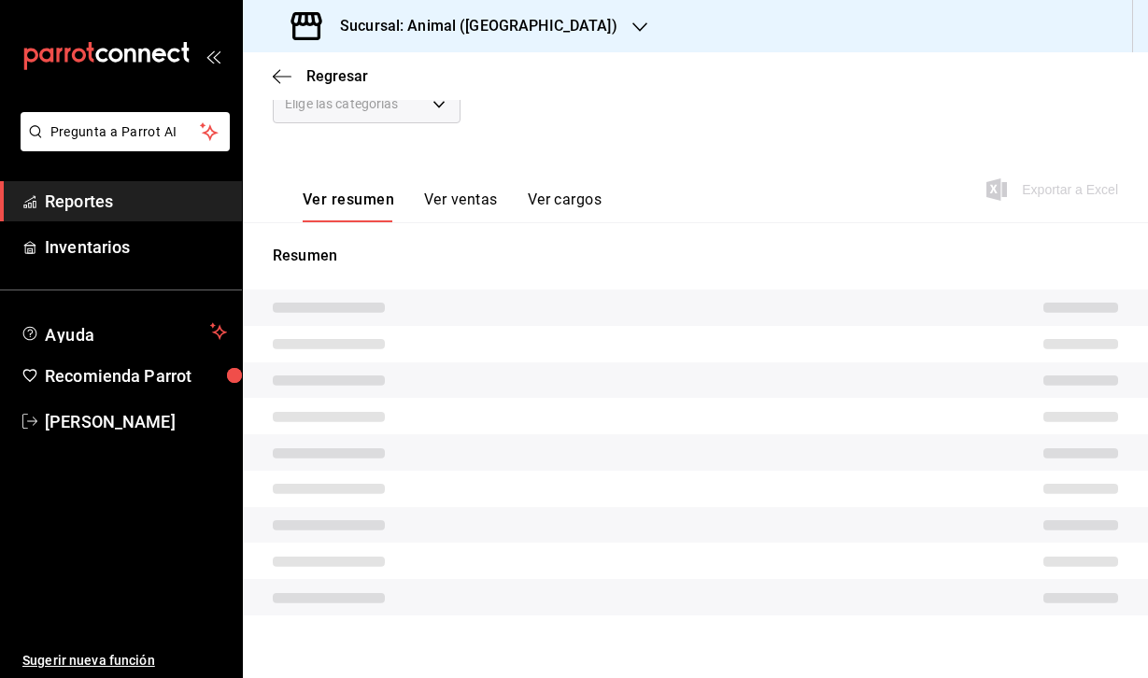
scroll to position [217, 0]
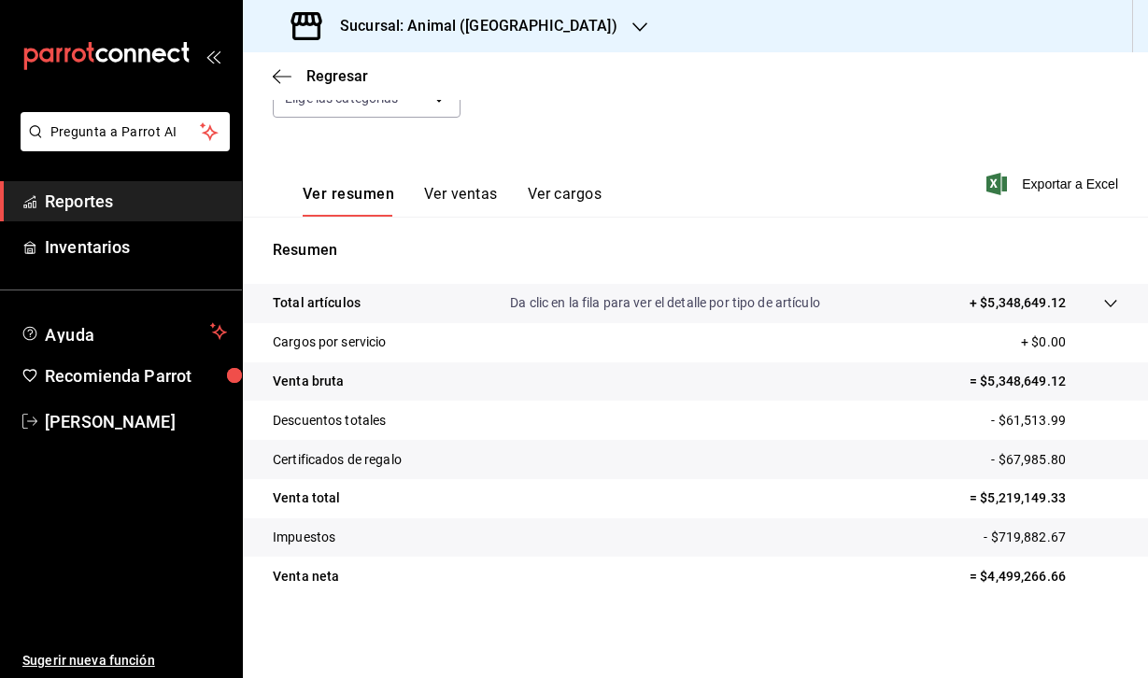
click at [698, 300] on p "Da clic en la fila para ver el detalle por tipo de artículo" at bounding box center [665, 303] width 310 height 20
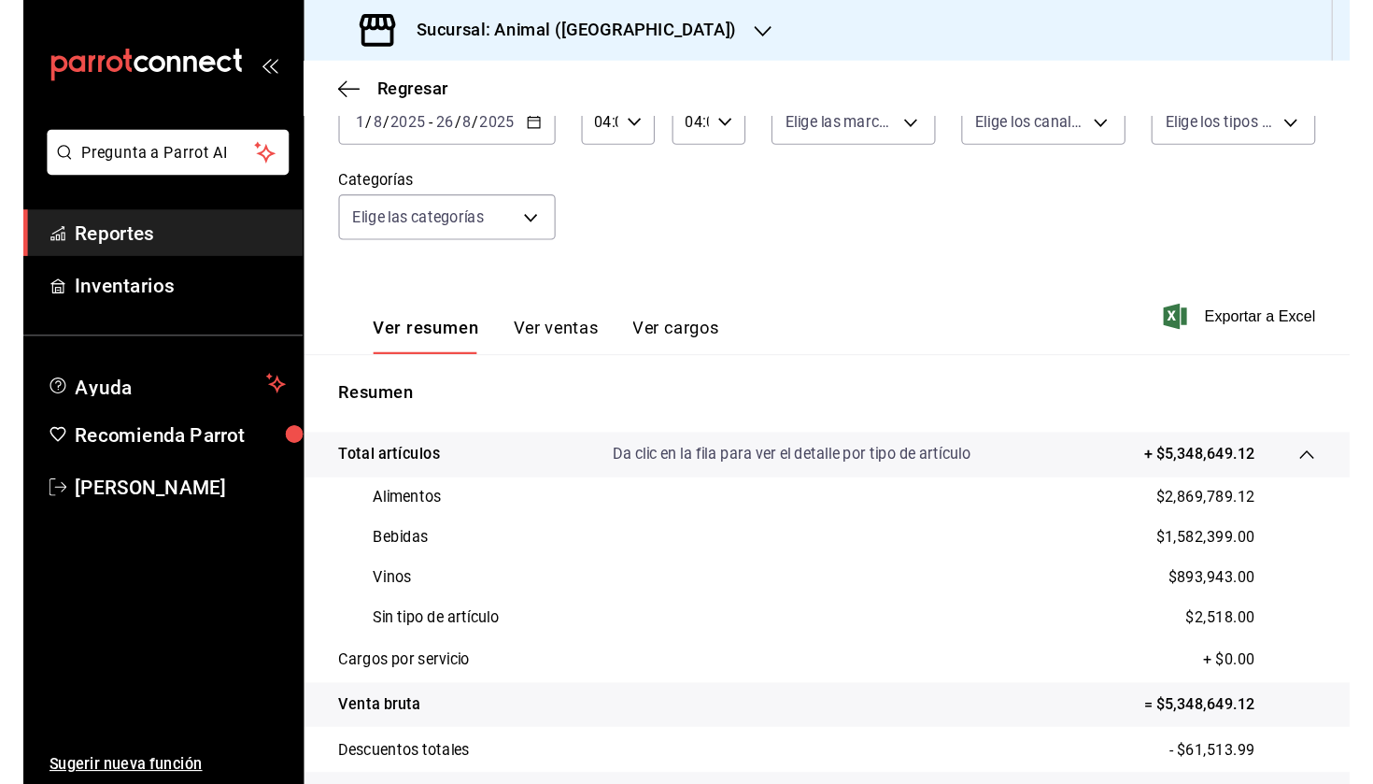
scroll to position [133, 0]
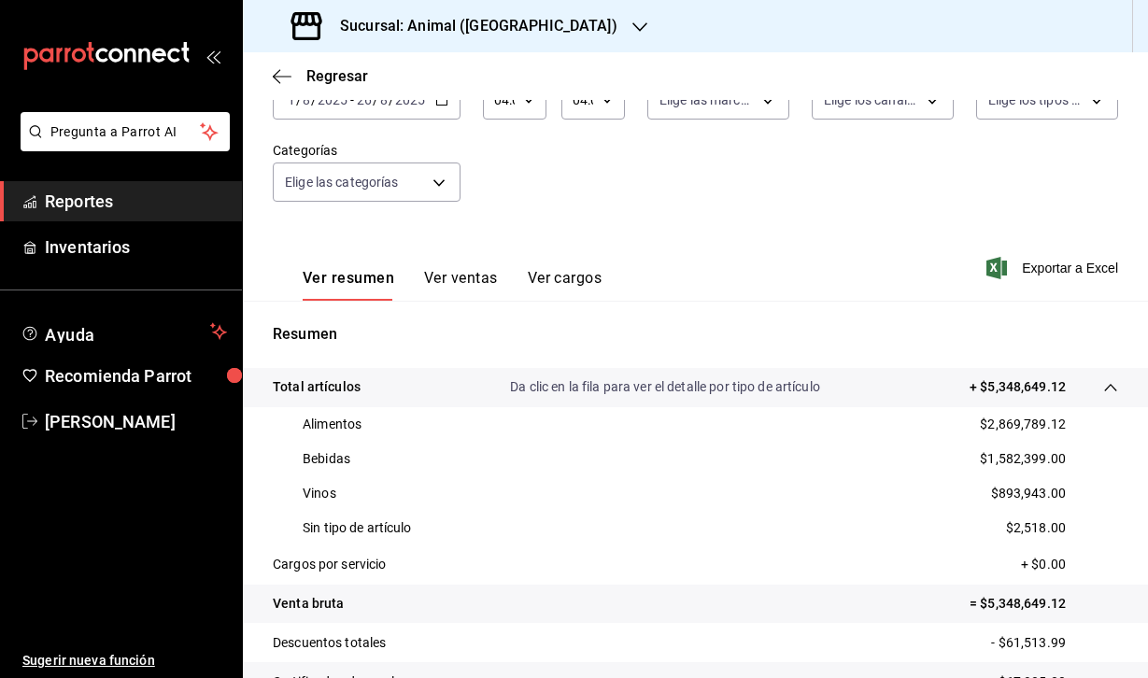
click at [532, 21] on div "Sucursal: Animal ([GEOGRAPHIC_DATA])" at bounding box center [456, 26] width 397 height 52
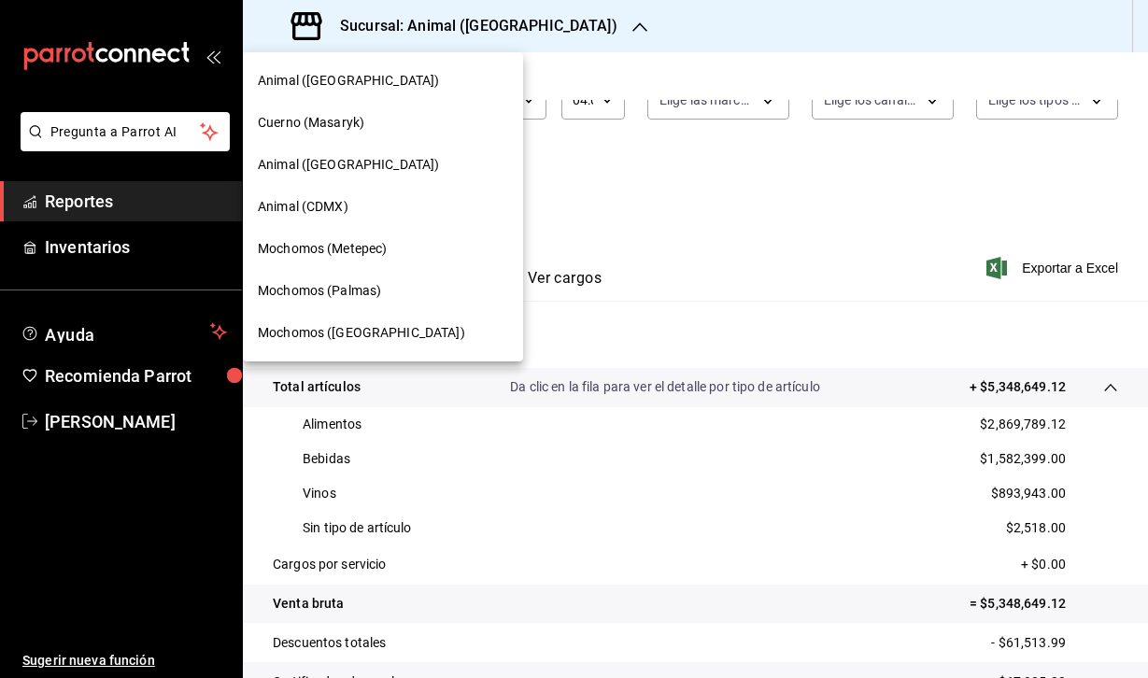
click at [335, 255] on span "Mochomos (Metepec)" at bounding box center [322, 249] width 129 height 20
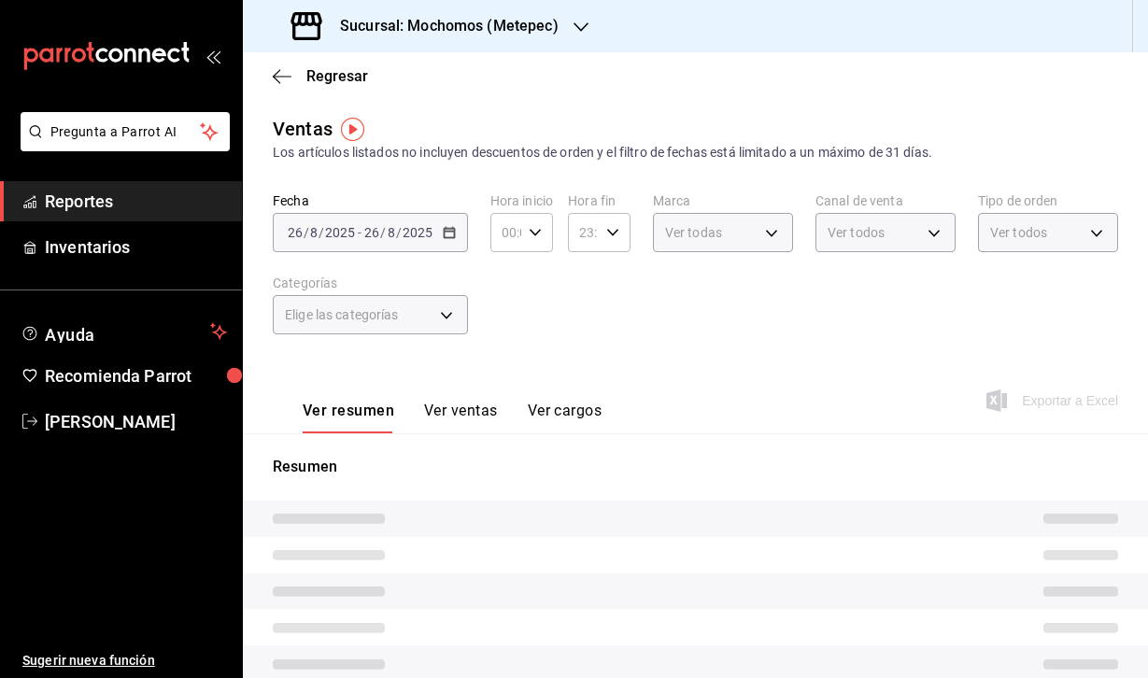
type input "04:00"
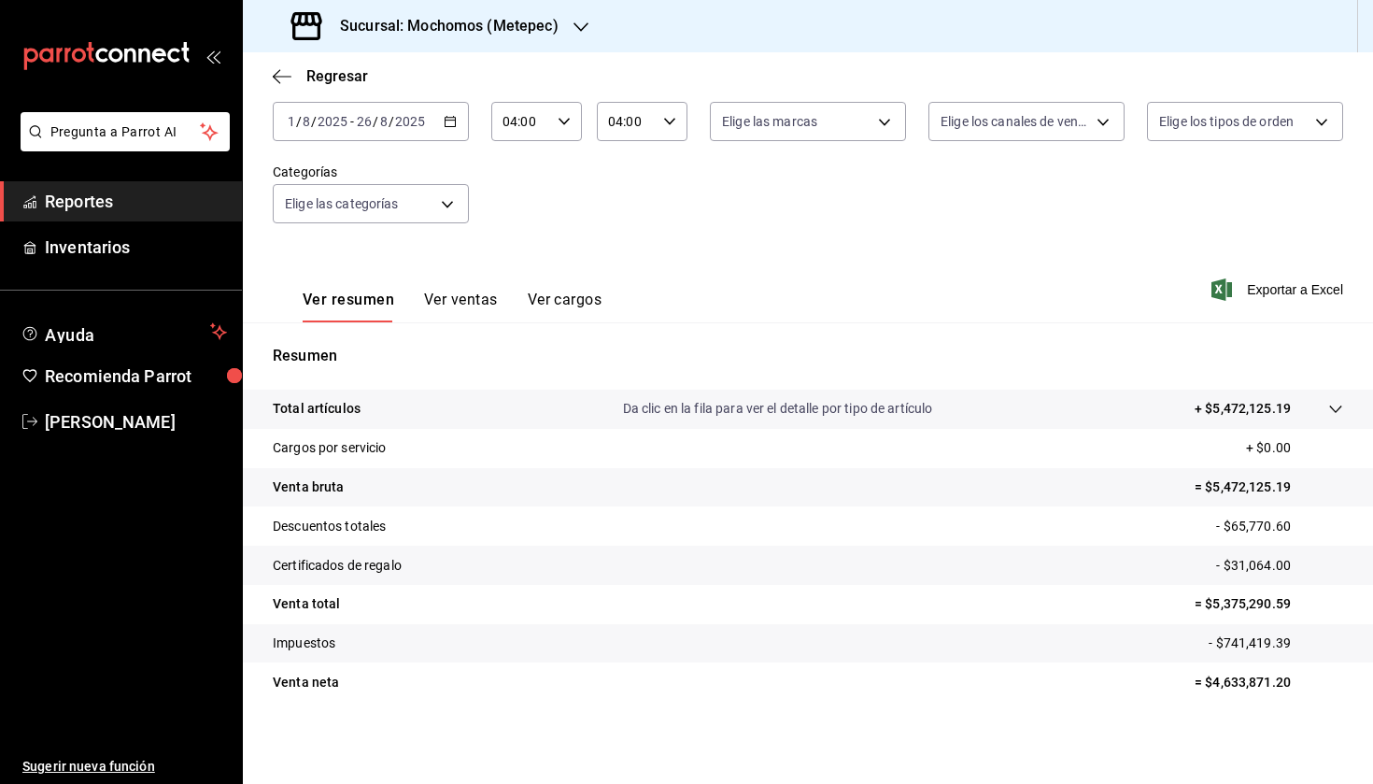
scroll to position [111, 0]
click at [555, 459] on tr "Cargos por servicio + $0.00" at bounding box center [808, 448] width 1130 height 39
click at [652, 404] on p "Da clic en la fila para ver el detalle por tipo de artículo" at bounding box center [778, 409] width 310 height 20
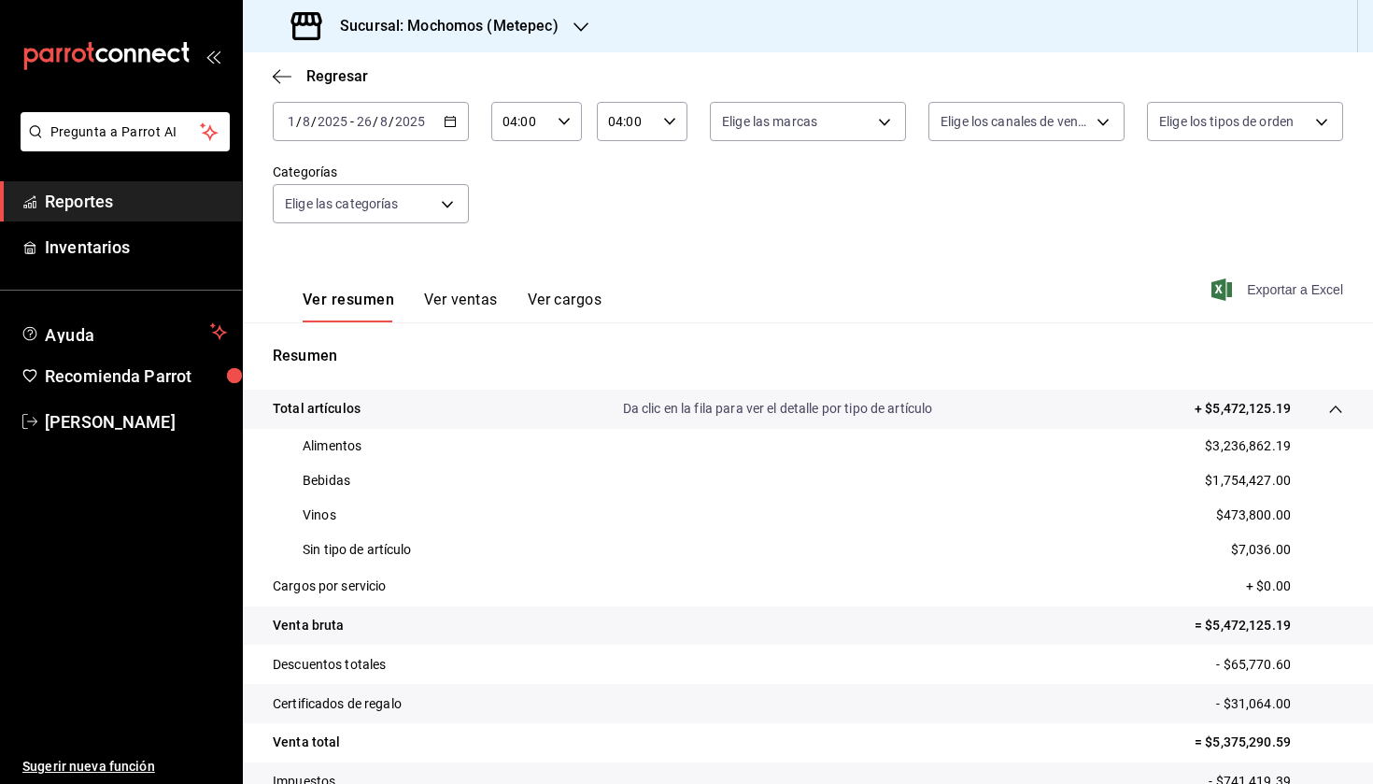
click at [1147, 296] on span "Exportar a Excel" at bounding box center [1279, 289] width 128 height 22
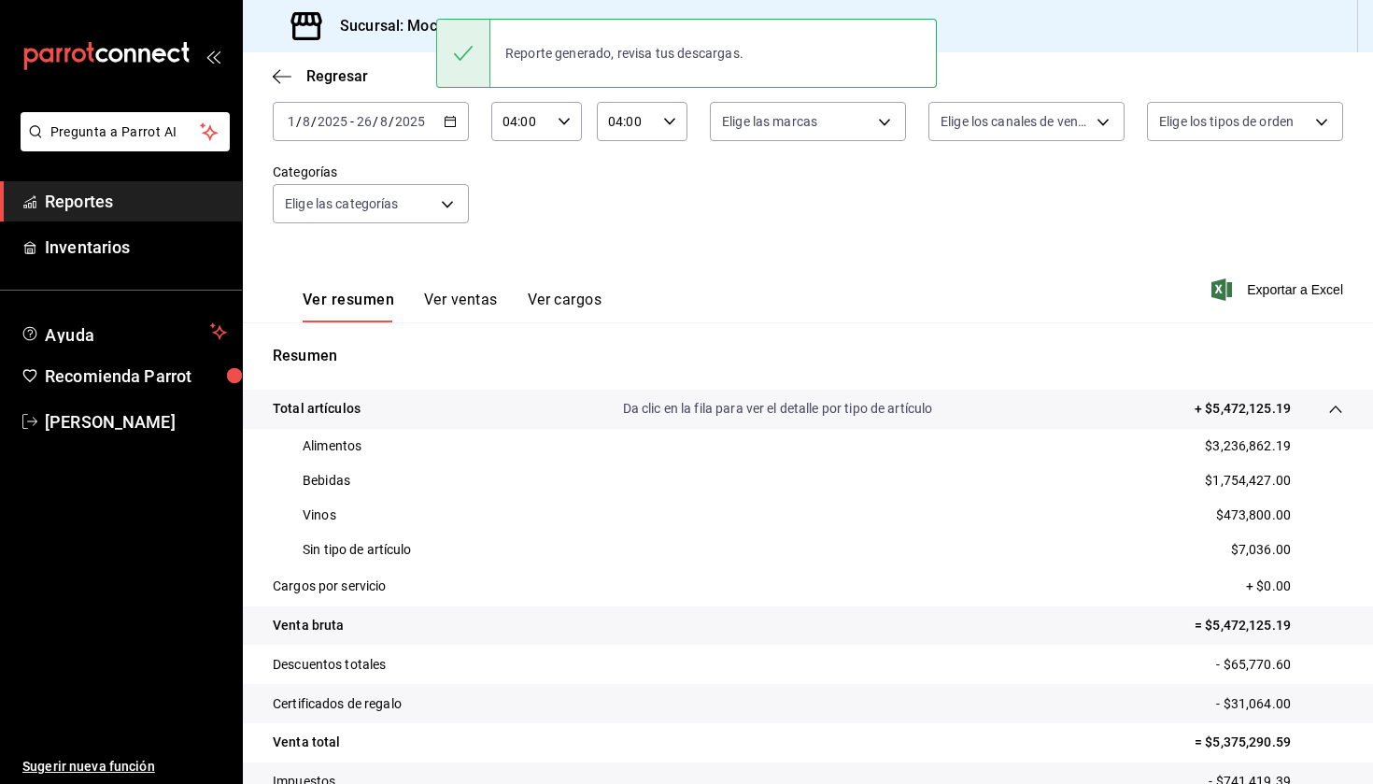
click at [784, 195] on div "Fecha [DATE] [DATE] - [DATE] [DATE] Hora inicio 04:00 Hora inicio Hora fin 04:0…" at bounding box center [808, 163] width 1070 height 164
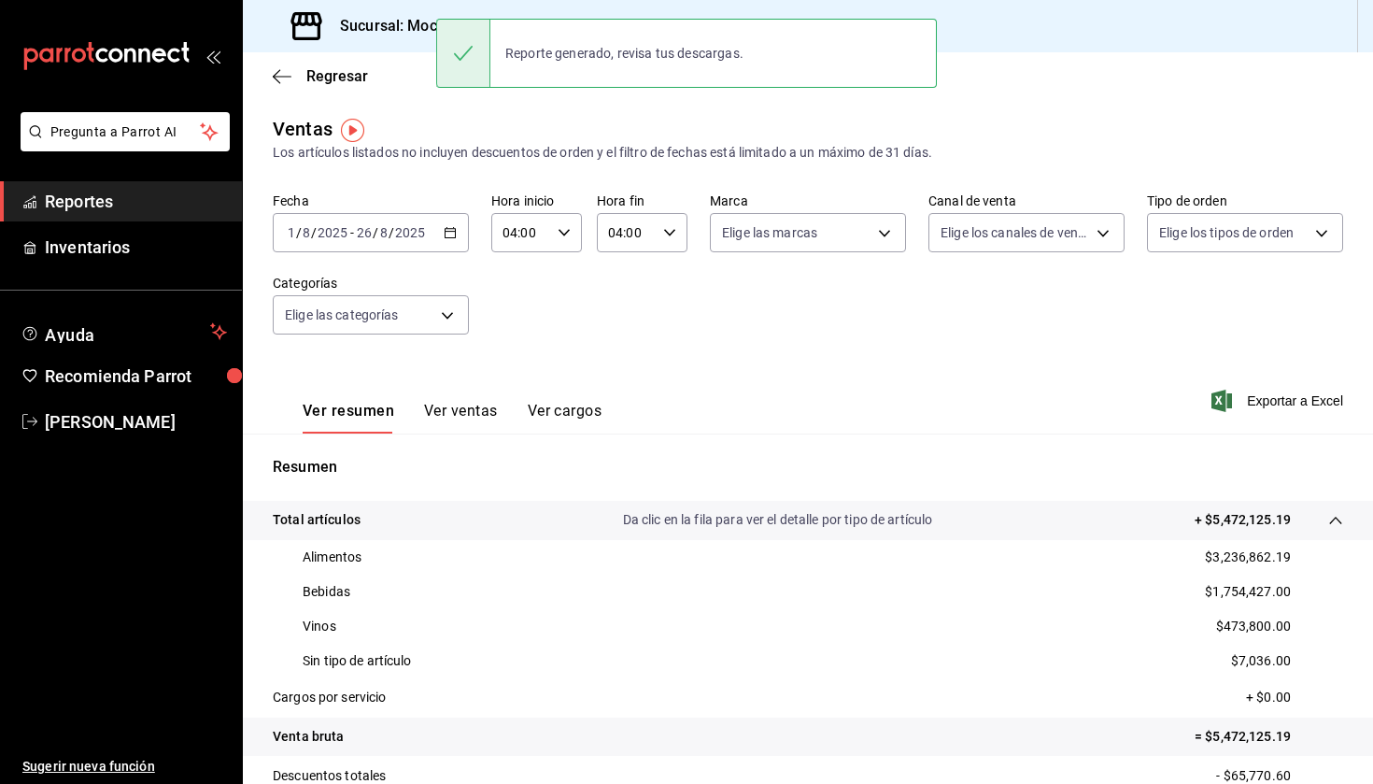
scroll to position [0, 0]
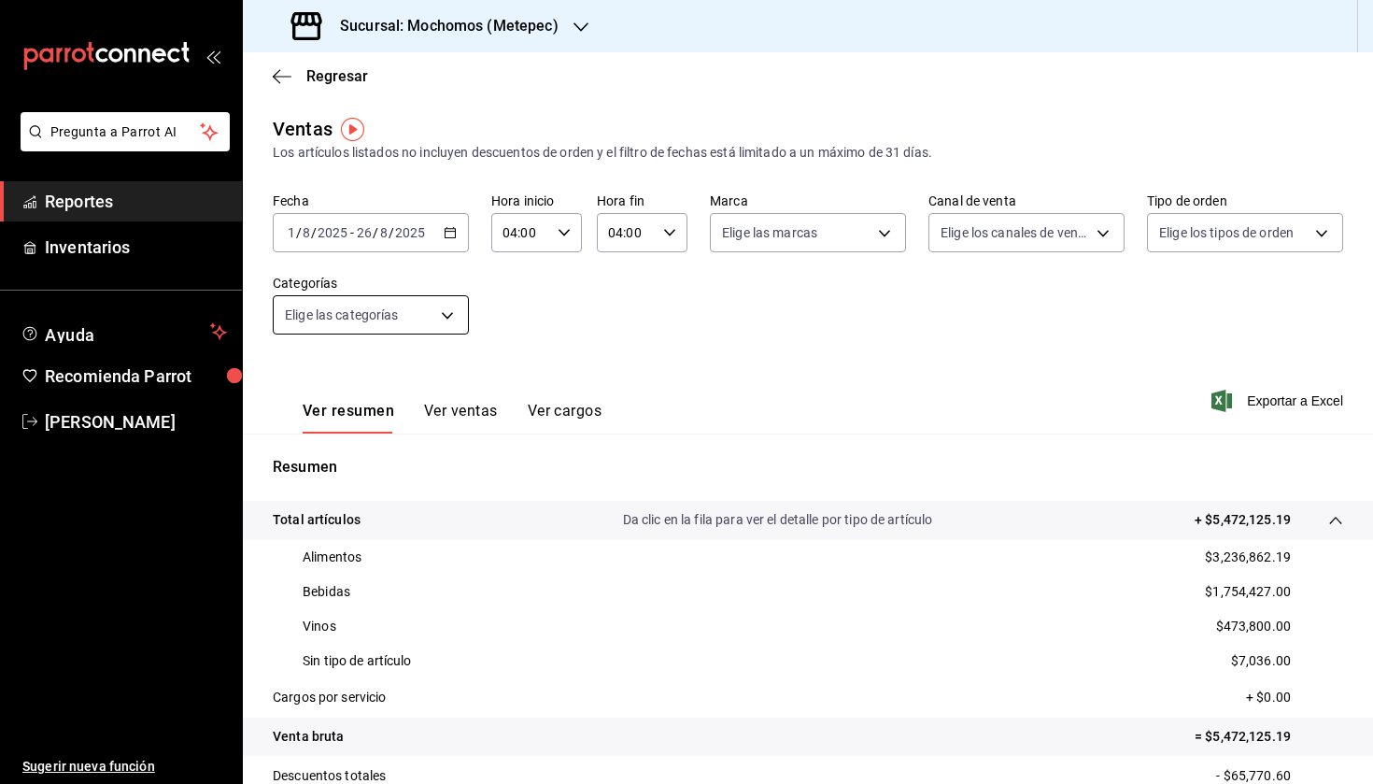
click at [399, 321] on body "Pregunta a Parrot AI Reportes Inventarios Ayuda Recomienda Parrot [PERSON_NAME]…" at bounding box center [686, 392] width 1373 height 784
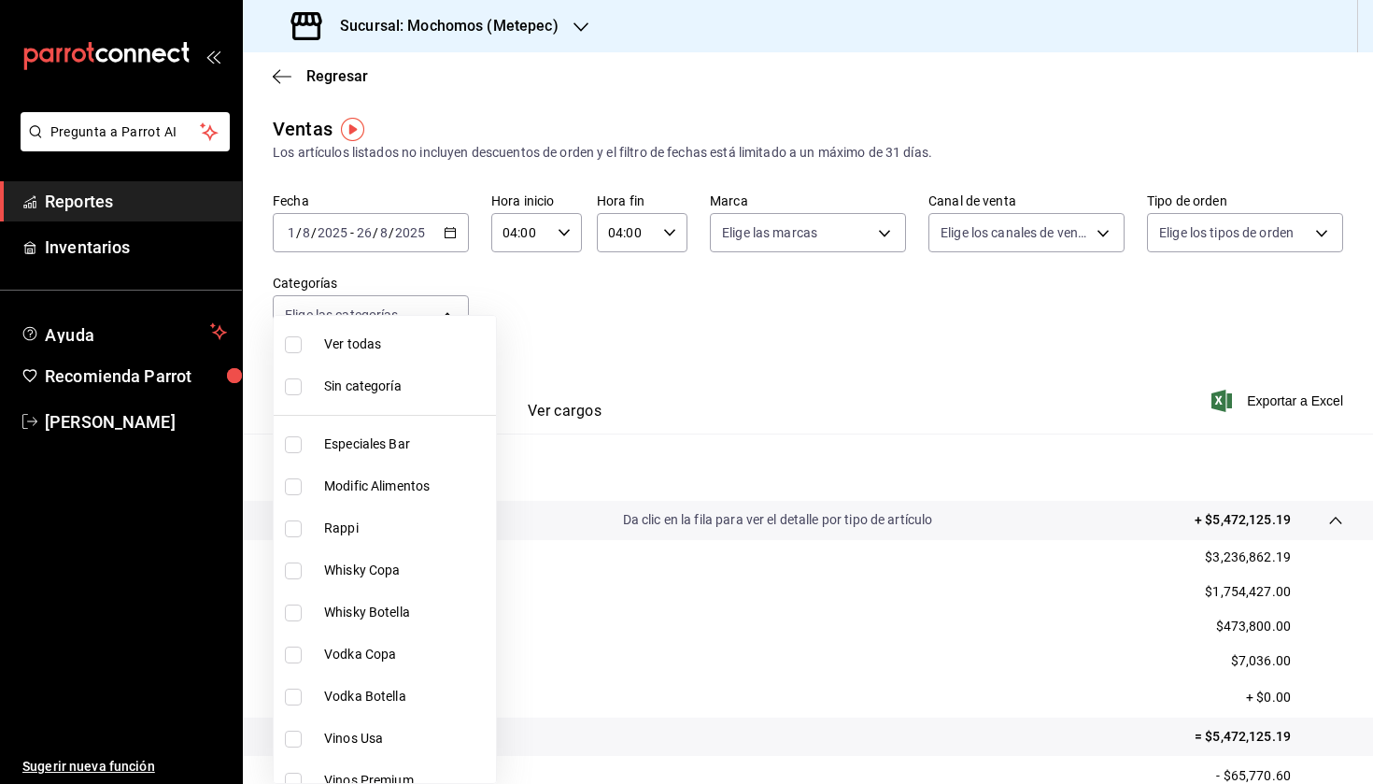
click at [341, 537] on li "Rappi" at bounding box center [385, 528] width 222 height 42
type input "bf9581b4-e123-4aba-ad4e-d38b62ad95dd"
checkbox input "true"
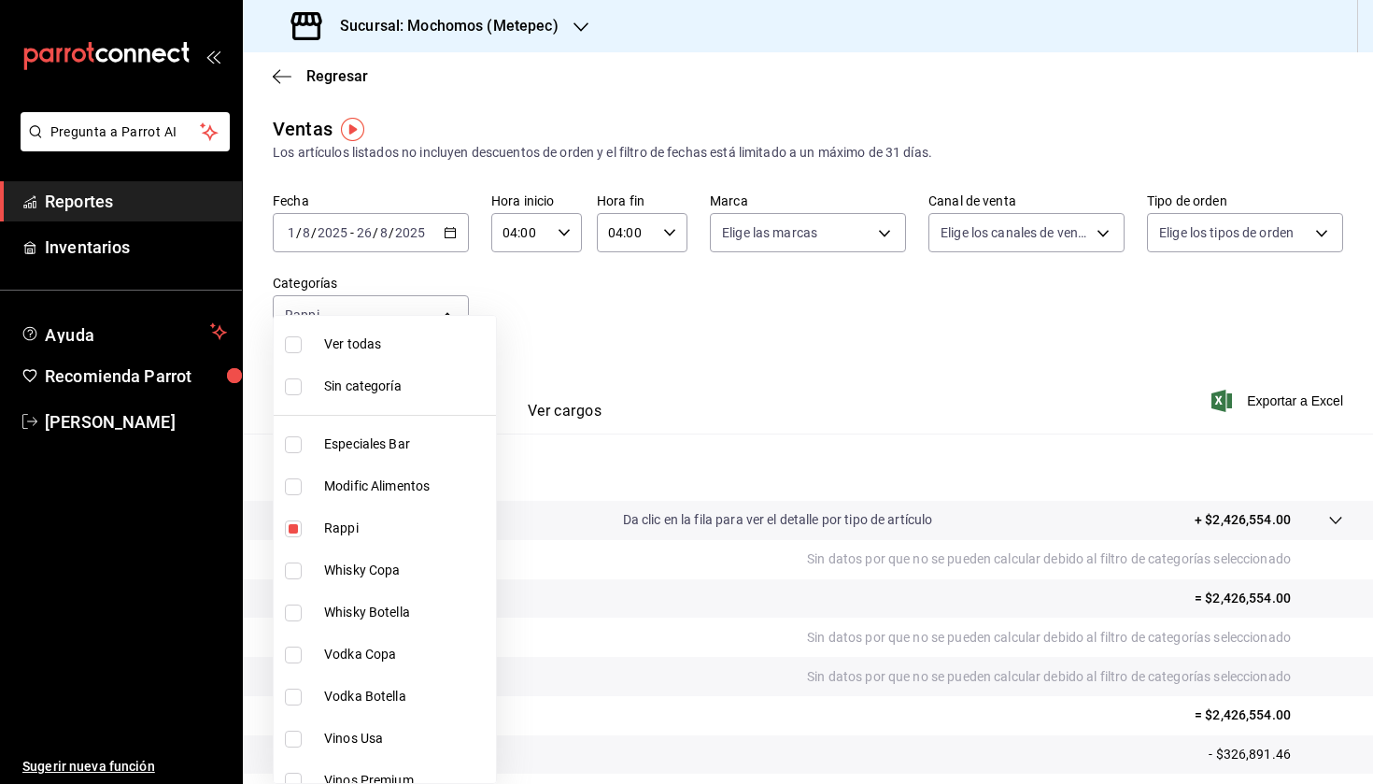
click at [886, 356] on div at bounding box center [686, 392] width 1373 height 784
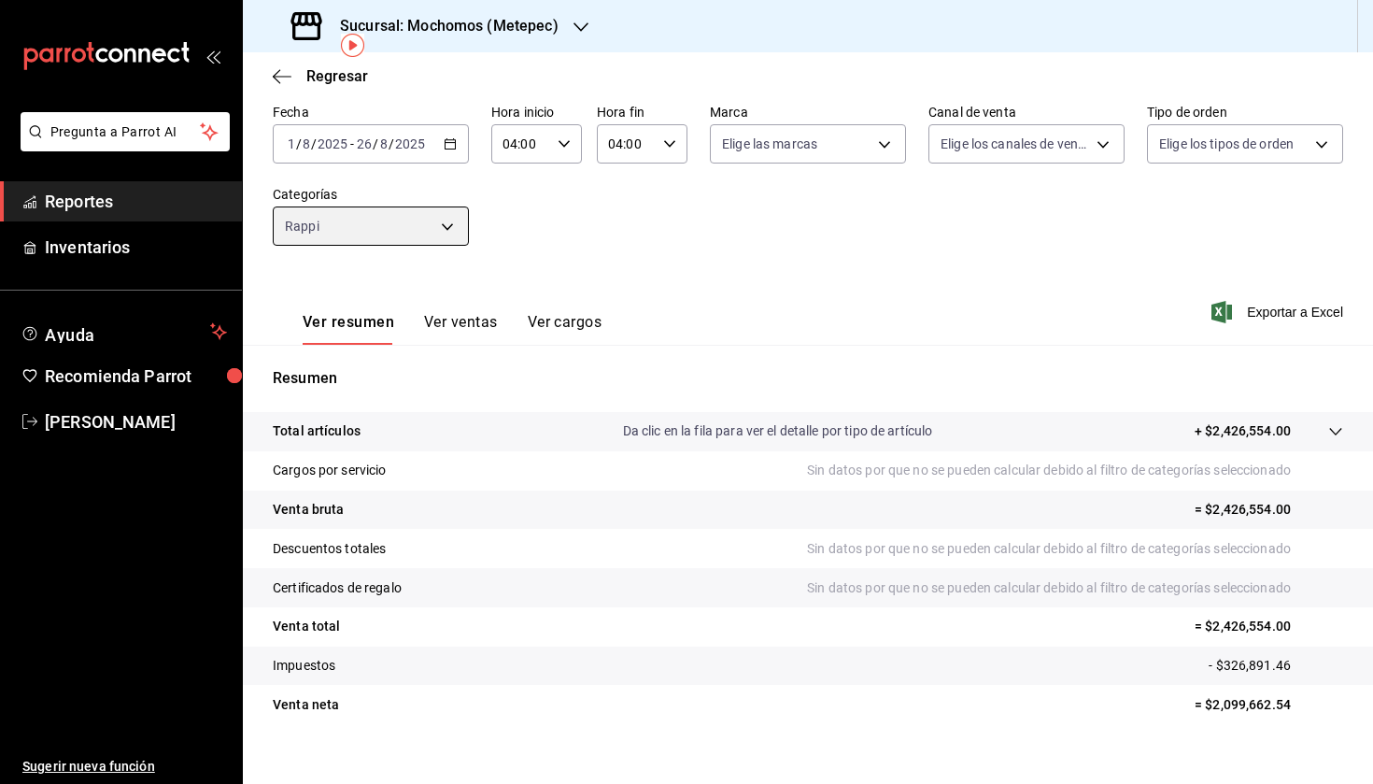
scroll to position [84, 0]
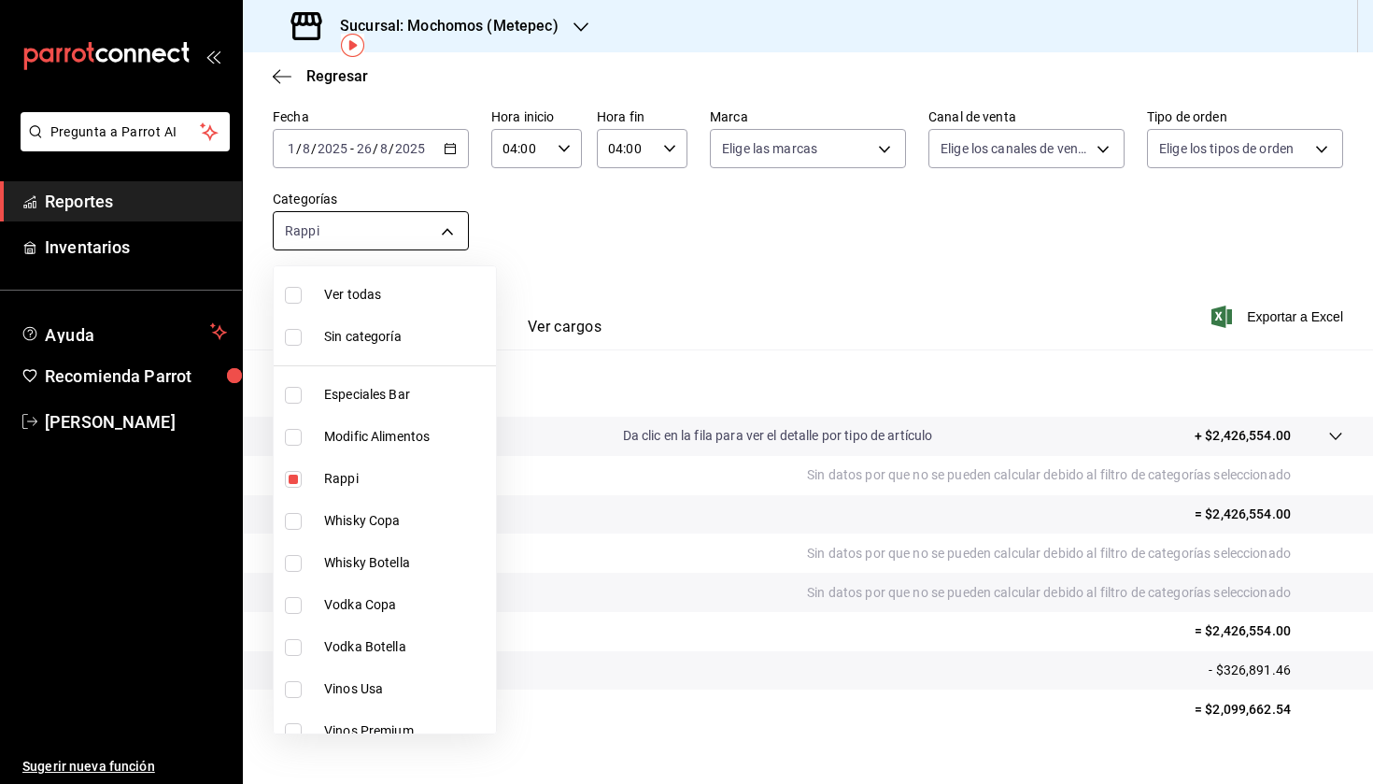
click at [381, 243] on body "Pregunta a Parrot AI Reportes Inventarios Ayuda Recomienda Parrot [PERSON_NAME]…" at bounding box center [686, 392] width 1373 height 784
click at [772, 245] on div at bounding box center [686, 392] width 1373 height 784
click at [390, 234] on body "Pregunta a Parrot AI Reportes Inventarios Ayuda Recomienda Parrot [PERSON_NAME]…" at bounding box center [686, 392] width 1373 height 784
click at [729, 347] on div at bounding box center [686, 392] width 1373 height 784
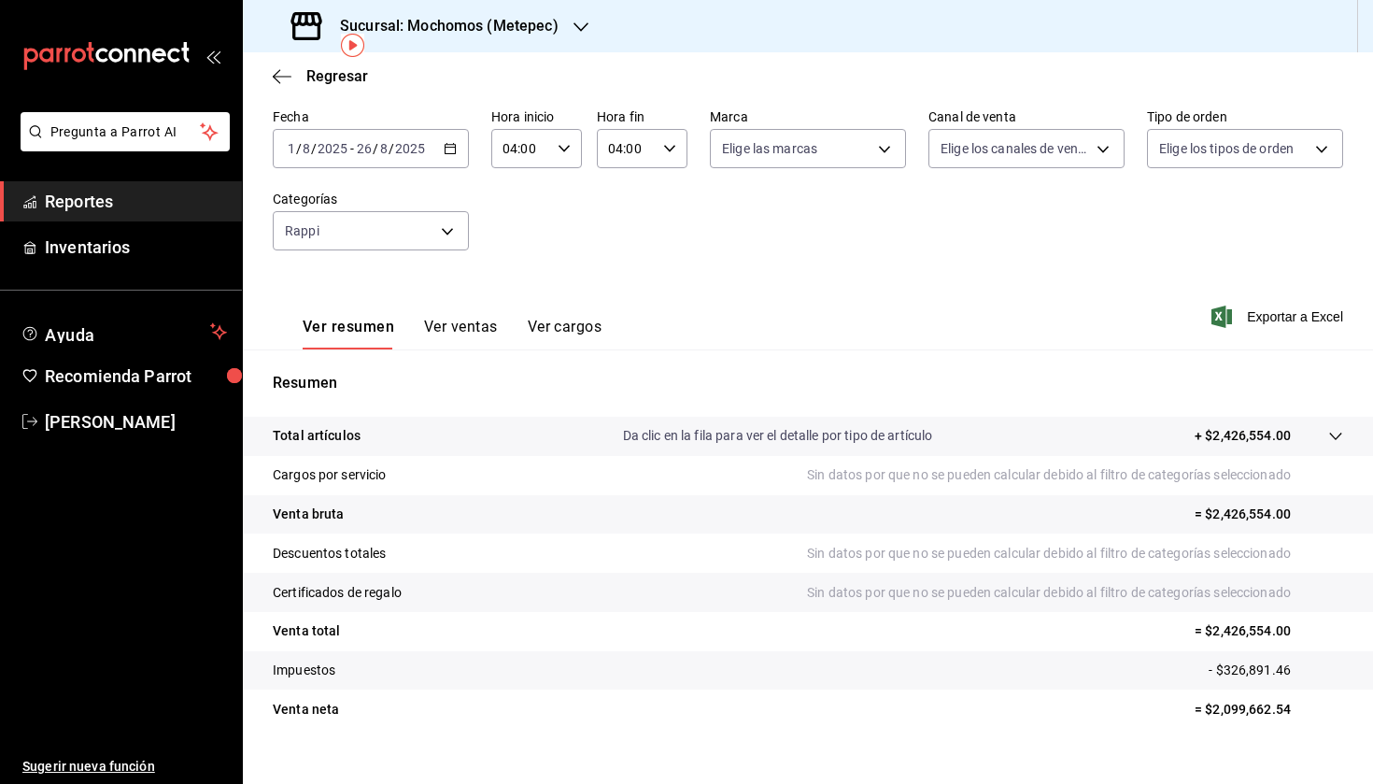
click at [461, 334] on button "Ver ventas" at bounding box center [461, 334] width 74 height 32
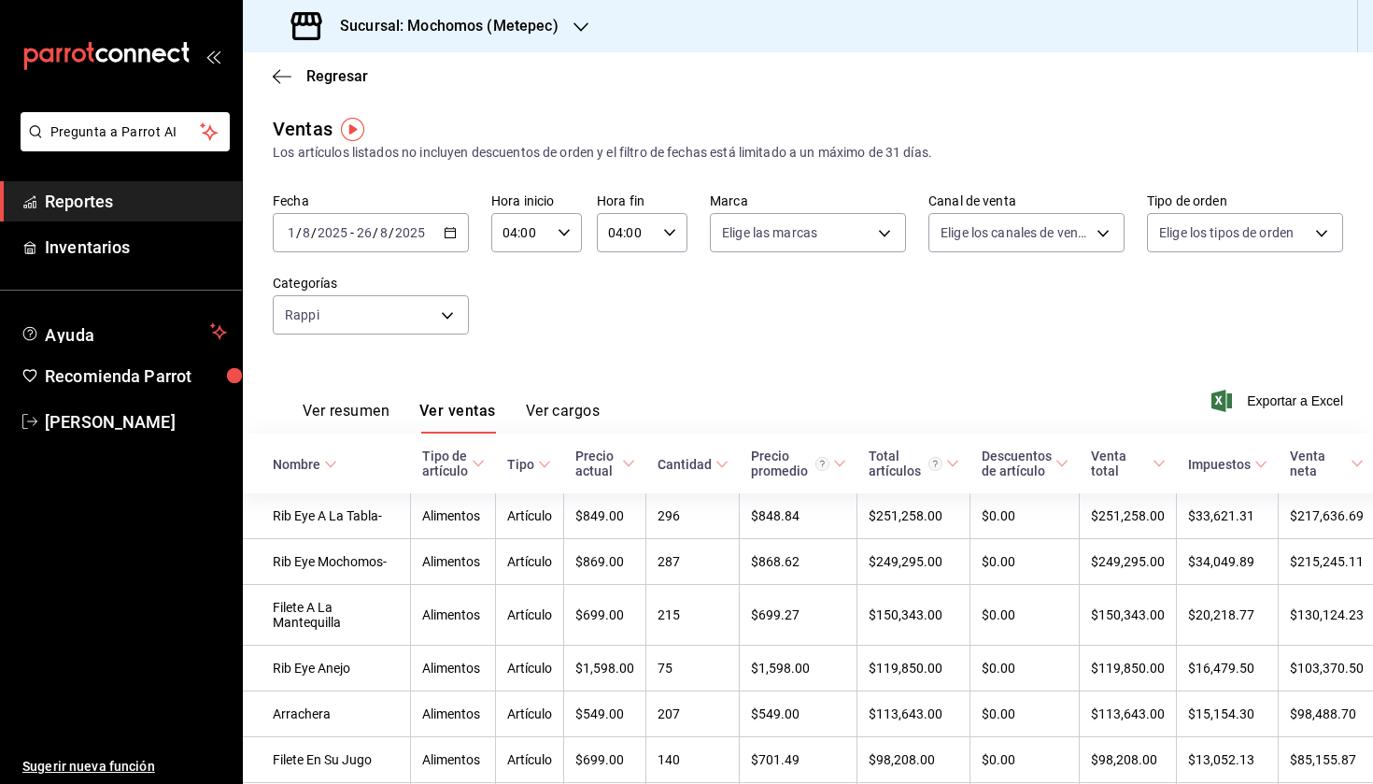
click at [335, 411] on button "Ver resumen" at bounding box center [346, 418] width 87 height 32
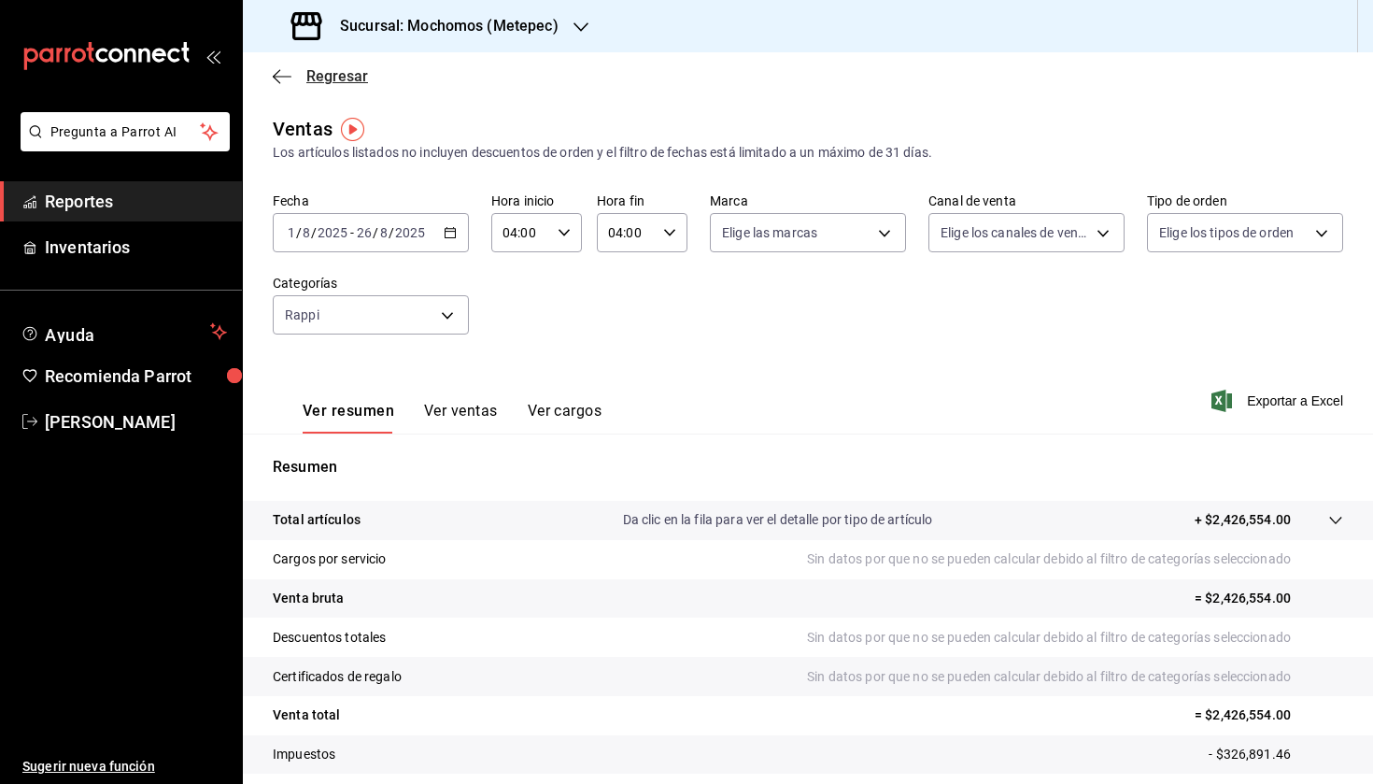
click at [284, 80] on icon "button" at bounding box center [282, 76] width 19 height 17
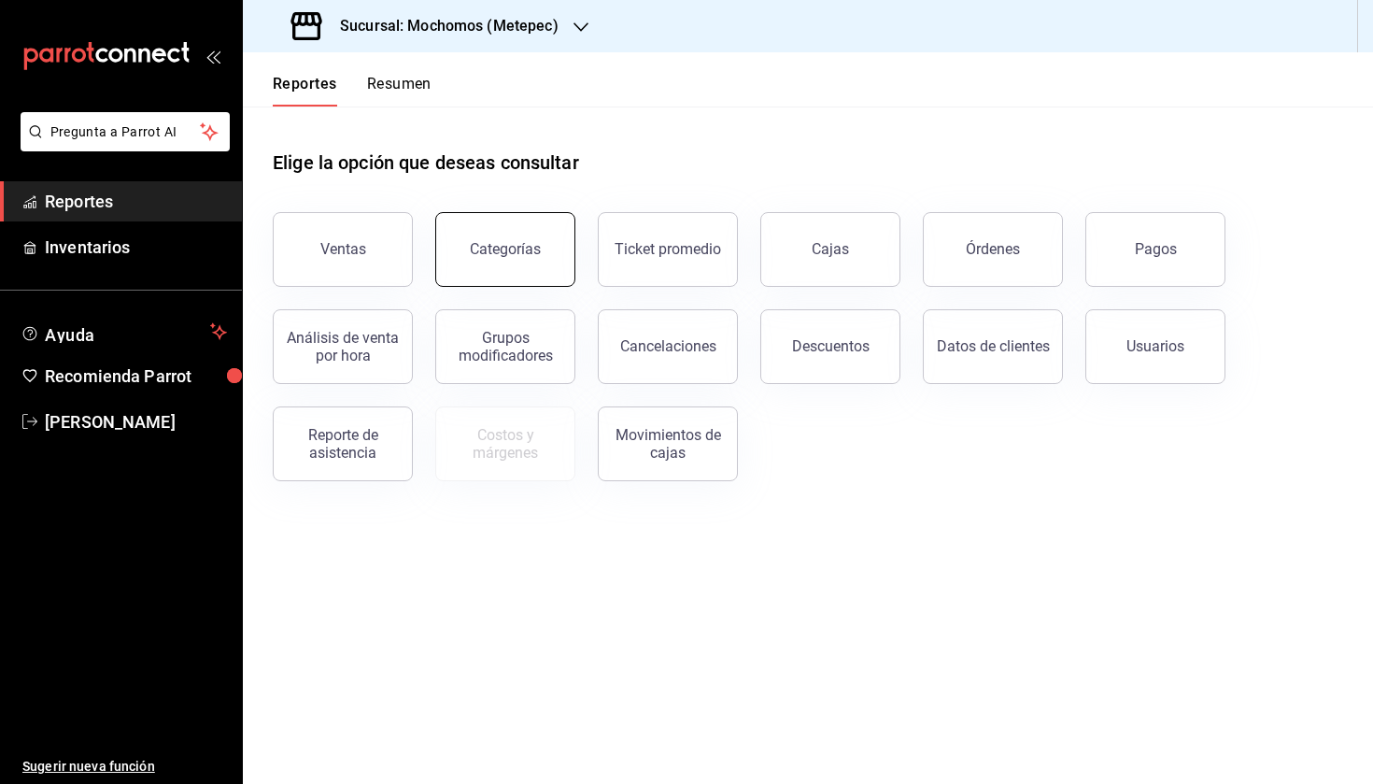
click at [548, 247] on button "Categorías" at bounding box center [505, 249] width 140 height 75
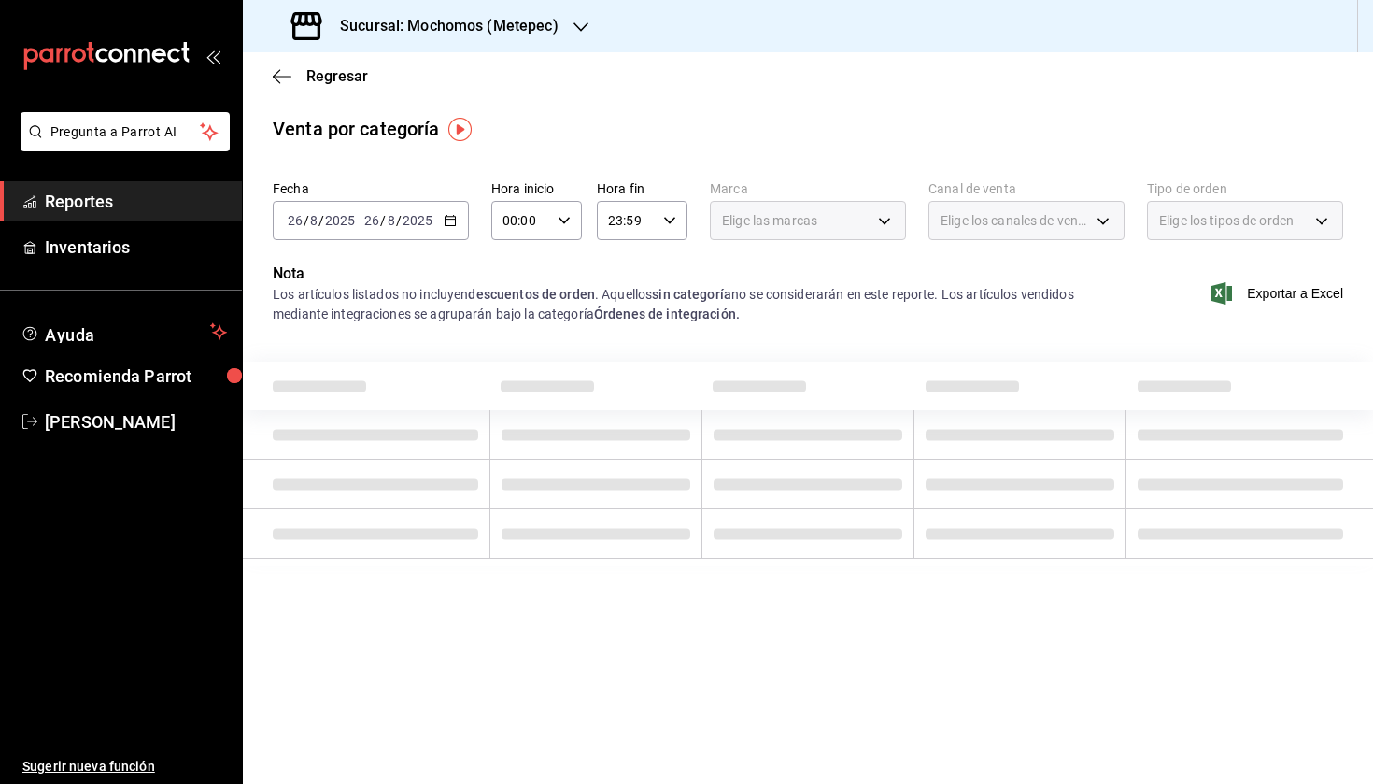
click at [326, 219] on input "2025" at bounding box center [340, 220] width 32 height 15
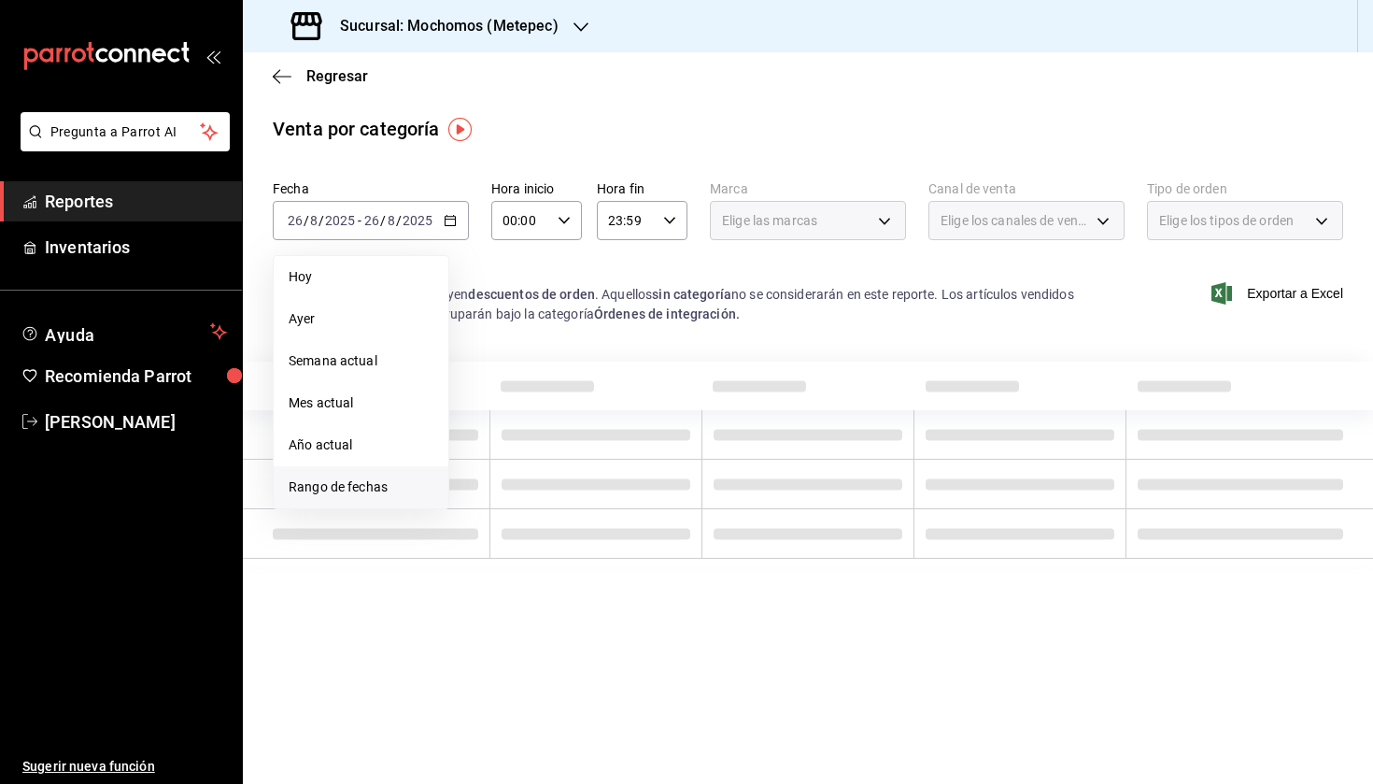
click at [332, 491] on span "Rango de fechas" at bounding box center [361, 487] width 145 height 20
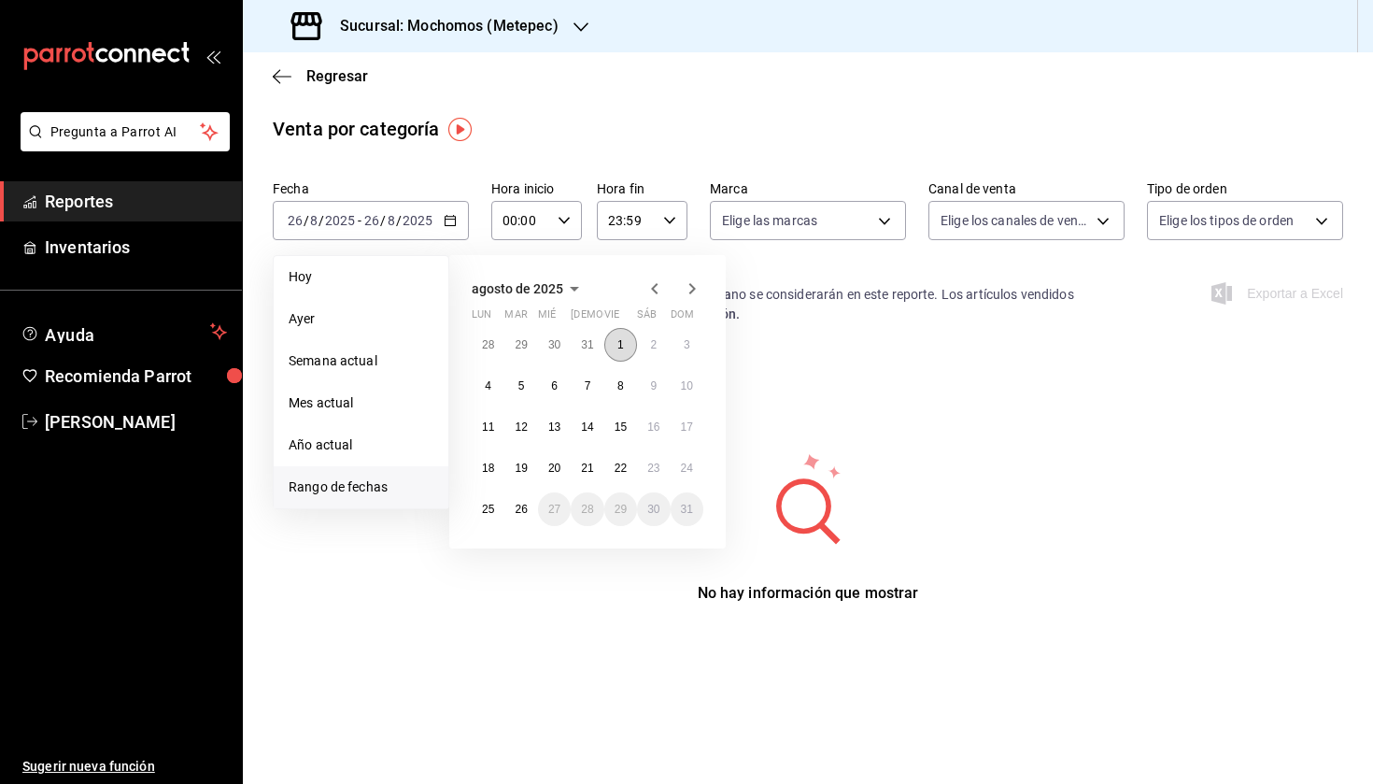
click at [631, 344] on button "1" at bounding box center [620, 345] width 33 height 34
click at [522, 503] on abbr "26" at bounding box center [521, 509] width 12 height 13
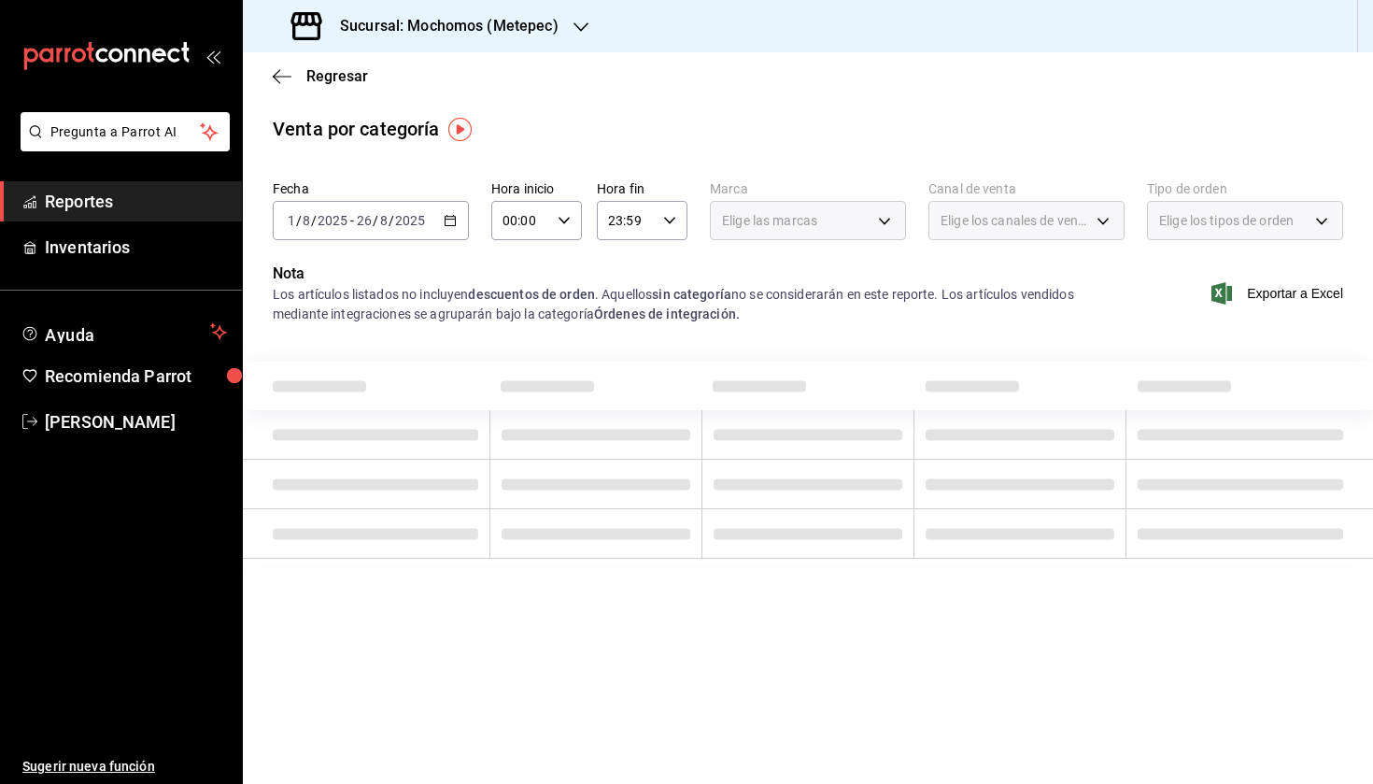
click at [552, 237] on div "00:00 Hora inicio" at bounding box center [536, 220] width 91 height 39
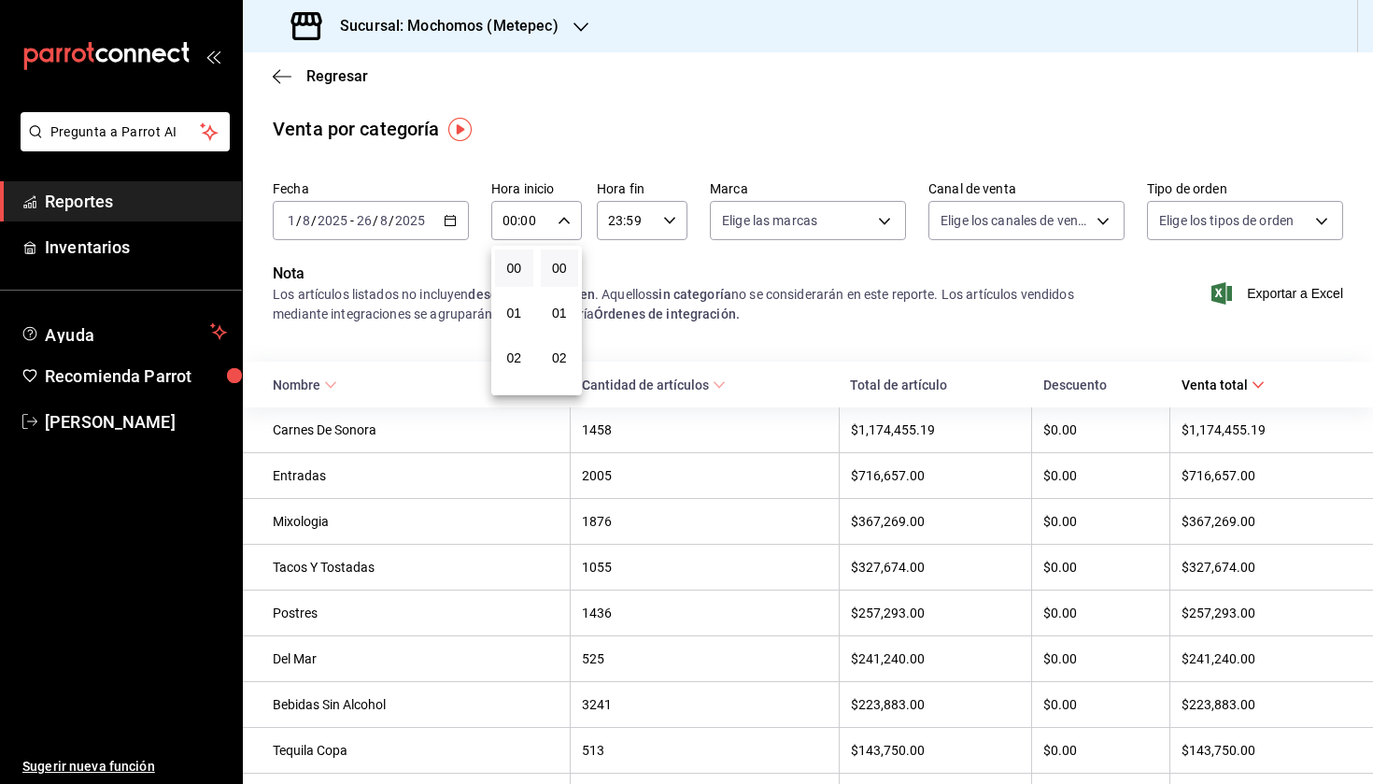
scroll to position [92, 0]
click at [512, 352] on span "04" at bounding box center [514, 354] width 16 height 15
type input "04:00"
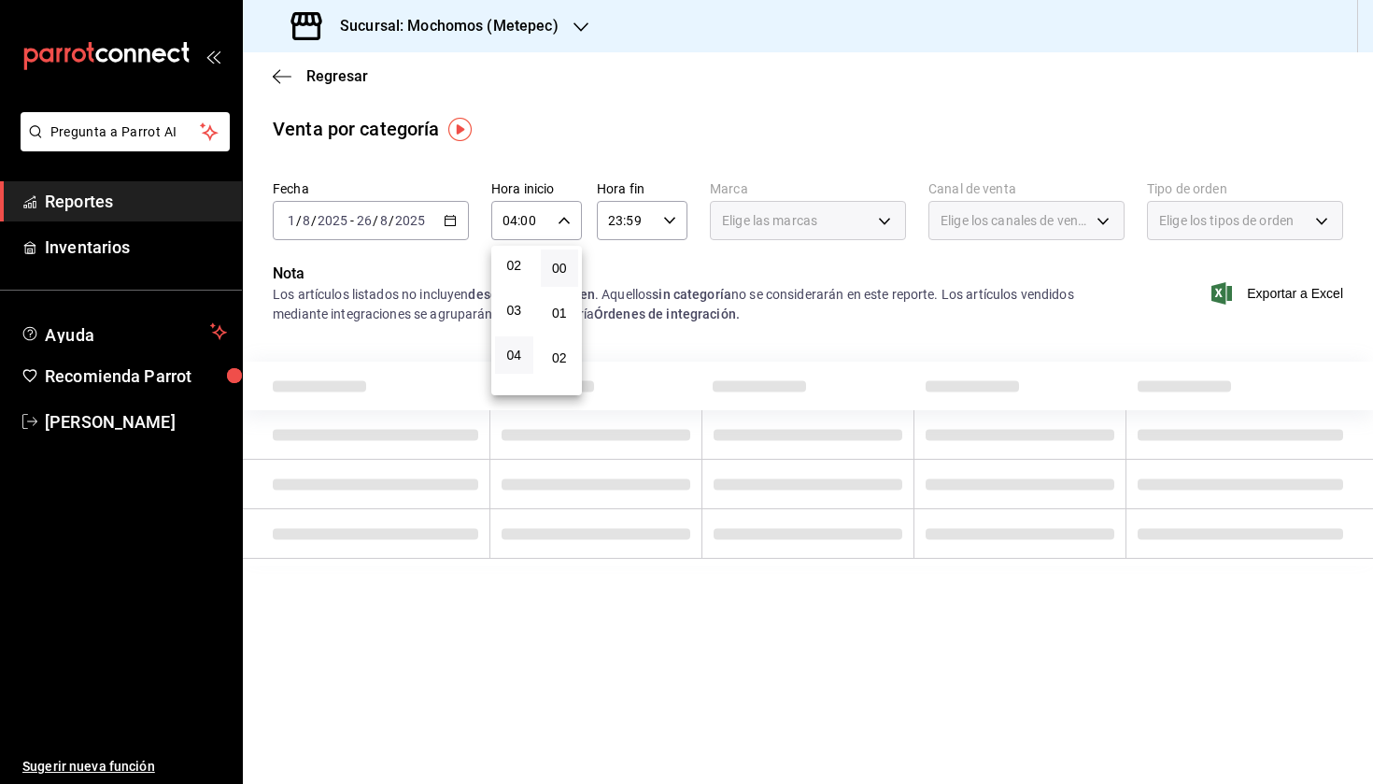
click at [669, 226] on div at bounding box center [686, 392] width 1373 height 784
click at [669, 221] on icon "button" at bounding box center [669, 220] width 13 height 13
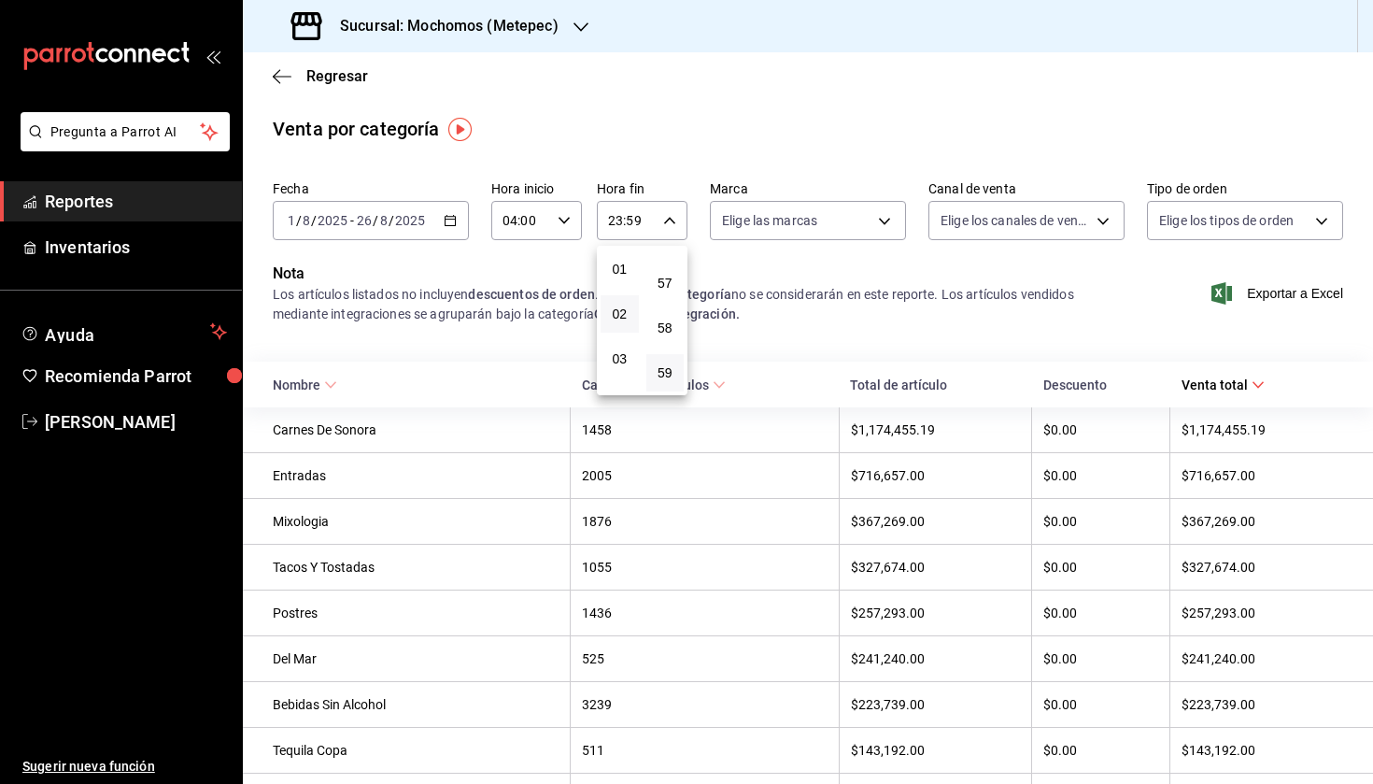
scroll to position [78, 0]
click at [620, 374] on span "04" at bounding box center [620, 369] width 16 height 15
click at [665, 272] on span "00" at bounding box center [666, 268] width 16 height 15
type input "04:00"
click at [832, 320] on div at bounding box center [686, 392] width 1373 height 784
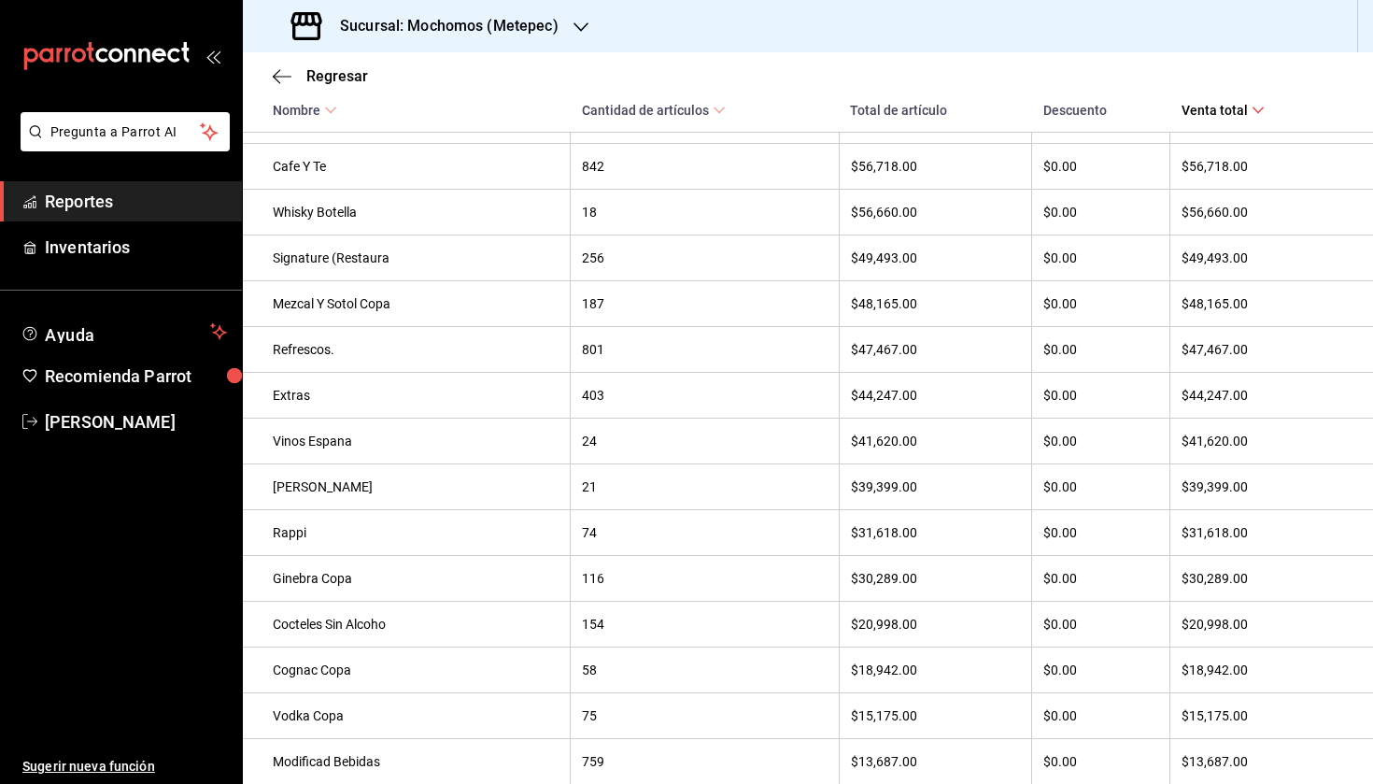
scroll to position [1445, 0]
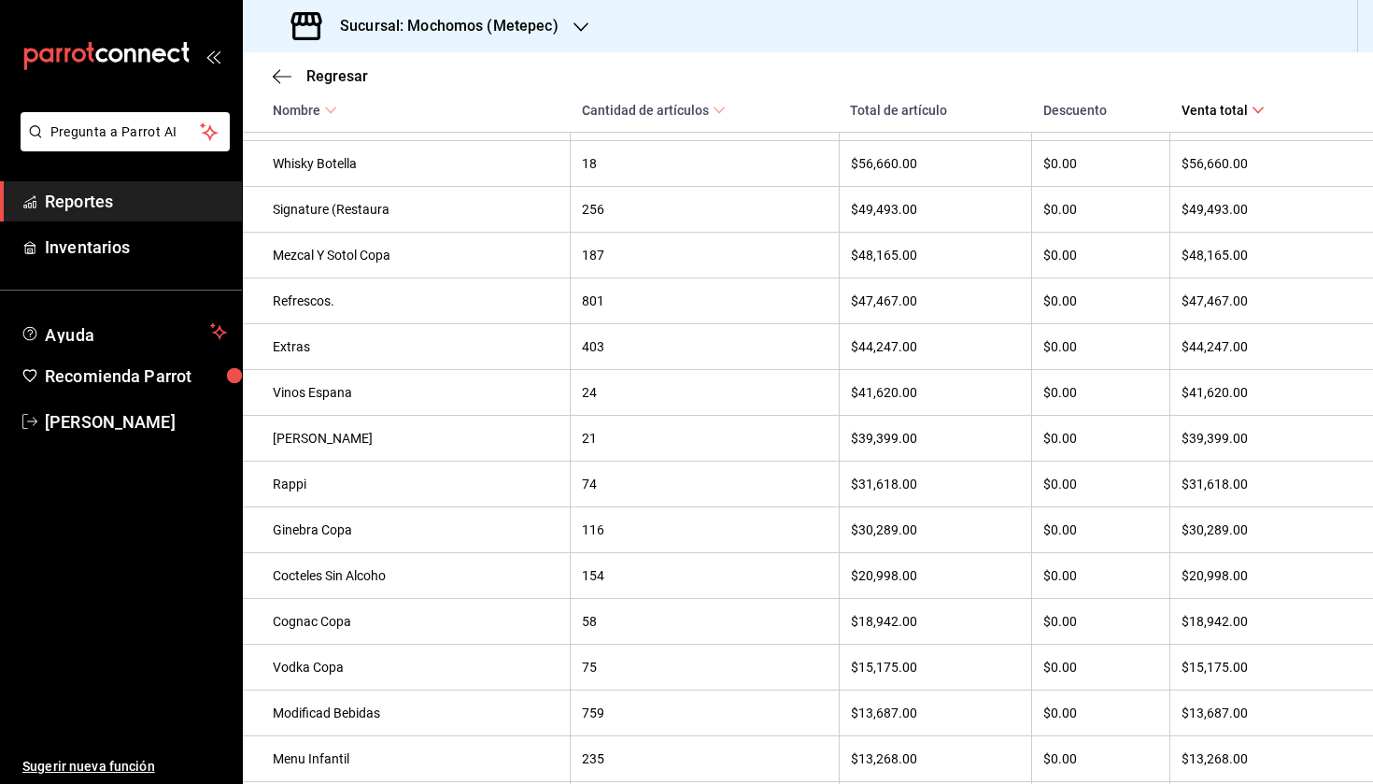
click at [1147, 500] on th "$31,618.00" at bounding box center [1271, 484] width 203 height 46
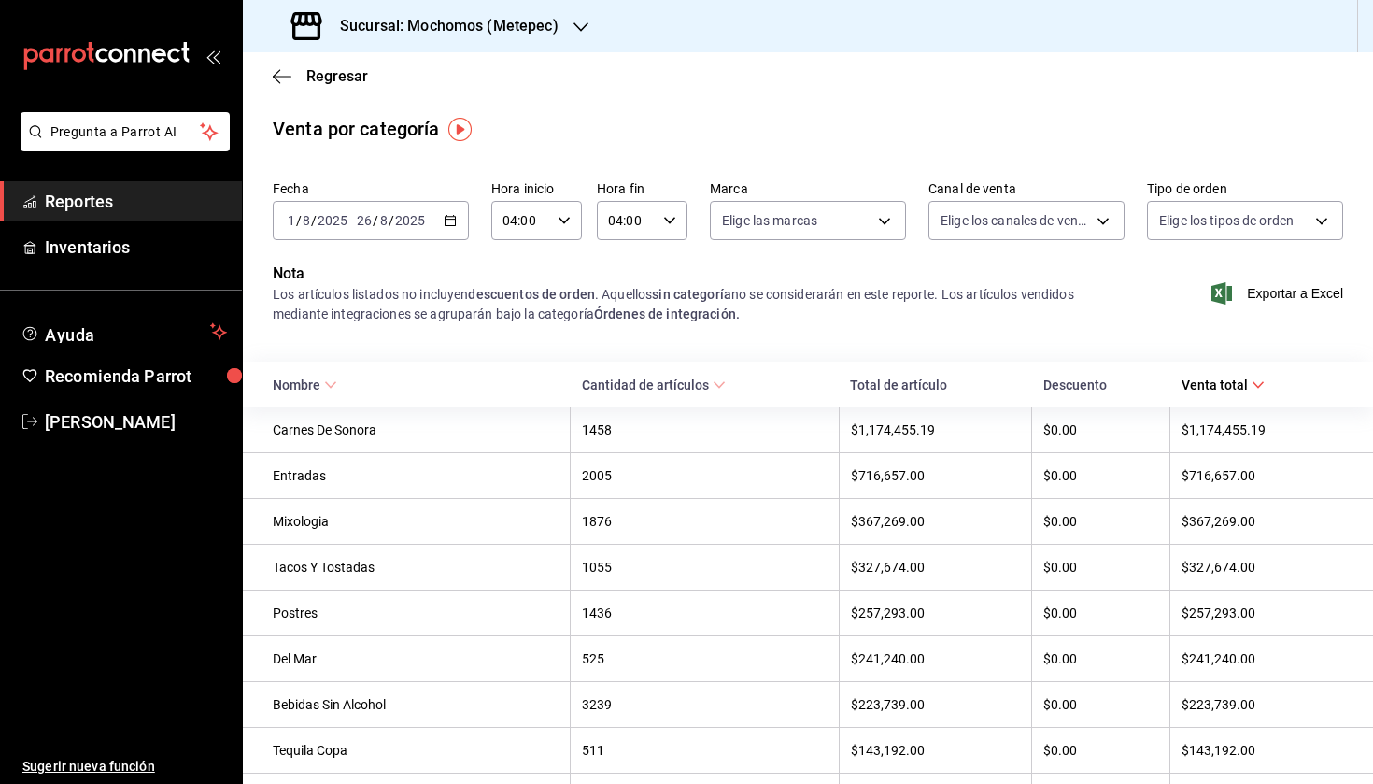
scroll to position [0, 0]
click at [1147, 297] on icon "button" at bounding box center [1222, 293] width 21 height 22
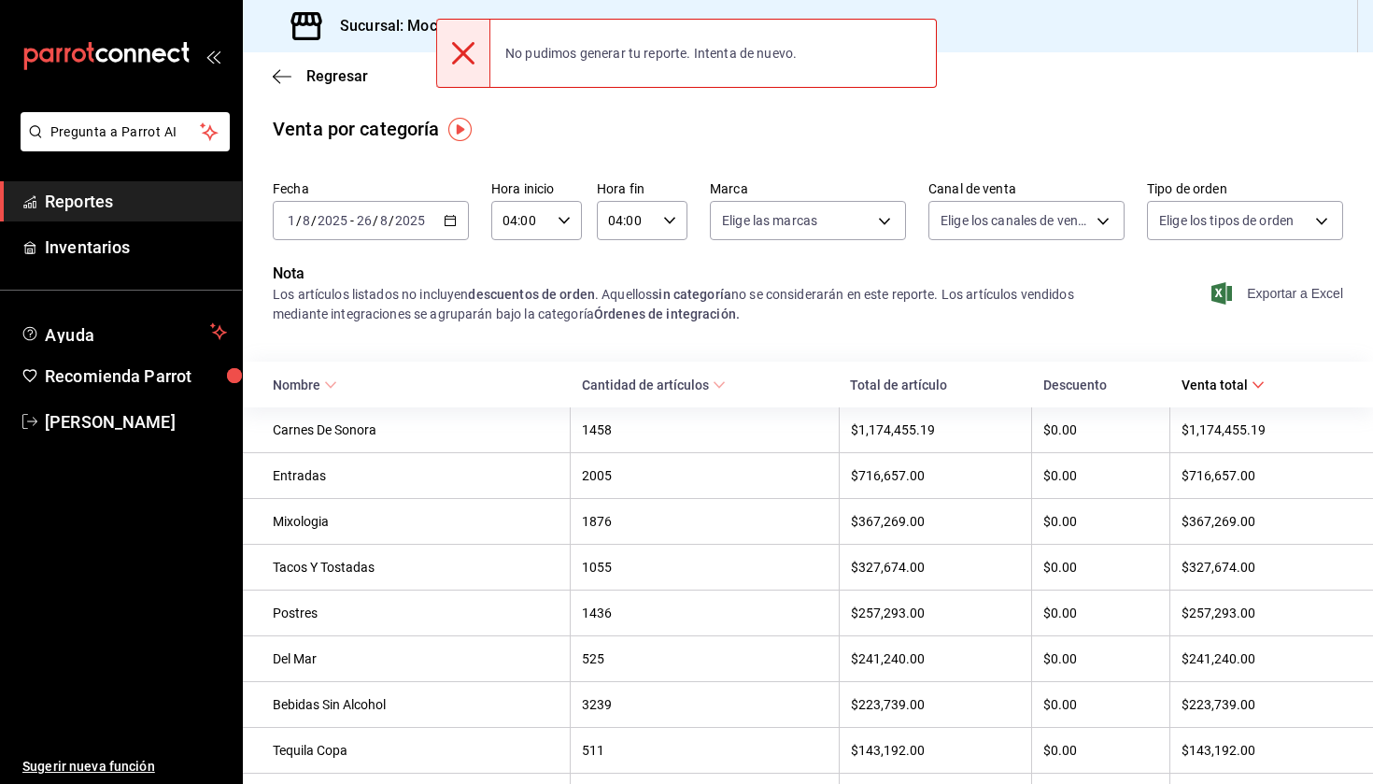
click at [1147, 286] on icon "button" at bounding box center [1222, 293] width 21 height 22
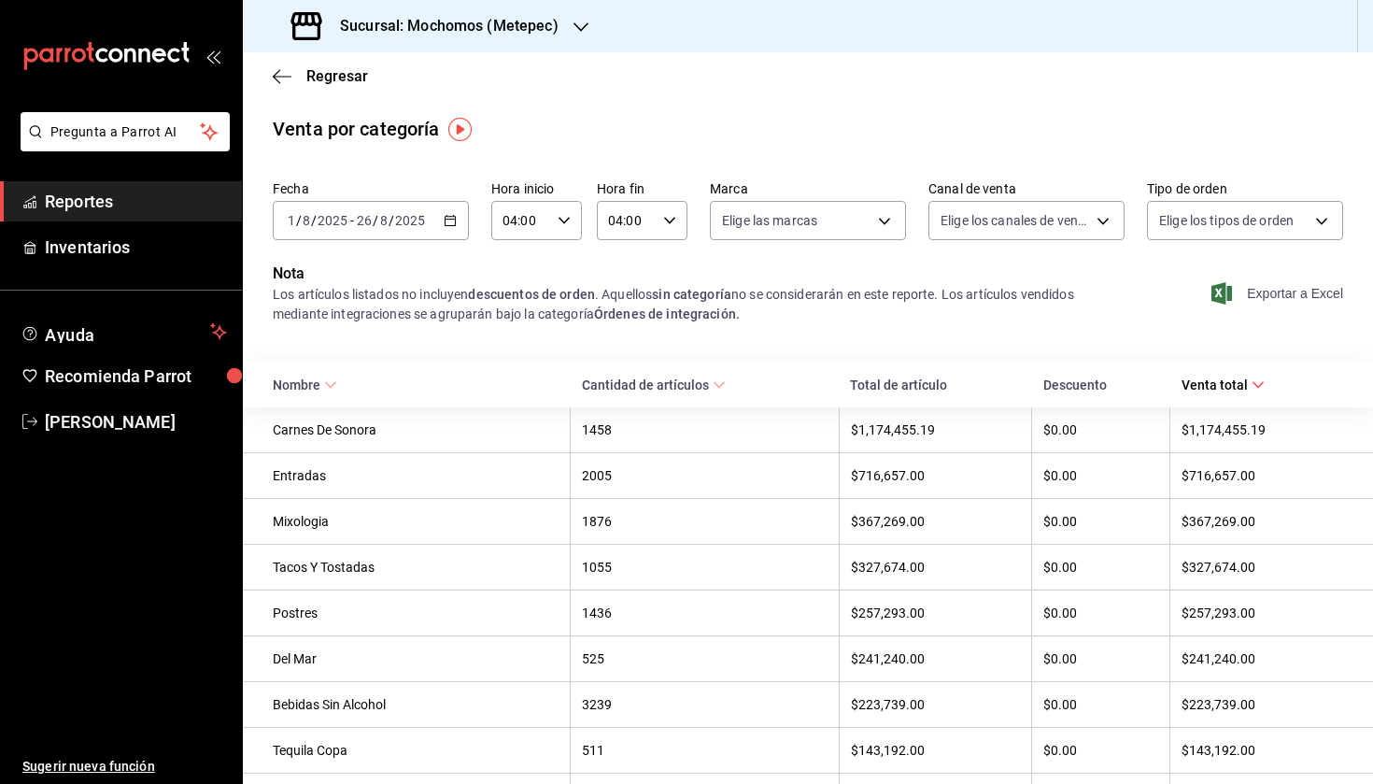
click at [845, 195] on div "Elige las marcas" at bounding box center [808, 216] width 196 height 47
click at [845, 206] on body "Pregunta a Parrot AI Reportes Inventarios Ayuda Recomienda Parrot [PERSON_NAME]…" at bounding box center [686, 392] width 1373 height 784
click at [745, 355] on label at bounding box center [734, 355] width 24 height 17
click at [739, 355] on input "checkbox" at bounding box center [730, 355] width 17 height 17
checkbox input "false"
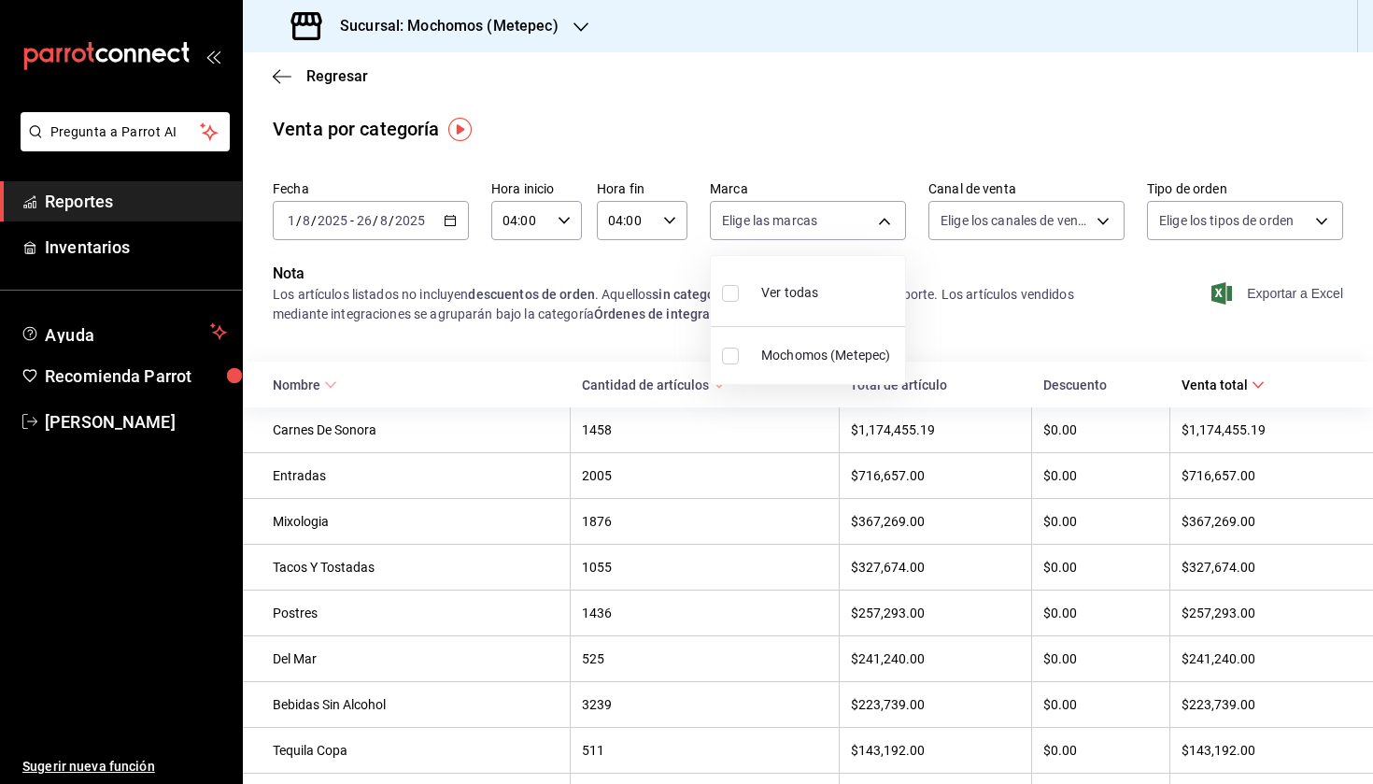
checkbox input "false"
click at [533, 307] on div at bounding box center [686, 392] width 1373 height 784
click at [318, 205] on div "[DATE] [DATE] - [DATE] [DATE]" at bounding box center [371, 220] width 196 height 39
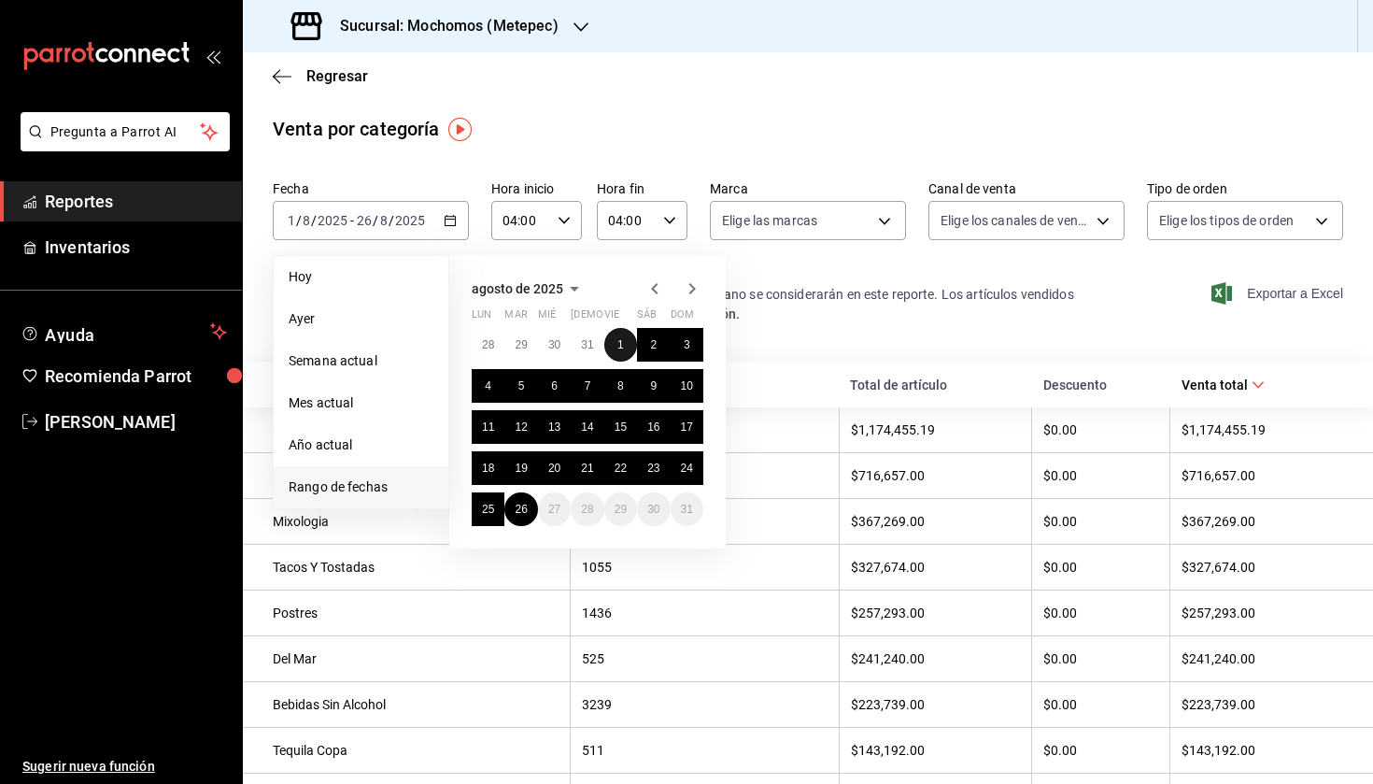
click at [621, 346] on abbr "1" at bounding box center [620, 344] width 7 height 13
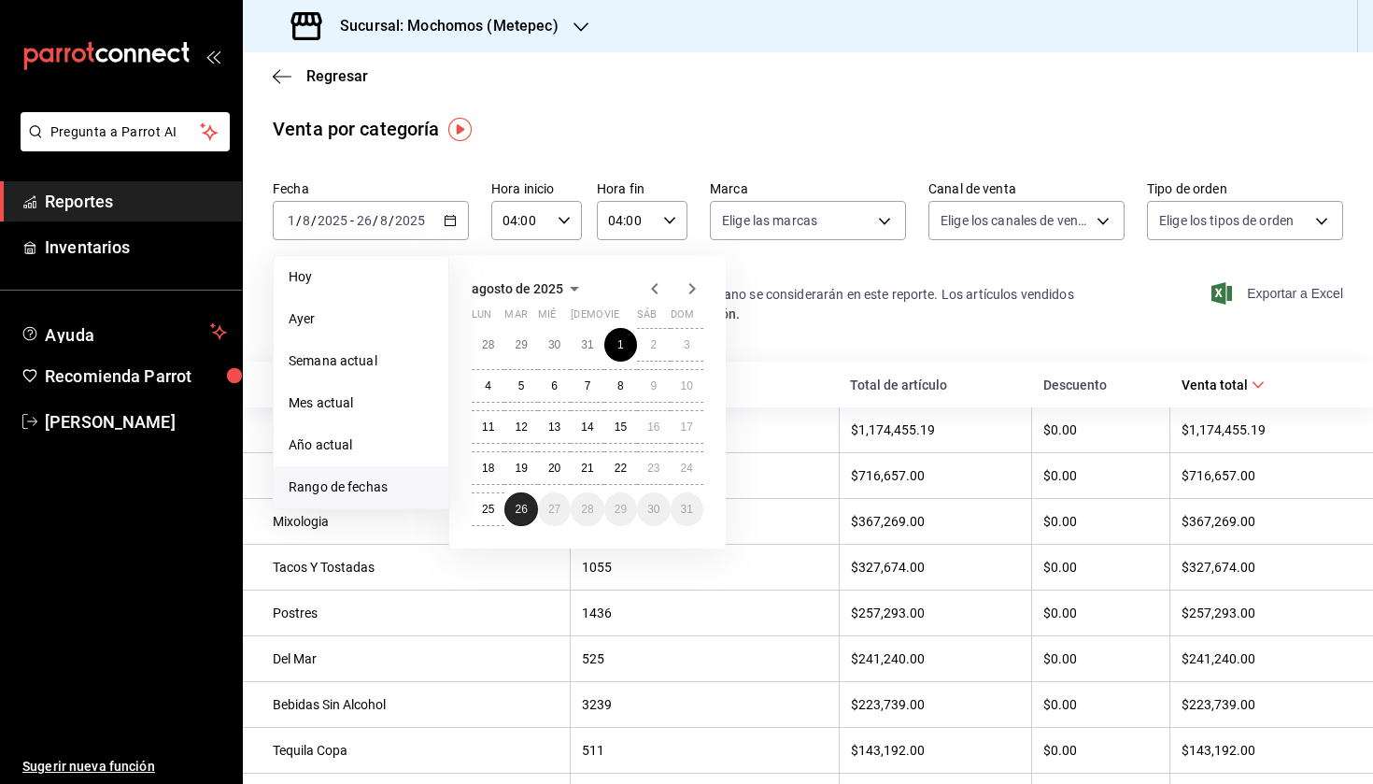
click at [519, 522] on button "26" at bounding box center [520, 509] width 33 height 34
type input "00:00"
type input "23:59"
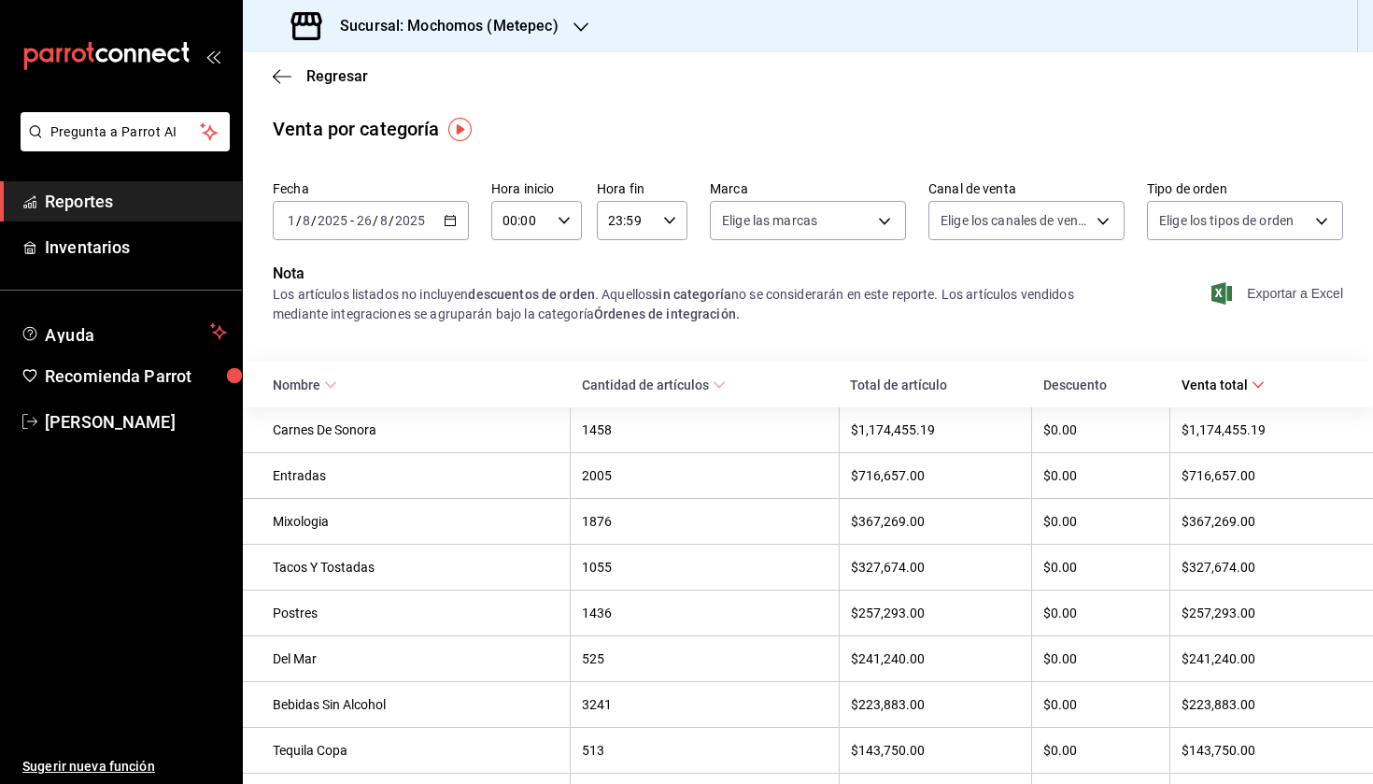
click at [560, 225] on icon "button" at bounding box center [564, 220] width 13 height 13
click at [517, 323] on span "04" at bounding box center [514, 323] width 16 height 15
type input "04:00"
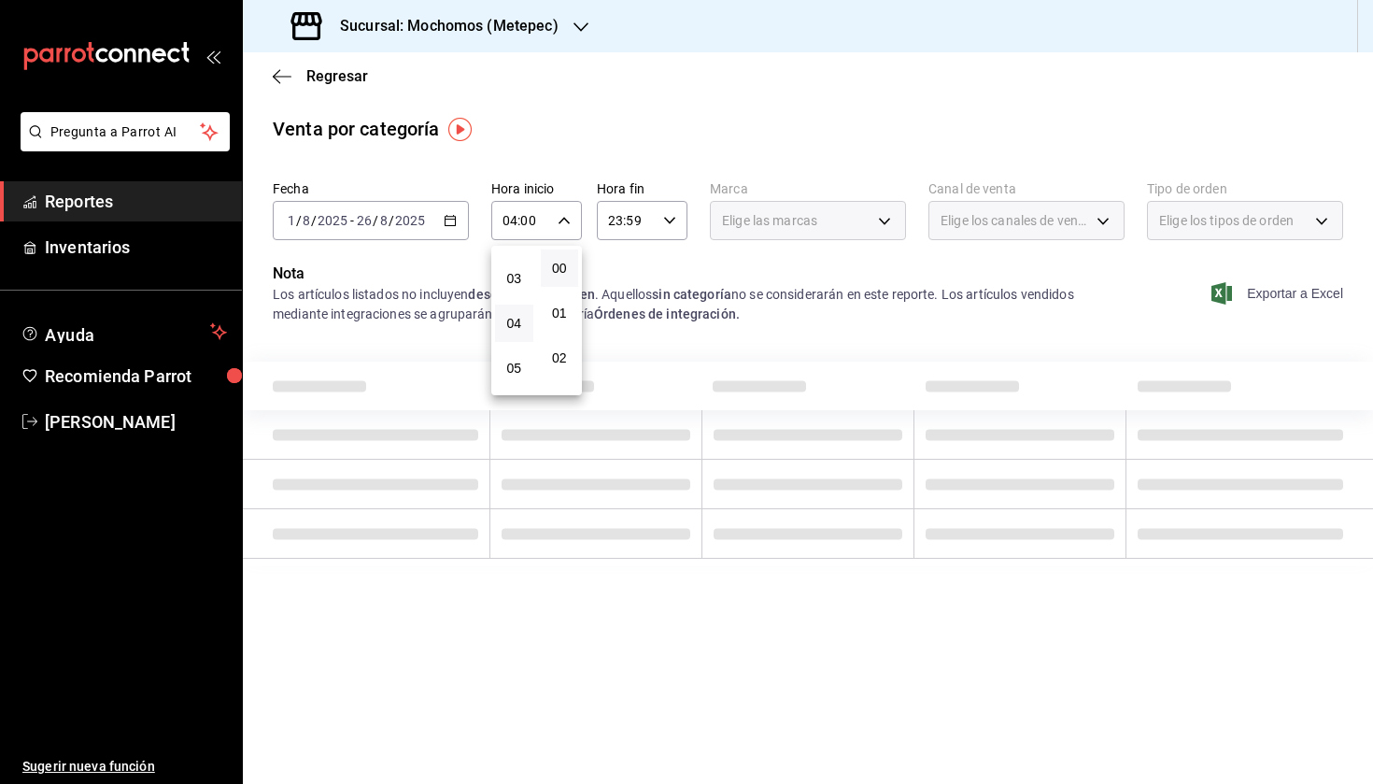
click at [682, 186] on div at bounding box center [686, 392] width 1373 height 784
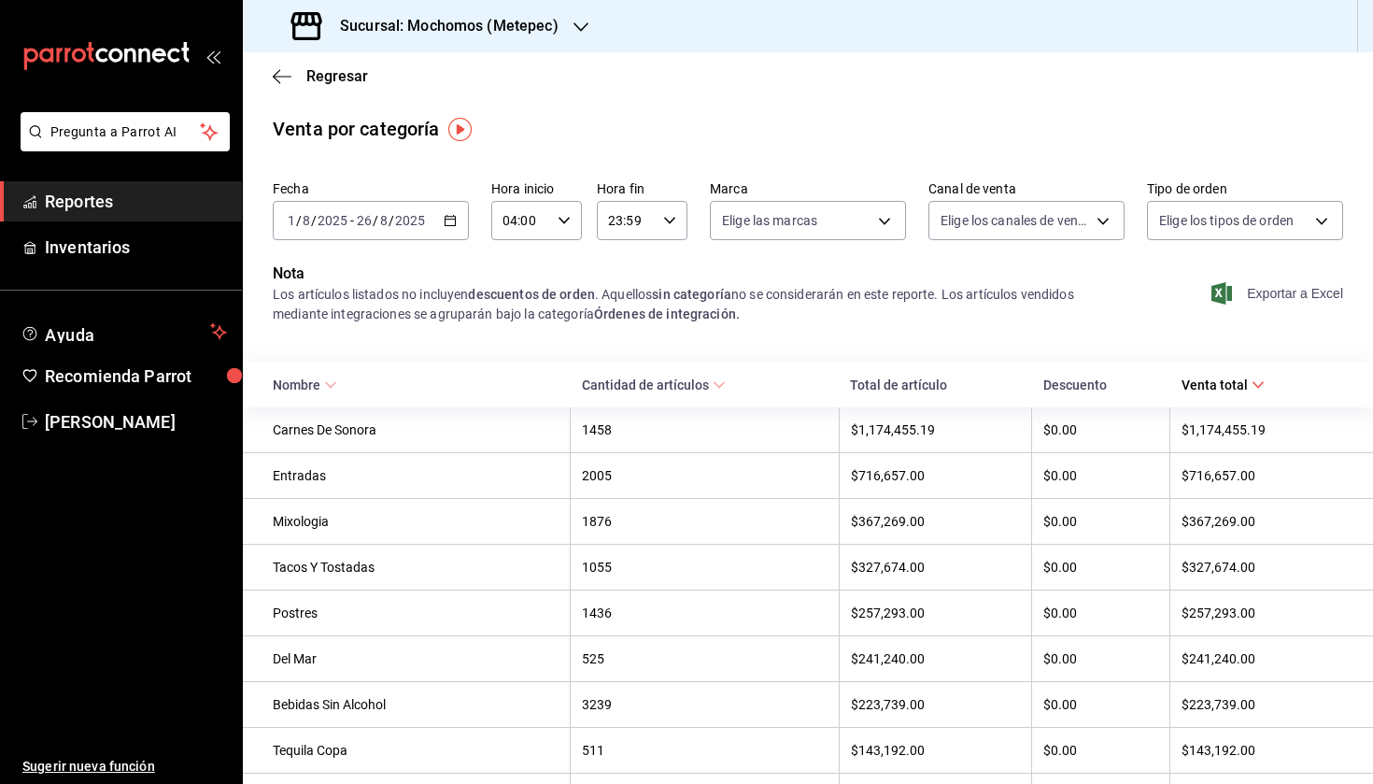
click at [654, 233] on input "23:59" at bounding box center [626, 220] width 59 height 37
click at [619, 322] on span "04" at bounding box center [620, 326] width 16 height 15
click at [661, 262] on span "00" at bounding box center [666, 268] width 16 height 15
type input "04:00"
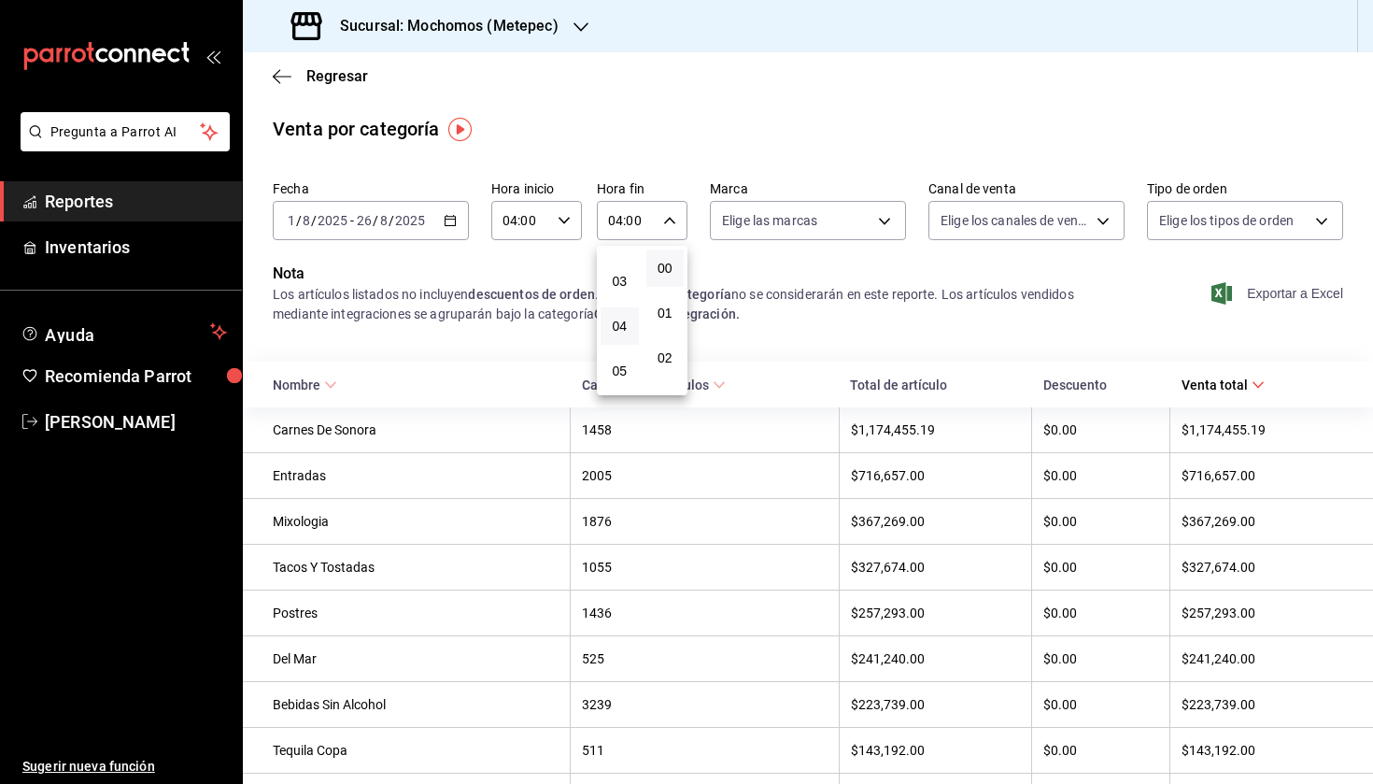
click at [865, 301] on div at bounding box center [686, 392] width 1373 height 784
click at [315, 426] on div "Carnes De Sonora" at bounding box center [416, 429] width 286 height 15
click at [654, 432] on div "1458" at bounding box center [704, 429] width 245 height 15
click at [898, 441] on th "$1,174,455.19" at bounding box center [935, 430] width 193 height 46
click at [1100, 412] on th "$0.00" at bounding box center [1101, 430] width 138 height 46
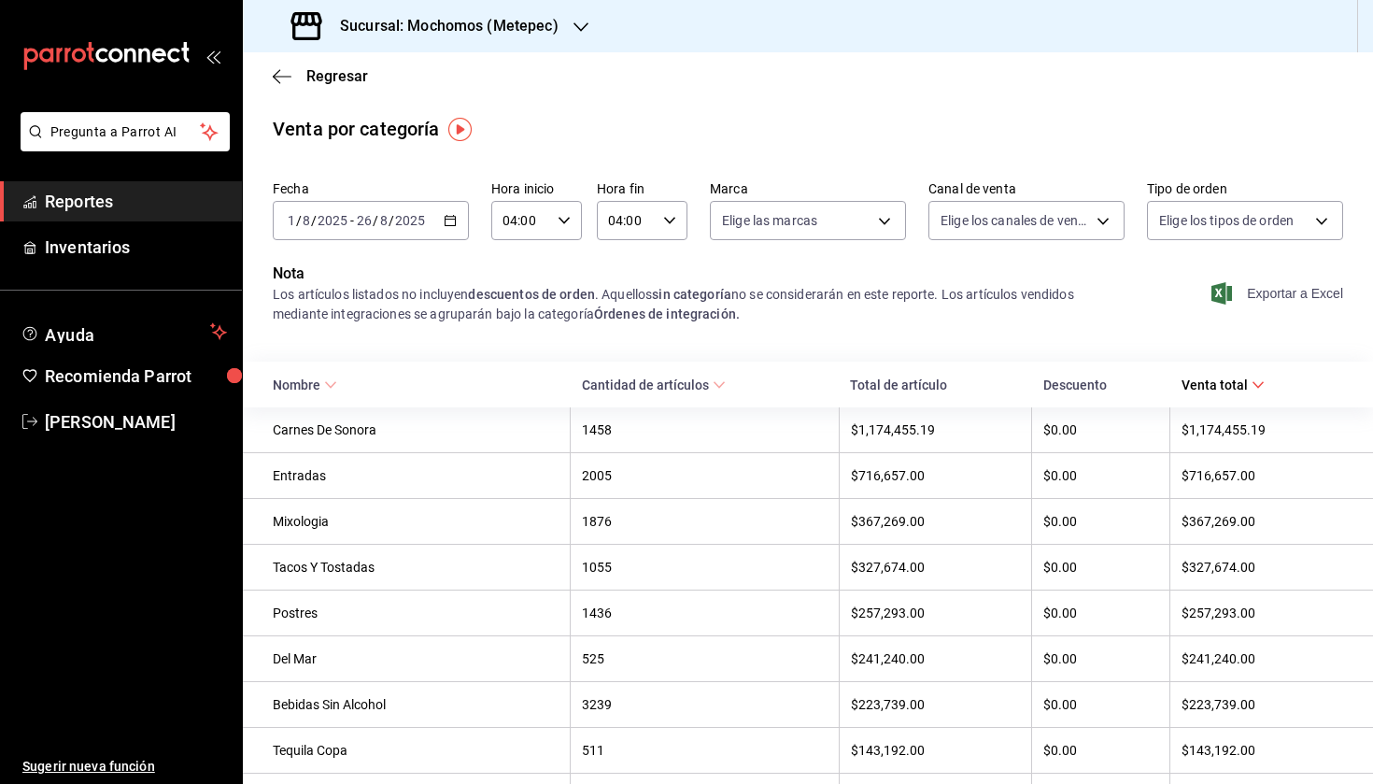
click at [1147, 437] on div "$1,174,455.19" at bounding box center [1263, 429] width 162 height 15
click at [1147, 294] on span "Exportar a Excel" at bounding box center [1279, 293] width 128 height 22
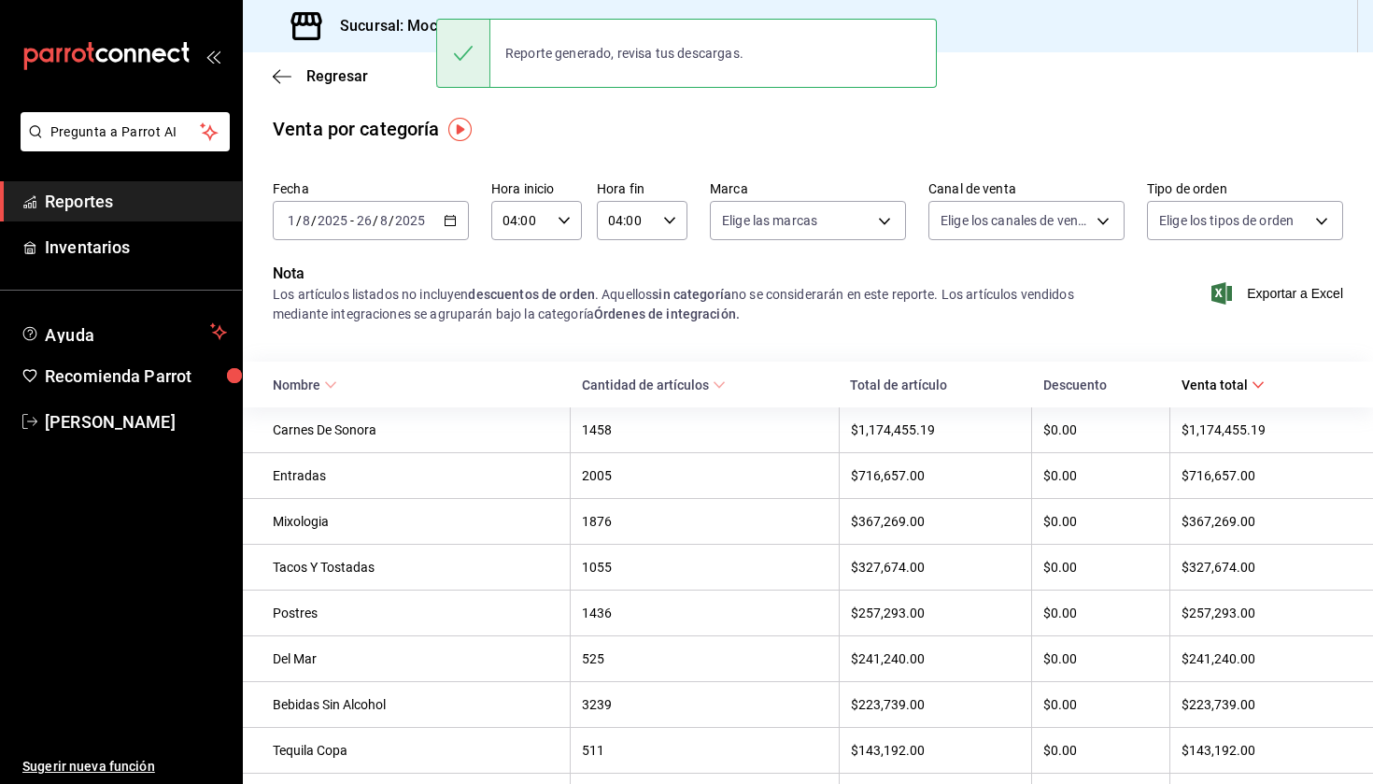
click at [570, 141] on div "Venta por categoría" at bounding box center [808, 129] width 1130 height 28
